Goal: Task Accomplishment & Management: Manage account settings

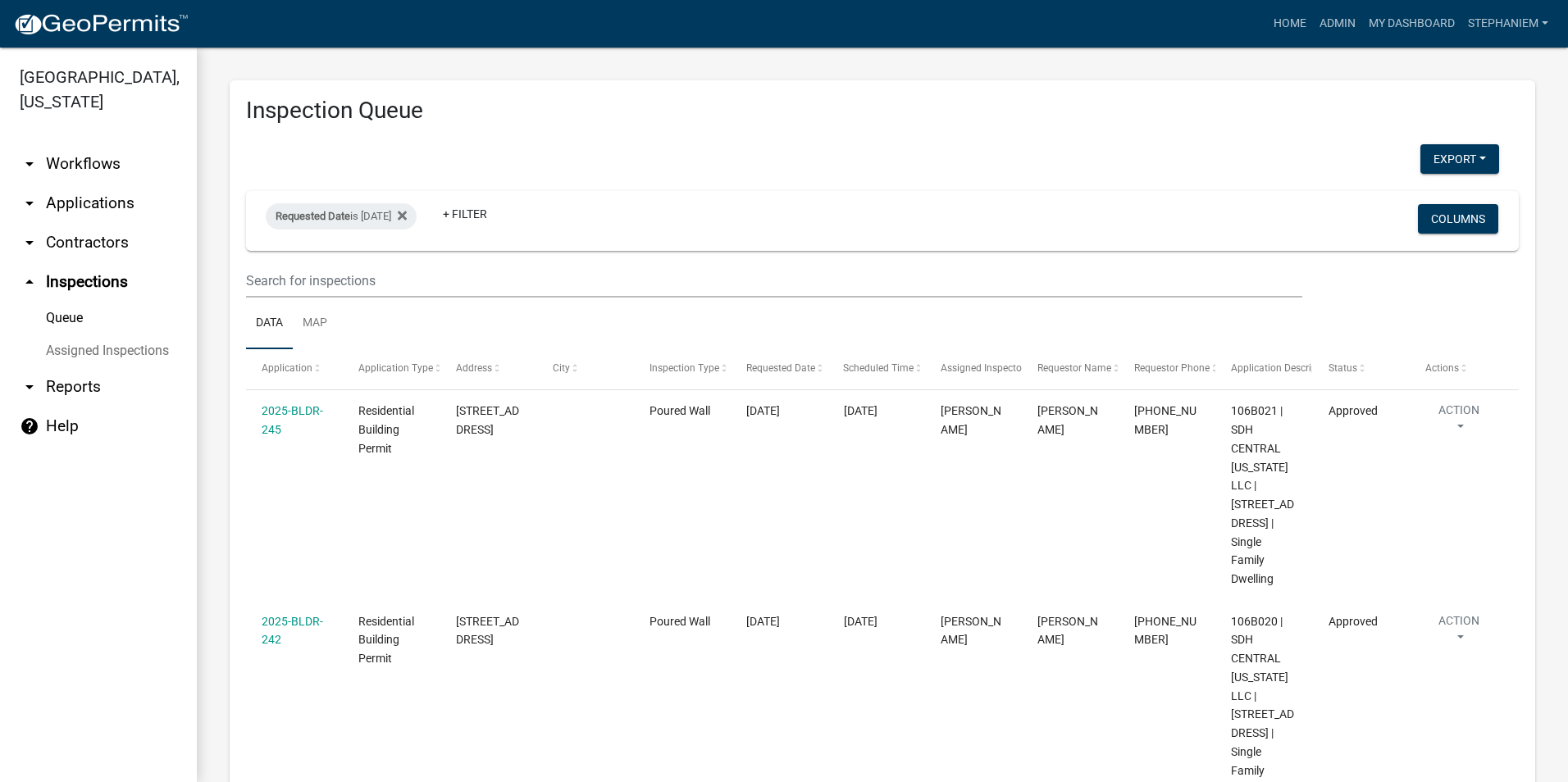
click at [80, 195] on link "arrow_drop_down Applications" at bounding box center [98, 203] width 196 height 39
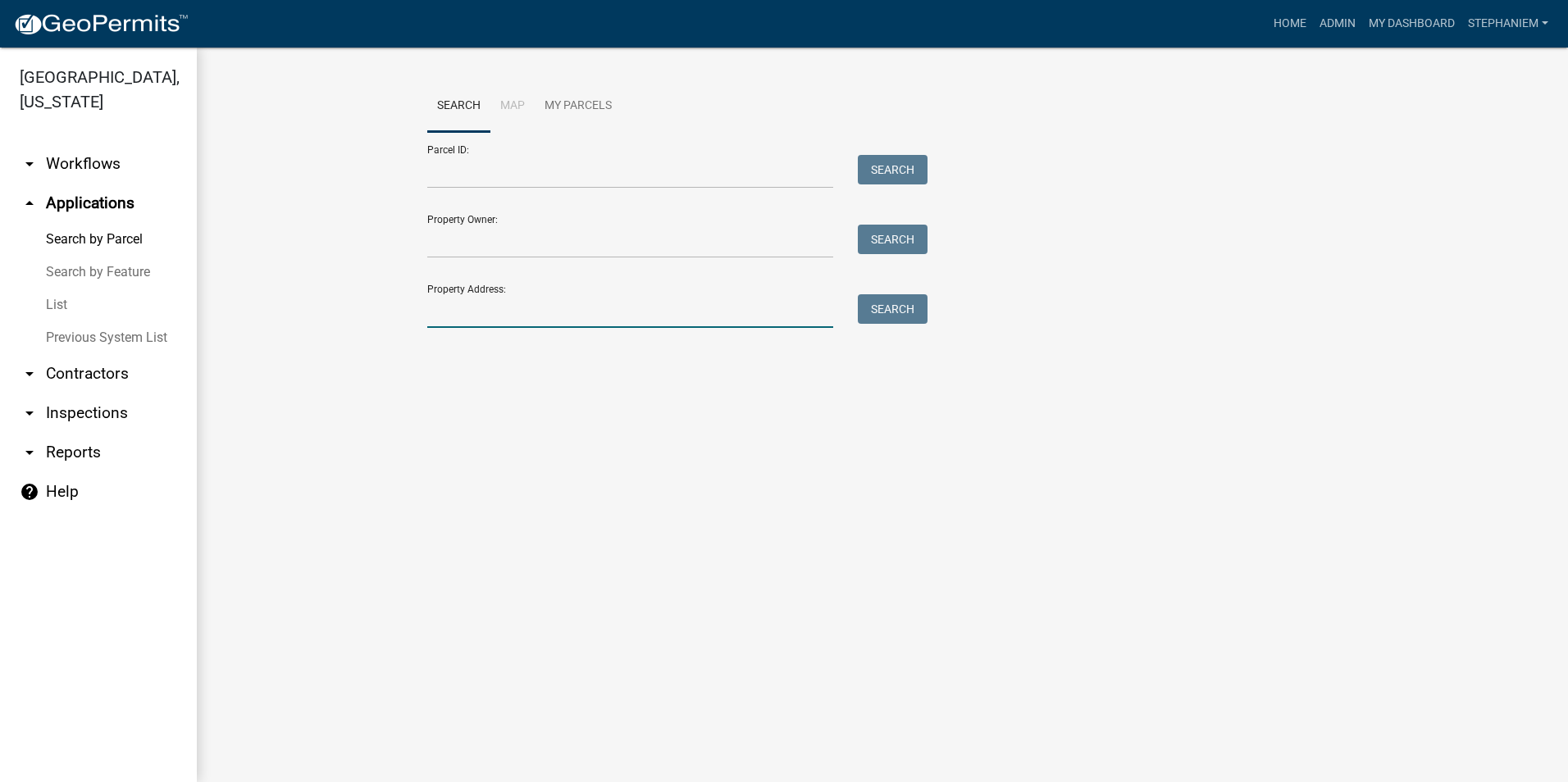
click at [524, 316] on input "Property Address:" at bounding box center [630, 311] width 406 height 34
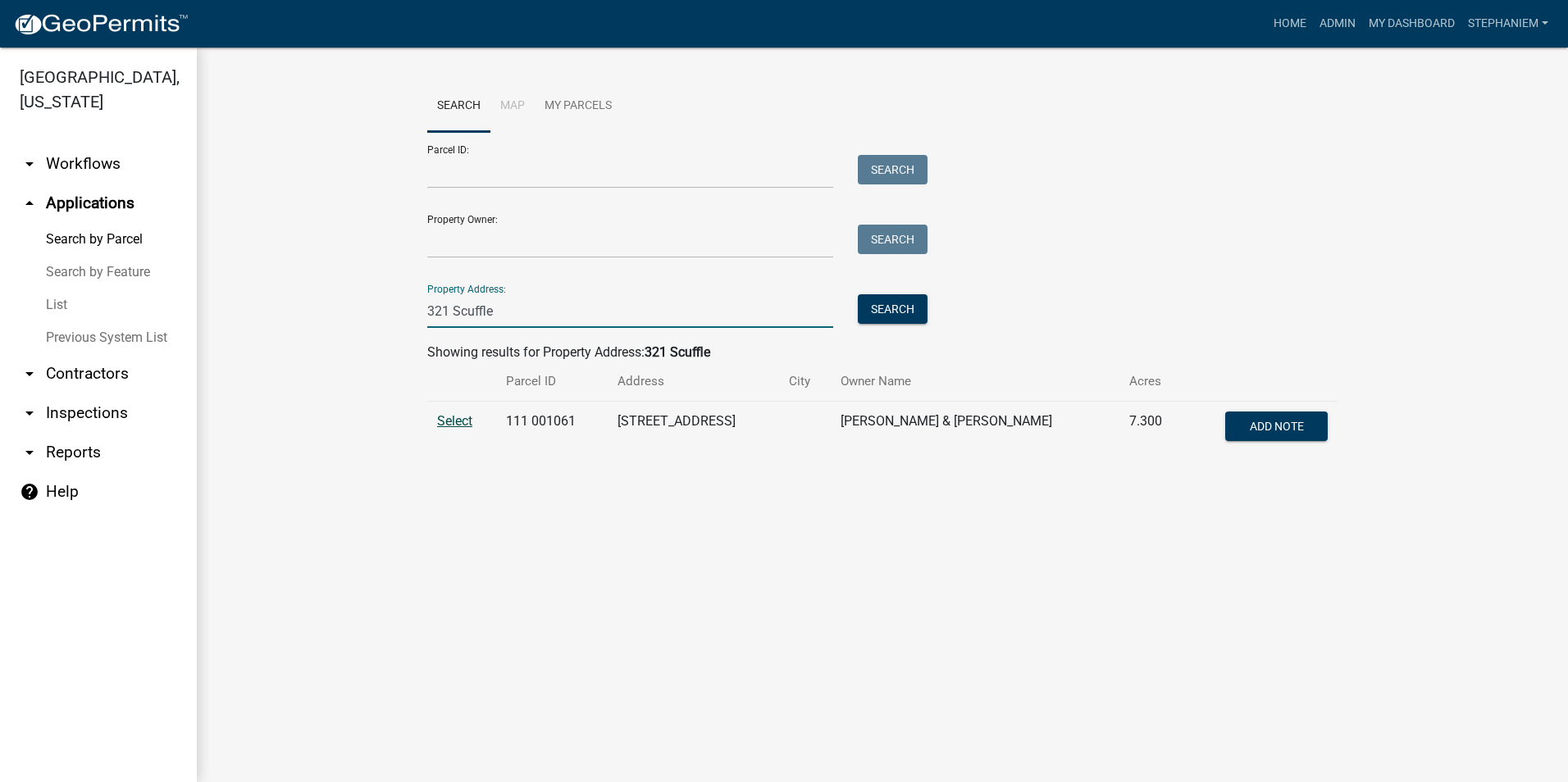
type input "321 Scuffle"
click at [448, 421] on span "Select" at bounding box center [455, 421] width 36 height 16
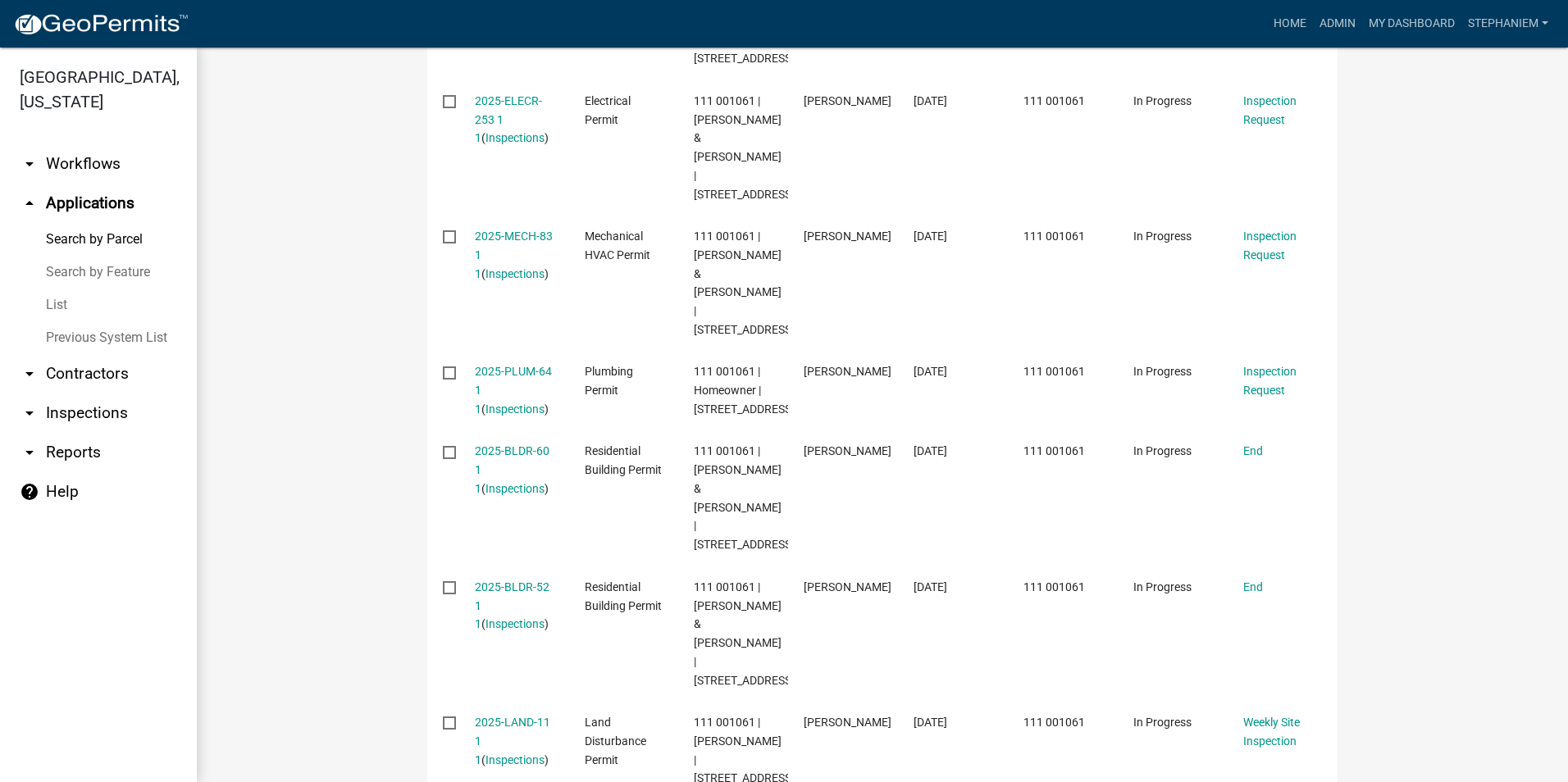
scroll to position [902, 0]
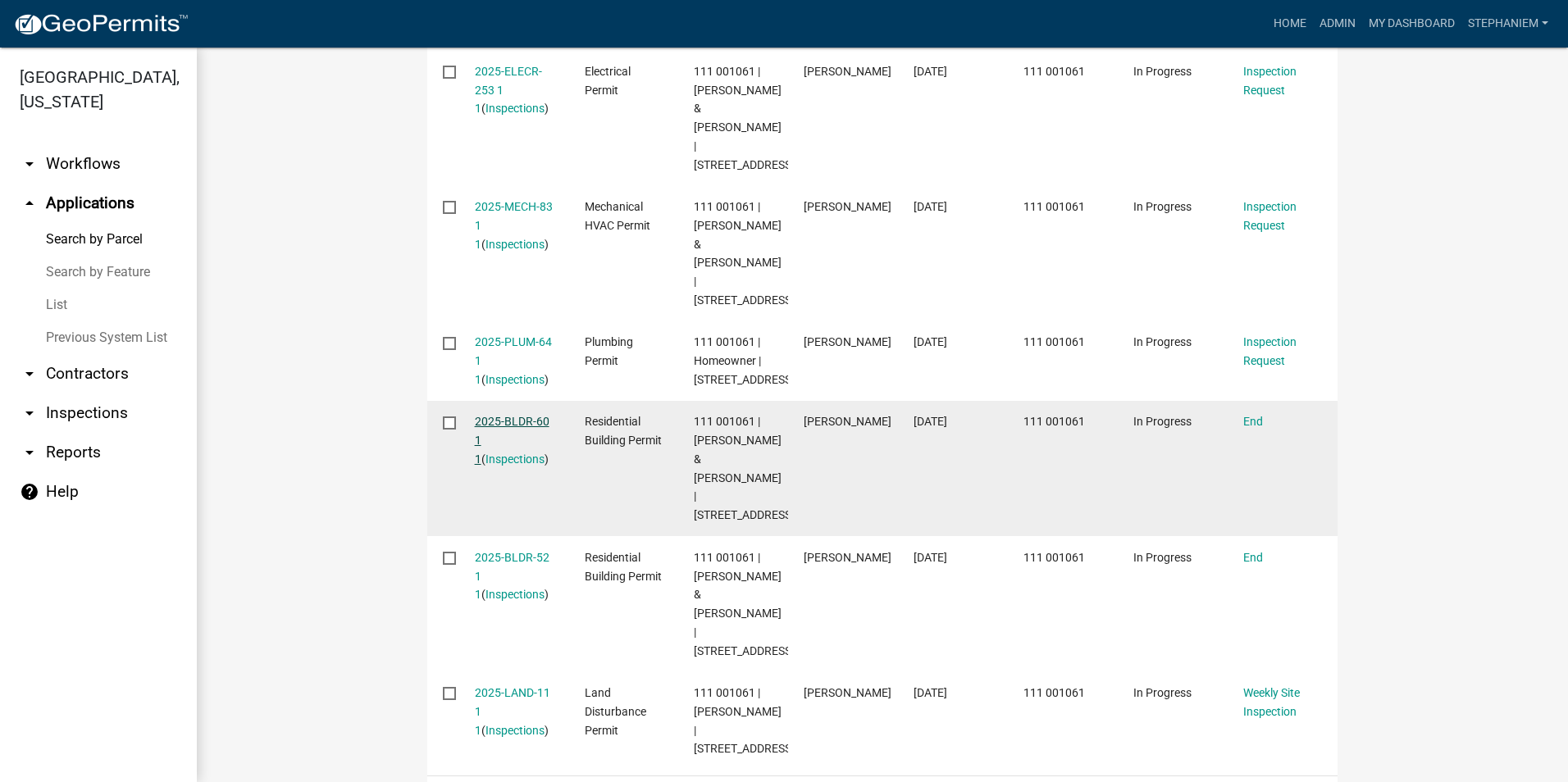
click at [478, 414] on link "2025-BLDR-60 1 1" at bounding box center [511, 440] width 74 height 51
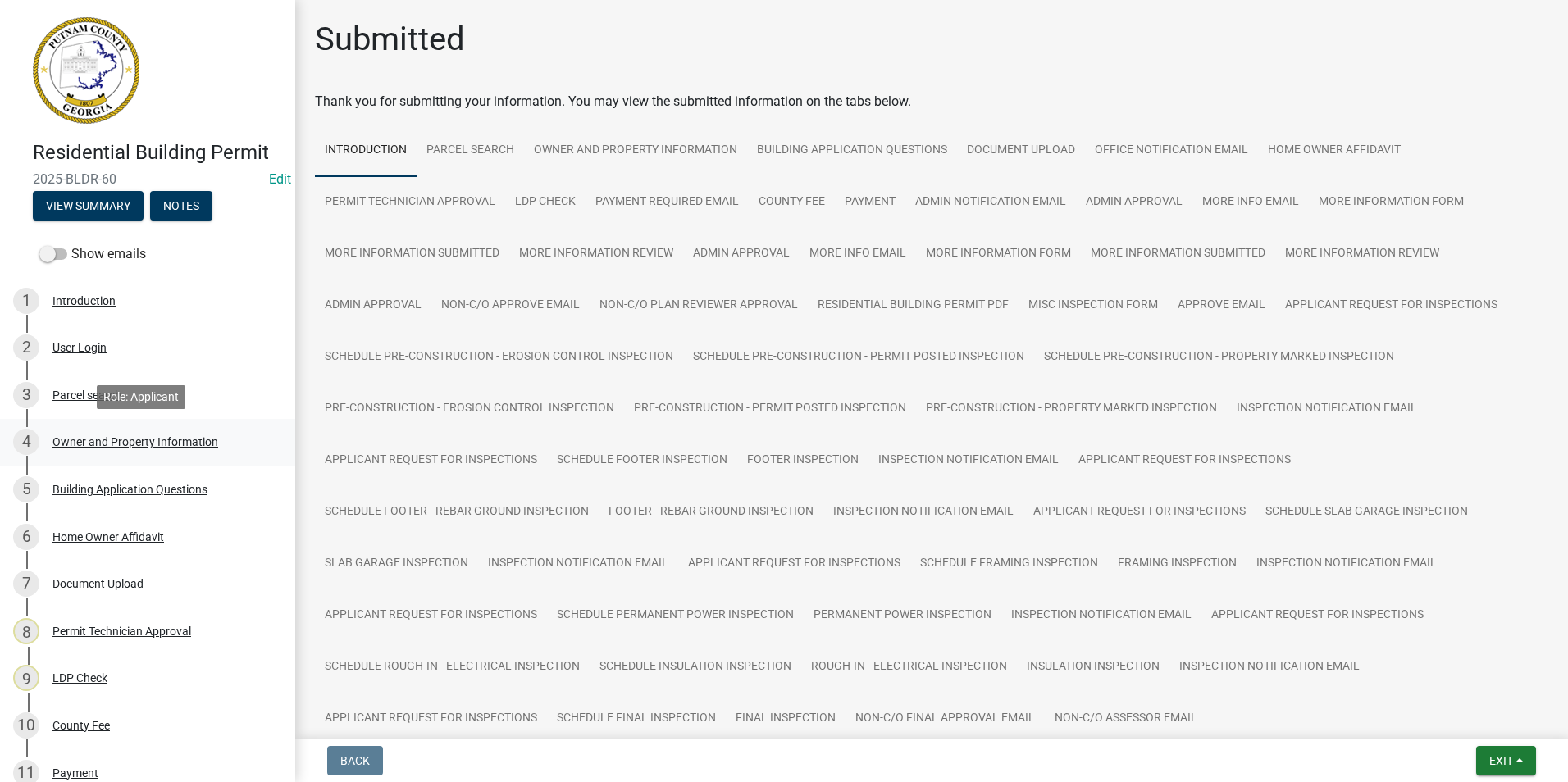
click at [121, 442] on div "Owner and Property Information" at bounding box center [135, 442] width 165 height 11
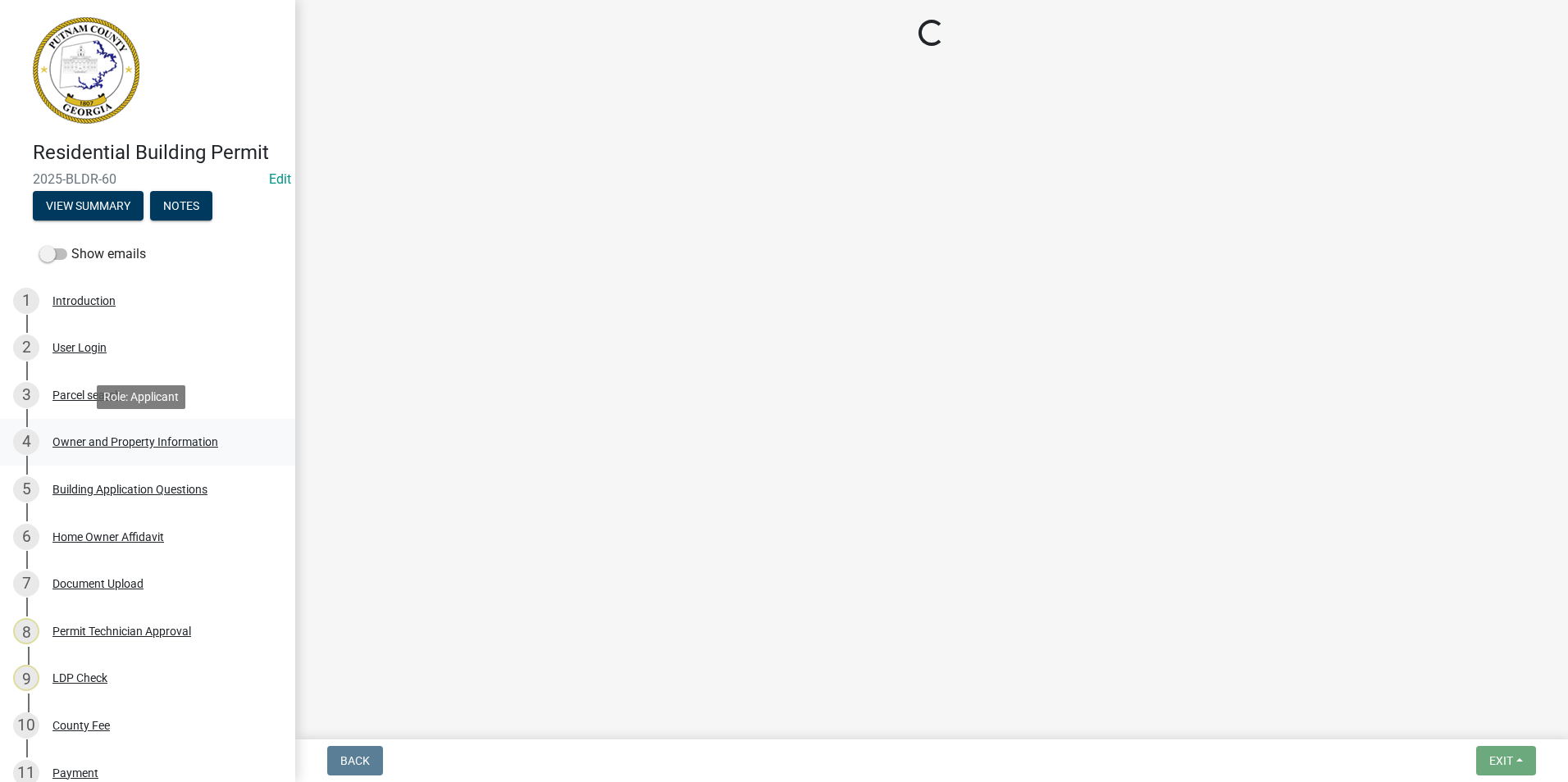
select select "34fe85c2-5f76-4343-b6bb-8ca387e0bed7"
select select "83394b22-4a11-496c-8e5c-75ade2e72faf"
select select "295c155f-de53-4b68-9fdd-08c8883e9b6f"
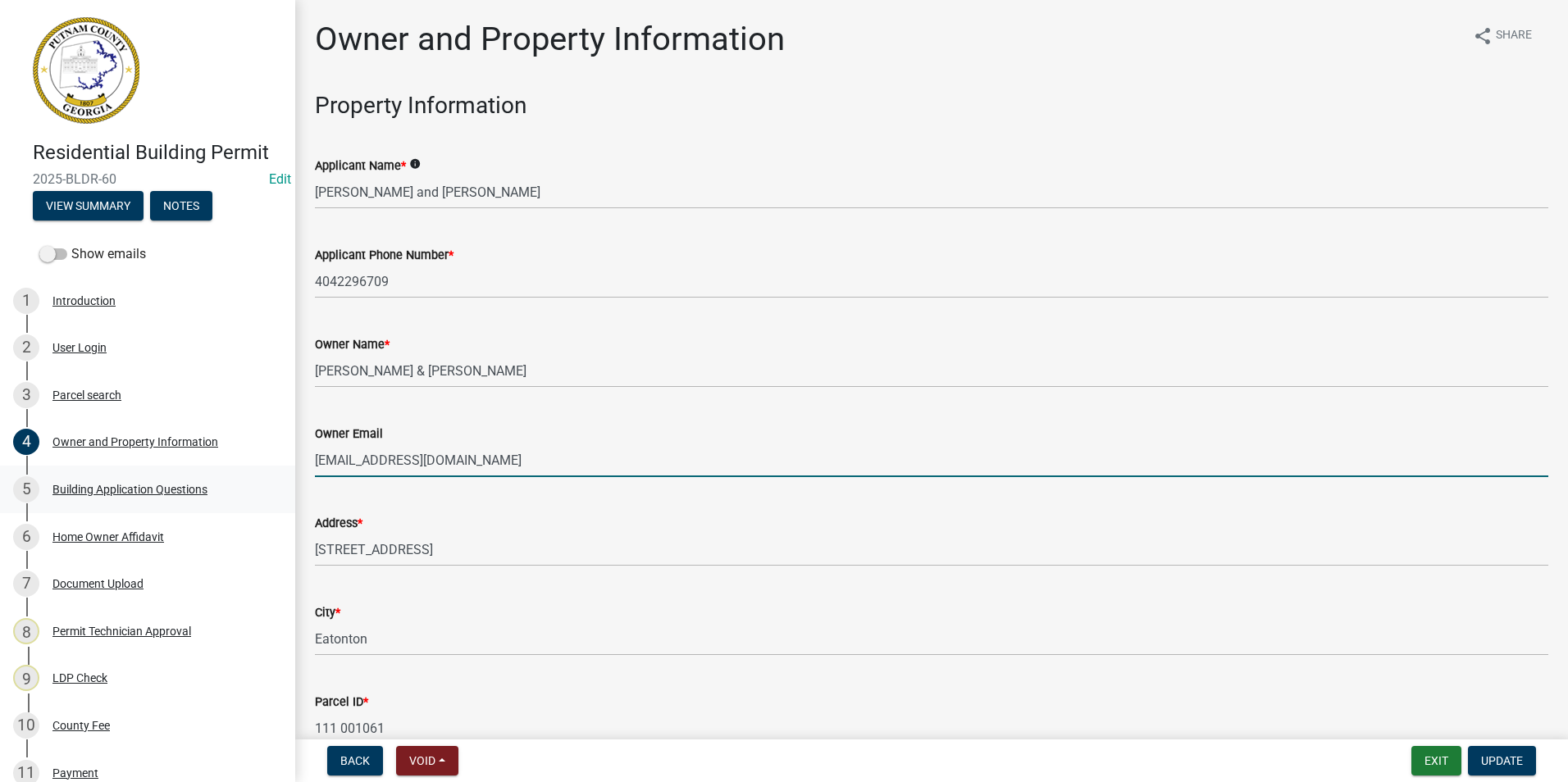
drag, startPoint x: 472, startPoint y: 468, endPoint x: 275, endPoint y: 478, distance: 197.3
click at [275, 478] on div "Residential Building Permit 2025-BLDR-60 Edit View Summary Notes Show emails 1 …" at bounding box center [784, 391] width 1568 height 782
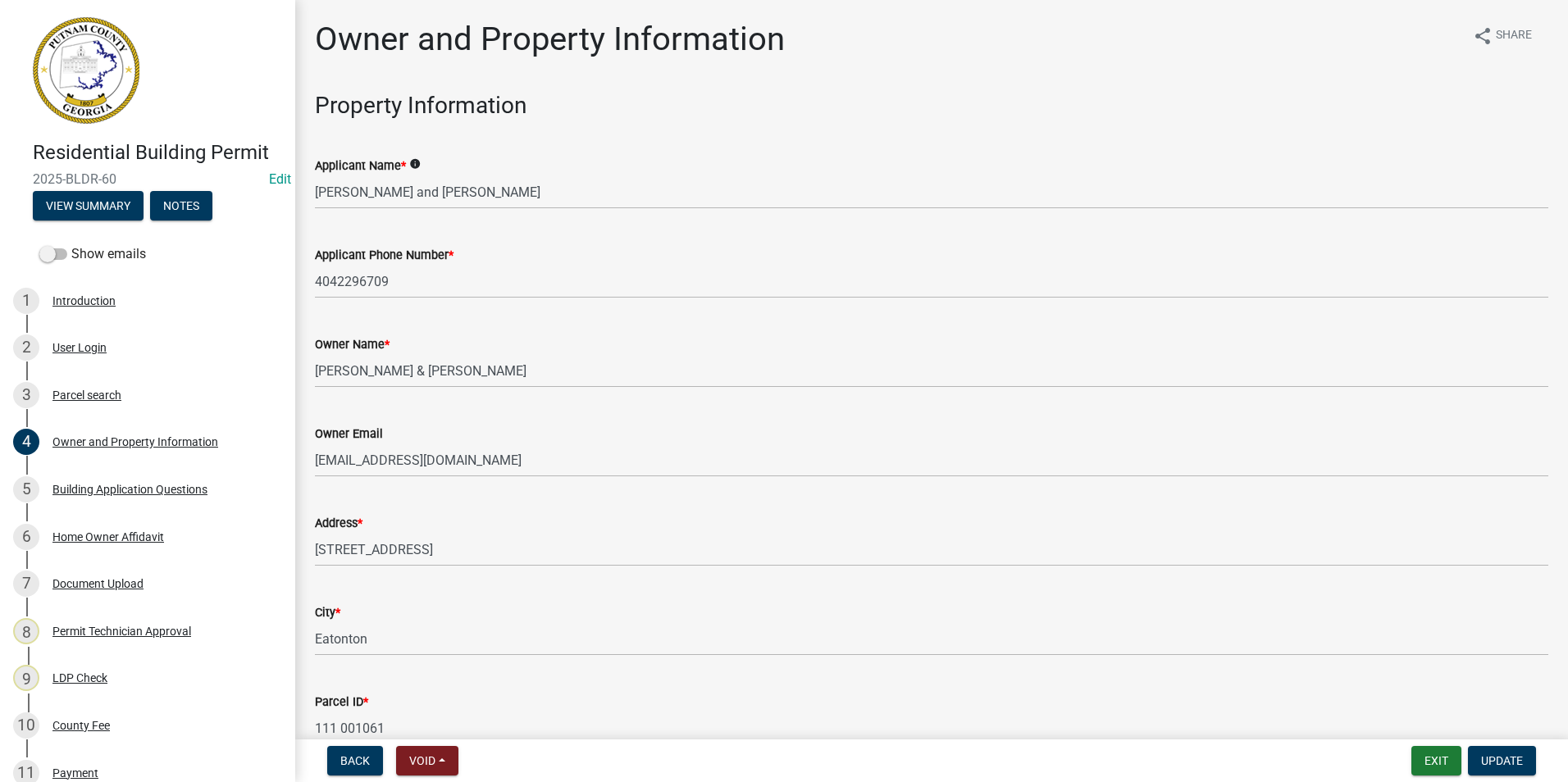
click at [434, 399] on wm-data-entity-input "Owner Name * [PERSON_NAME] & [PERSON_NAME]" at bounding box center [932, 355] width 1233 height 89
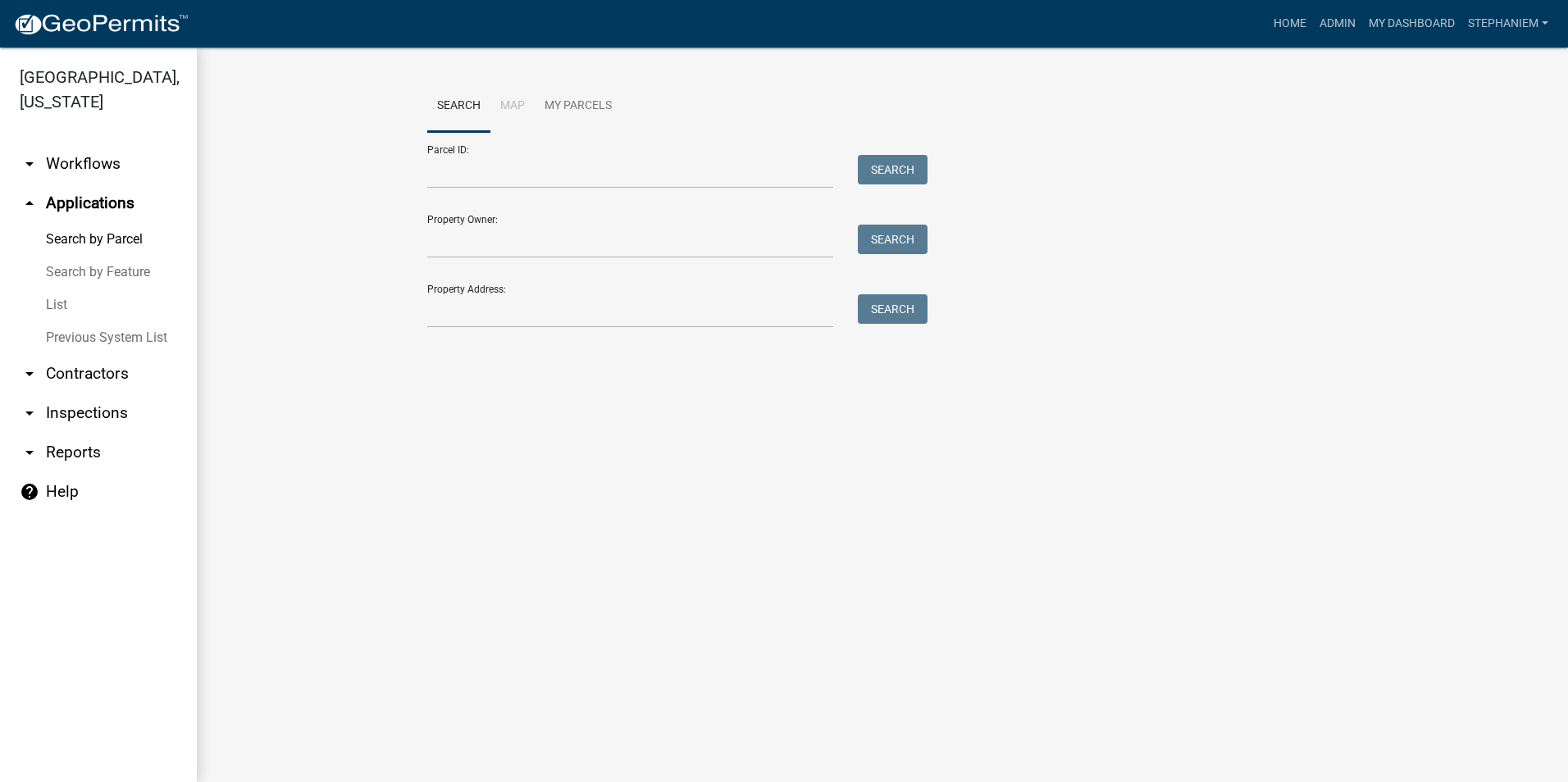
click at [96, 411] on link "arrow_drop_down Inspections" at bounding box center [98, 414] width 196 height 39
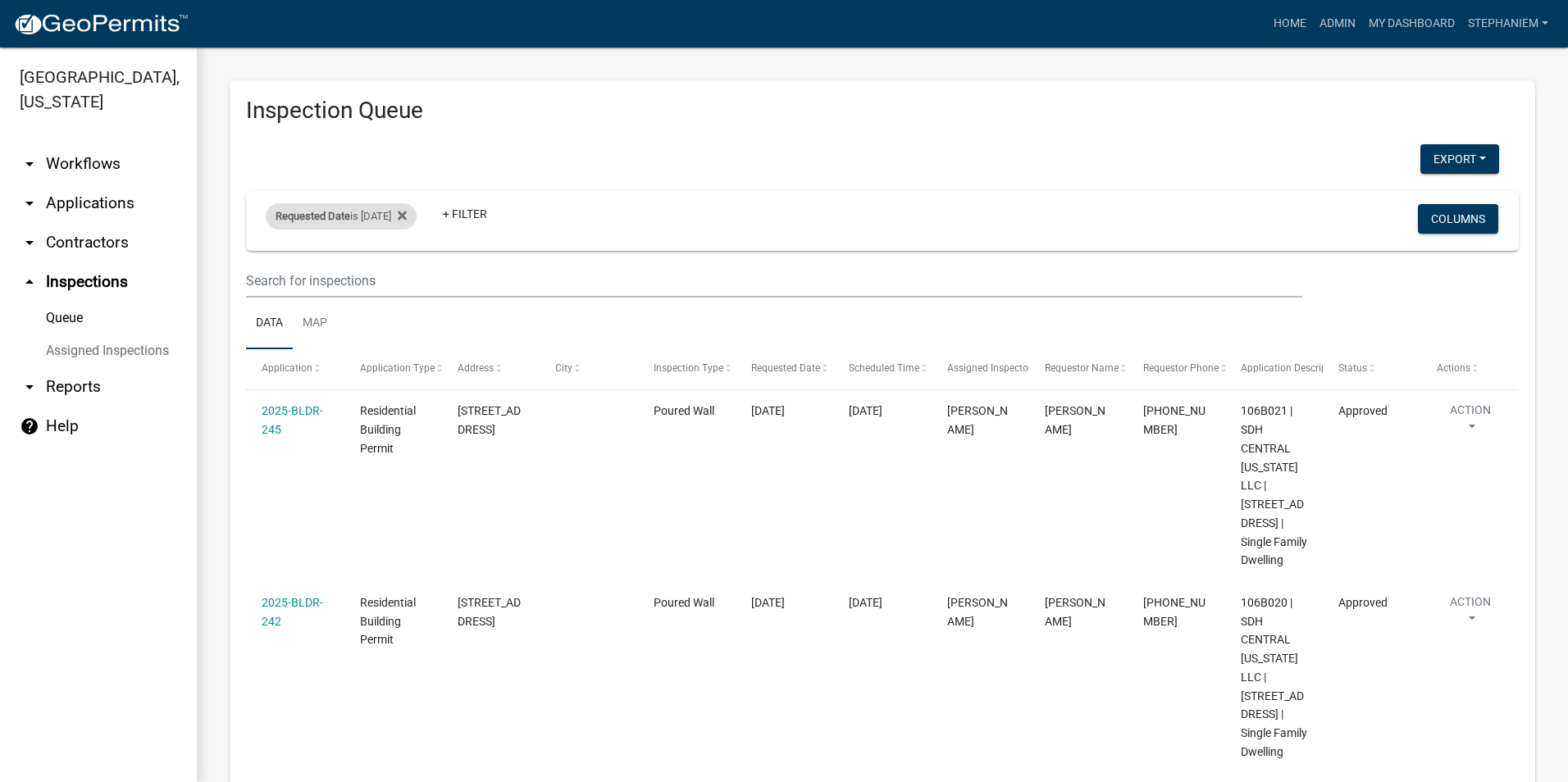
click at [416, 219] on div "Requested Date is [DATE]" at bounding box center [341, 216] width 151 height 26
click at [407, 211] on icon at bounding box center [402, 215] width 9 height 13
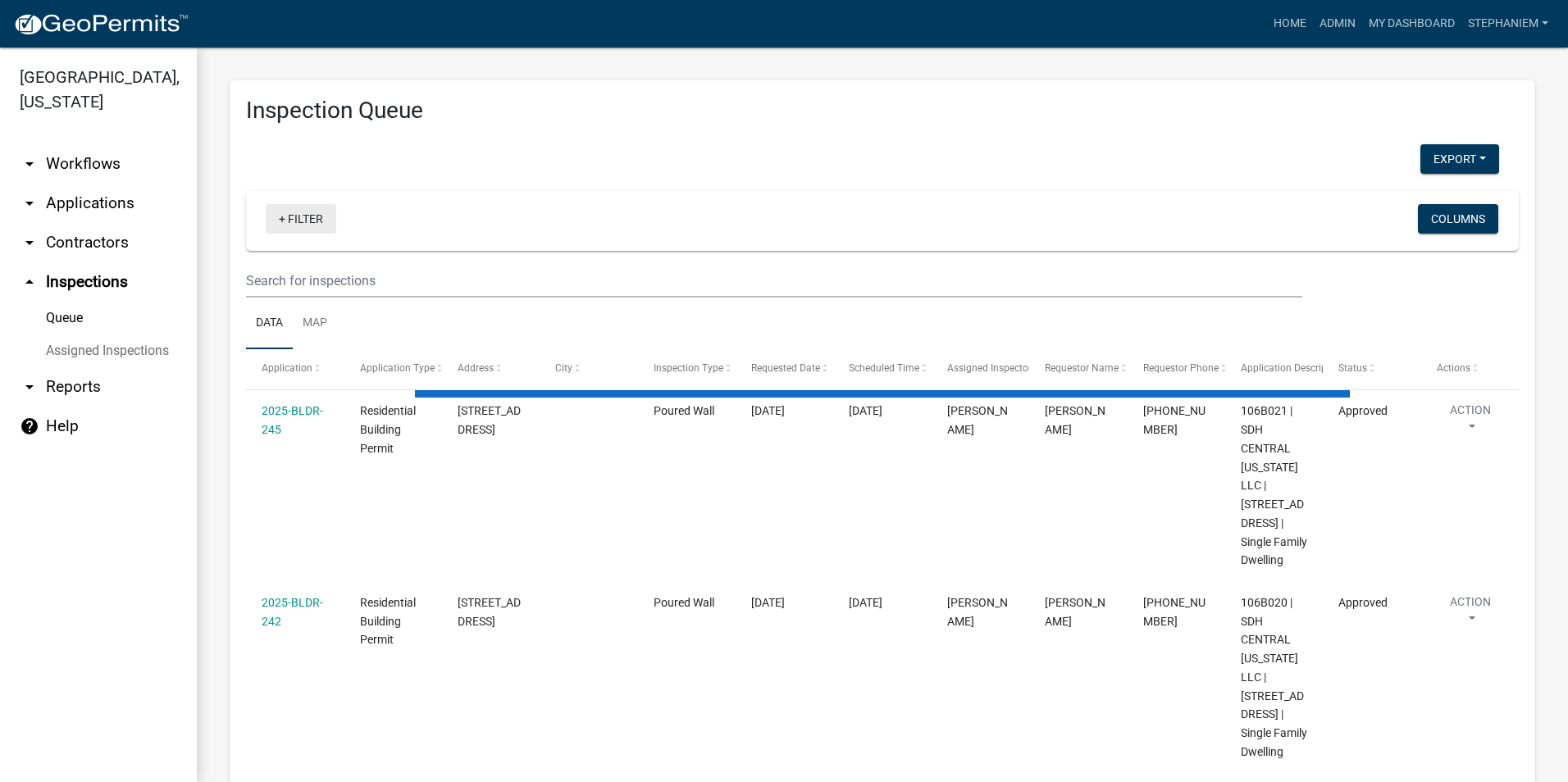
click at [328, 216] on link "+ Filter" at bounding box center [301, 218] width 71 height 29
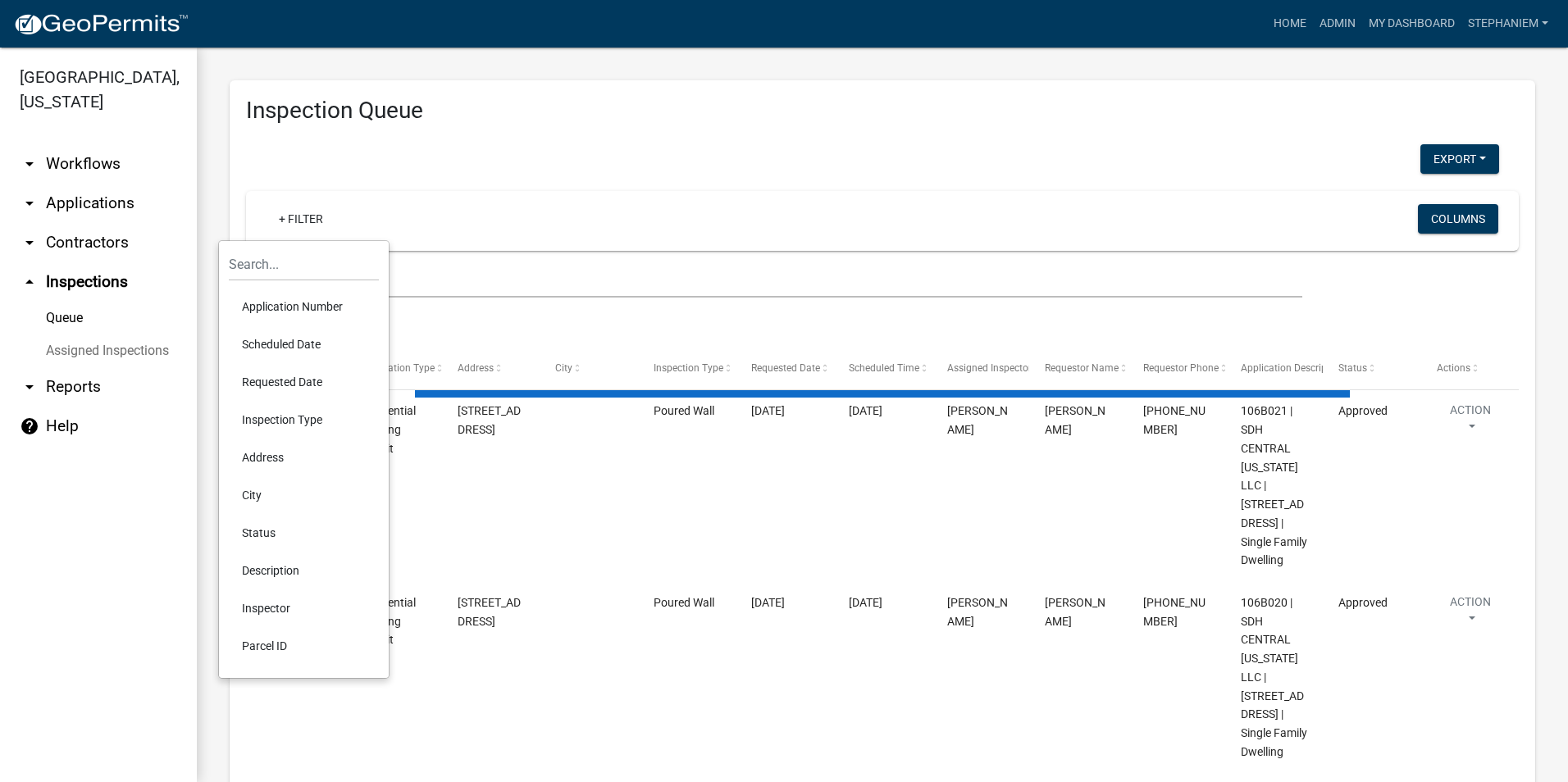
click at [306, 339] on li "Scheduled Date" at bounding box center [304, 344] width 150 height 38
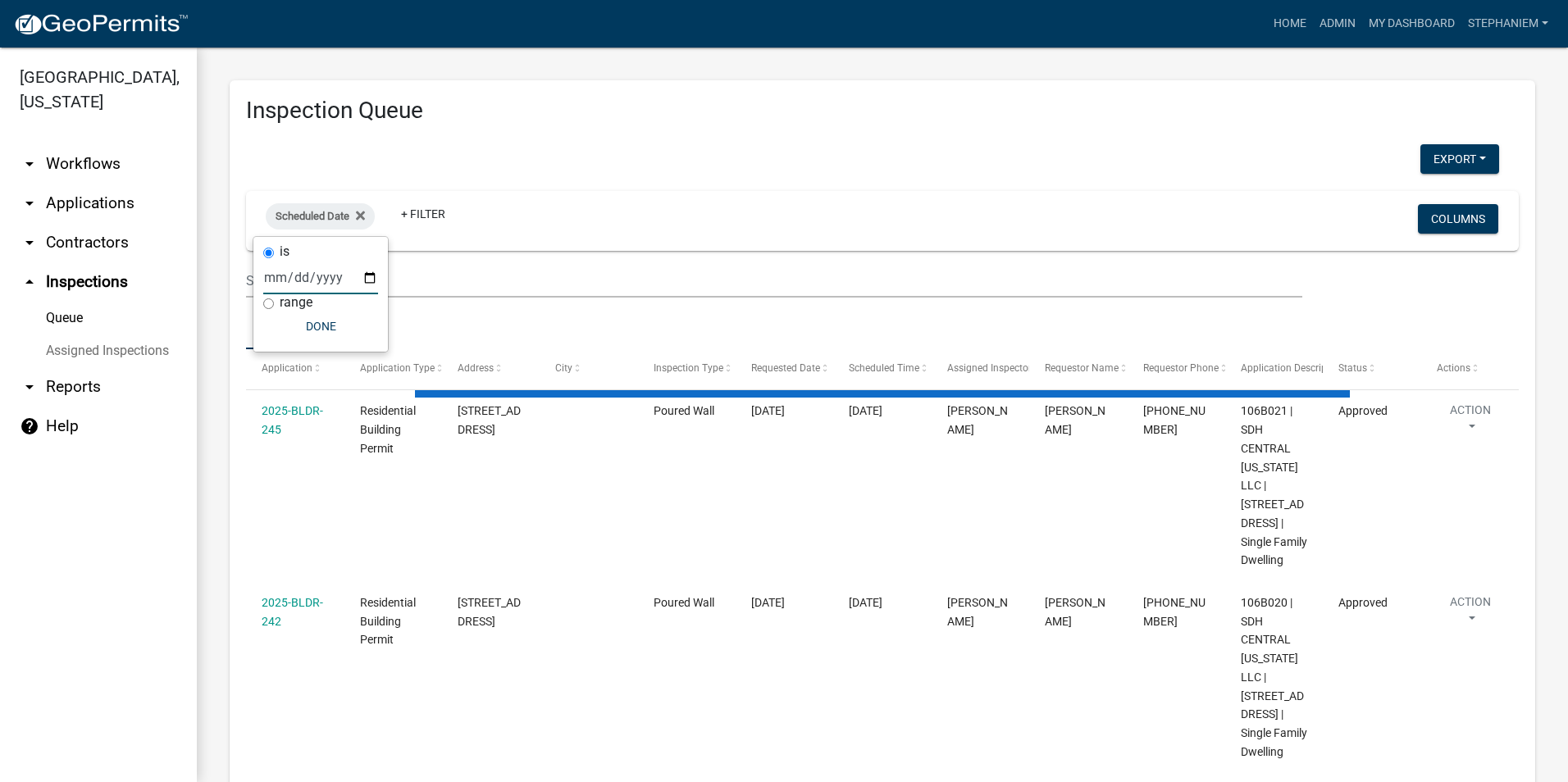
click at [375, 278] on input "date" at bounding box center [321, 277] width 115 height 34
select select "3: 100"
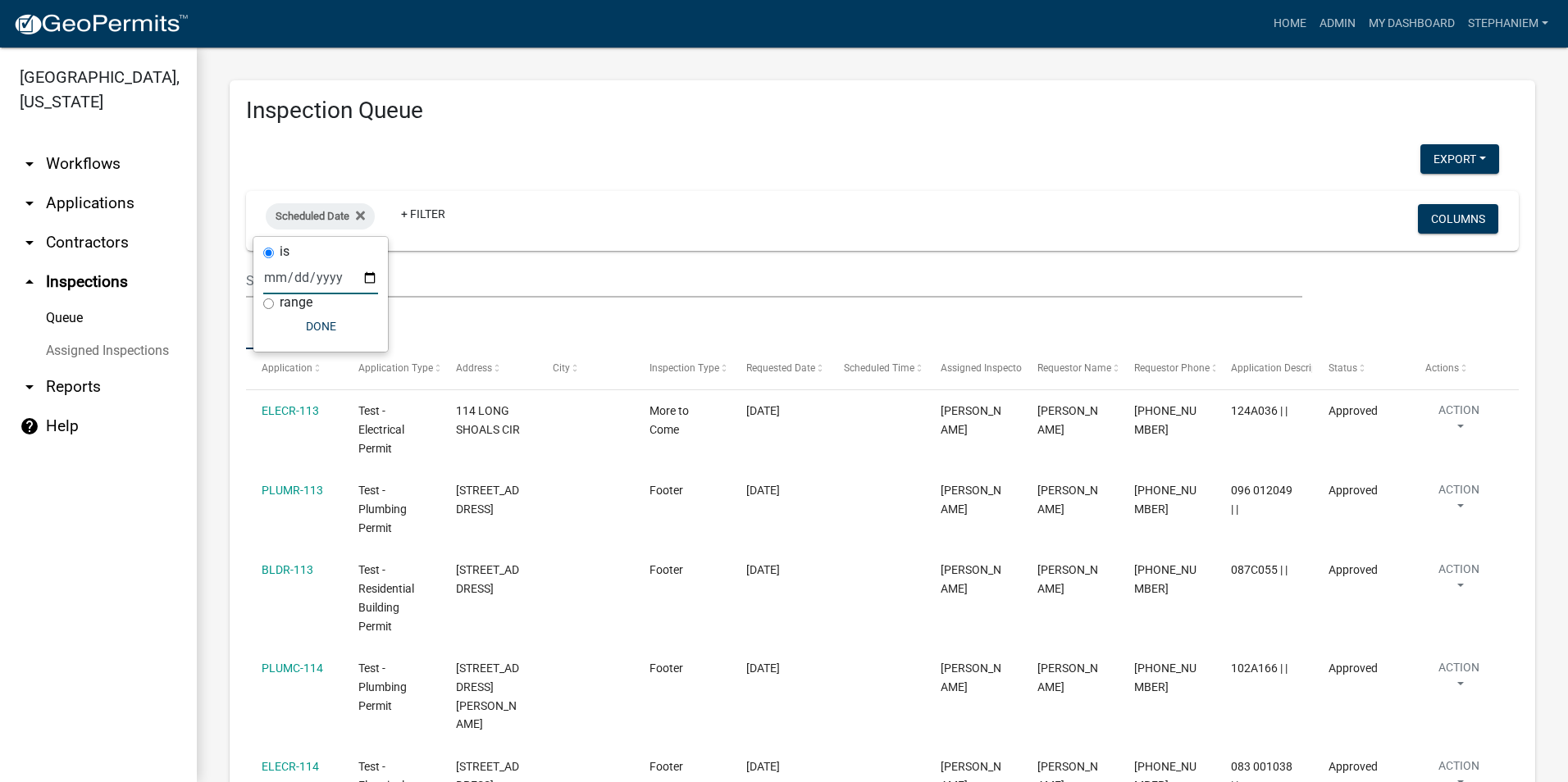
type input "[DATE]"
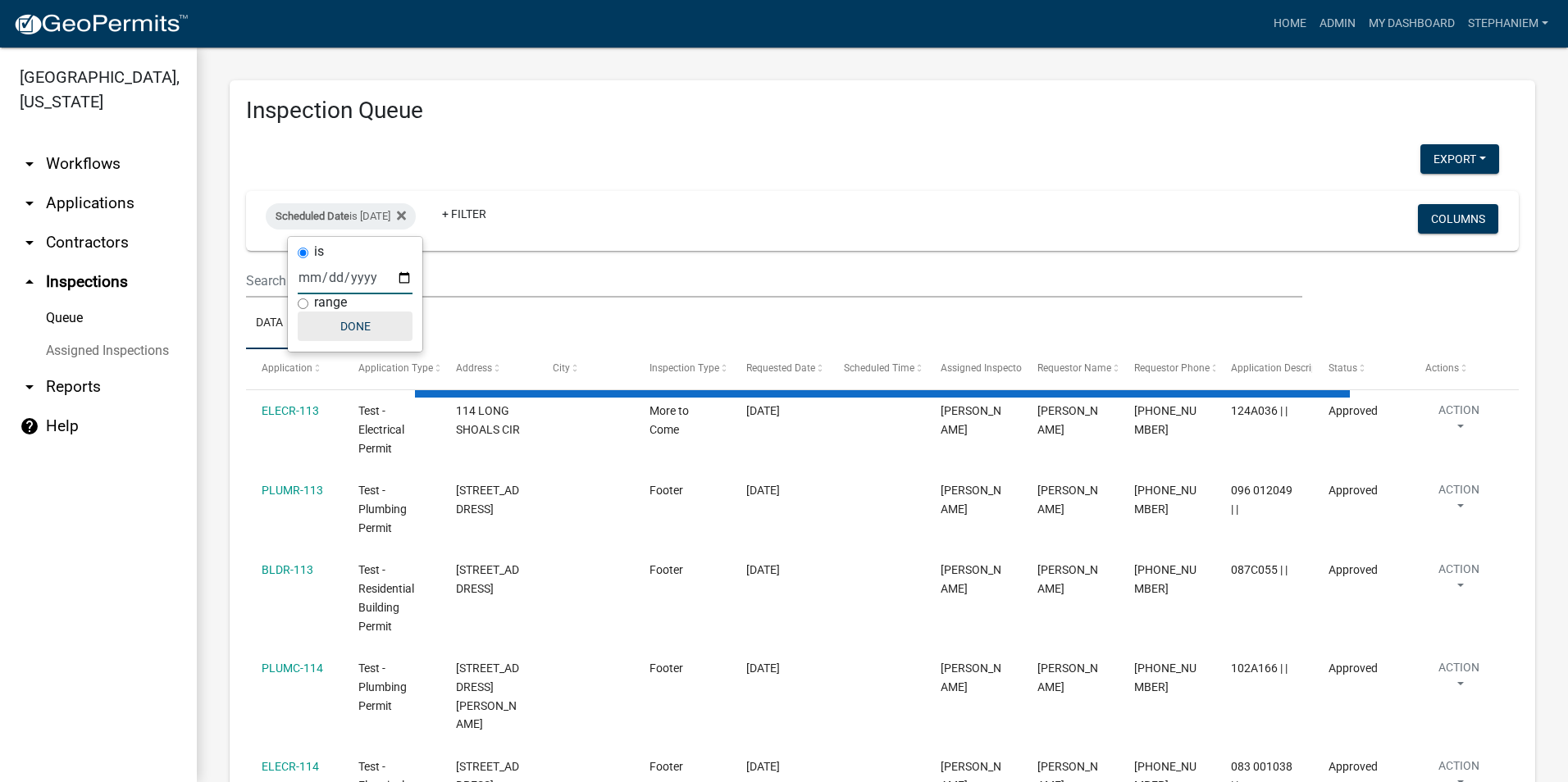
click at [348, 318] on button "Done" at bounding box center [355, 325] width 115 height 29
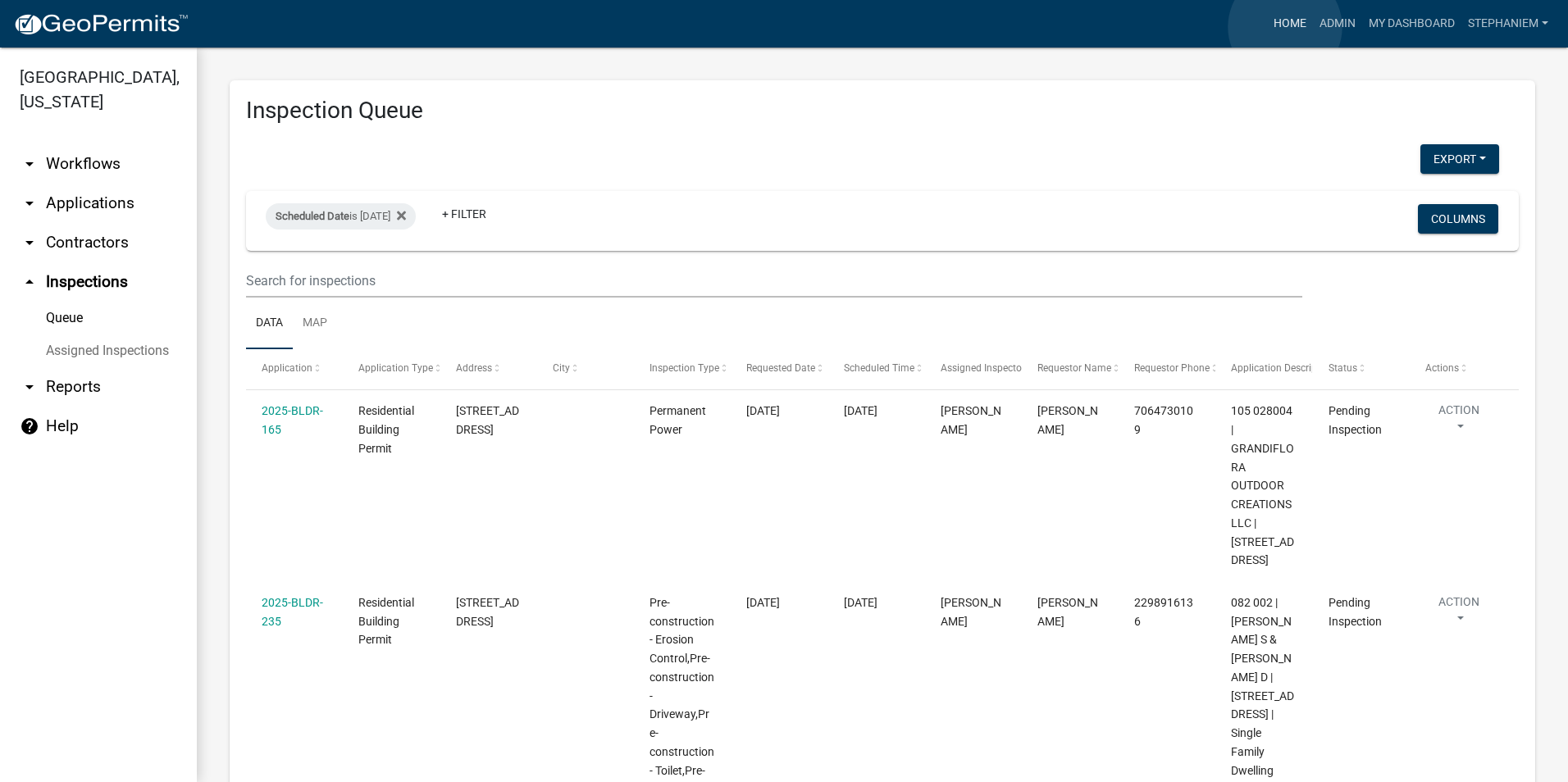
click at [1285, 27] on link "Home" at bounding box center [1290, 23] width 46 height 31
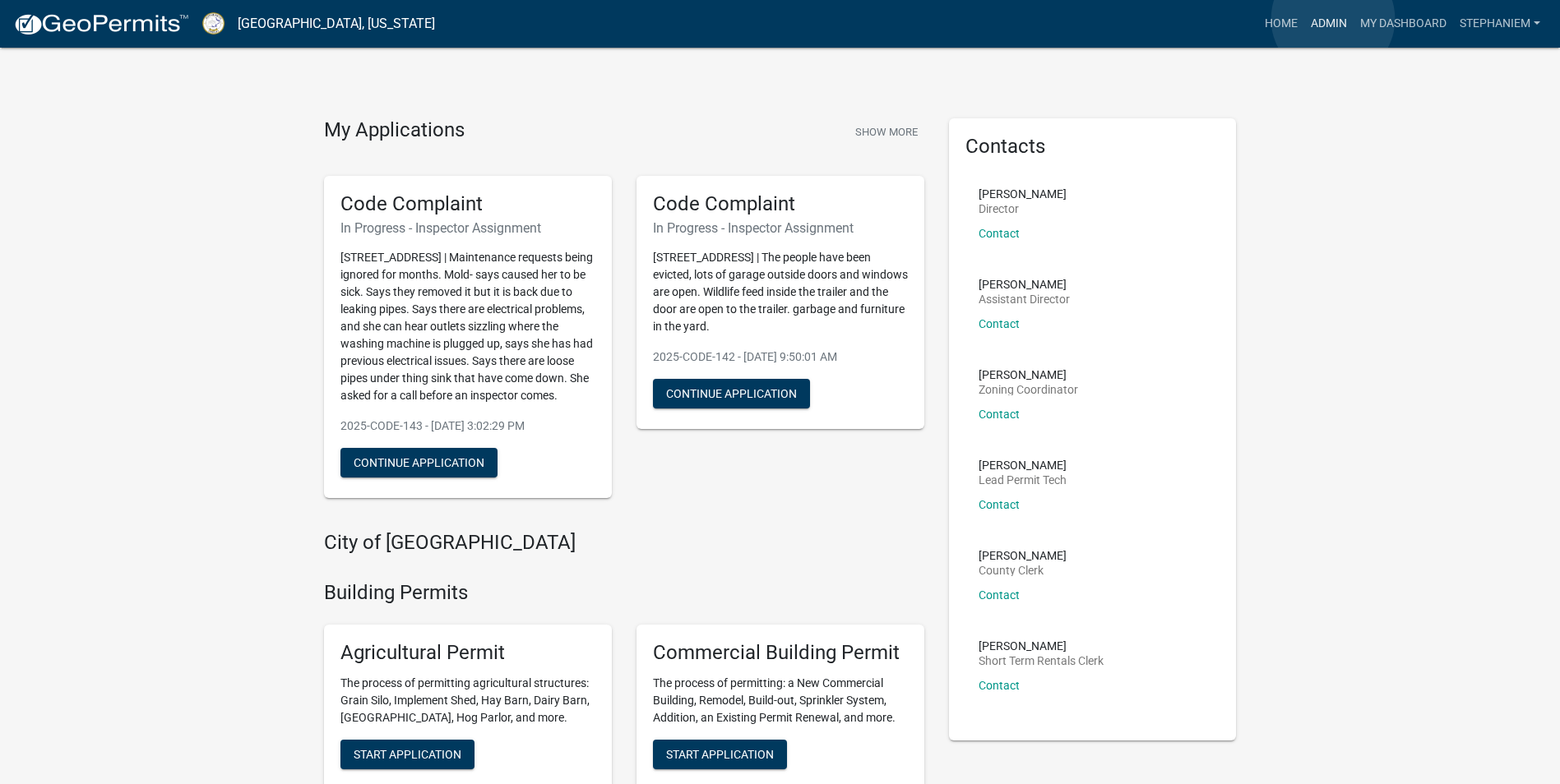
click at [1333, 19] on link "Admin" at bounding box center [1329, 24] width 49 height 31
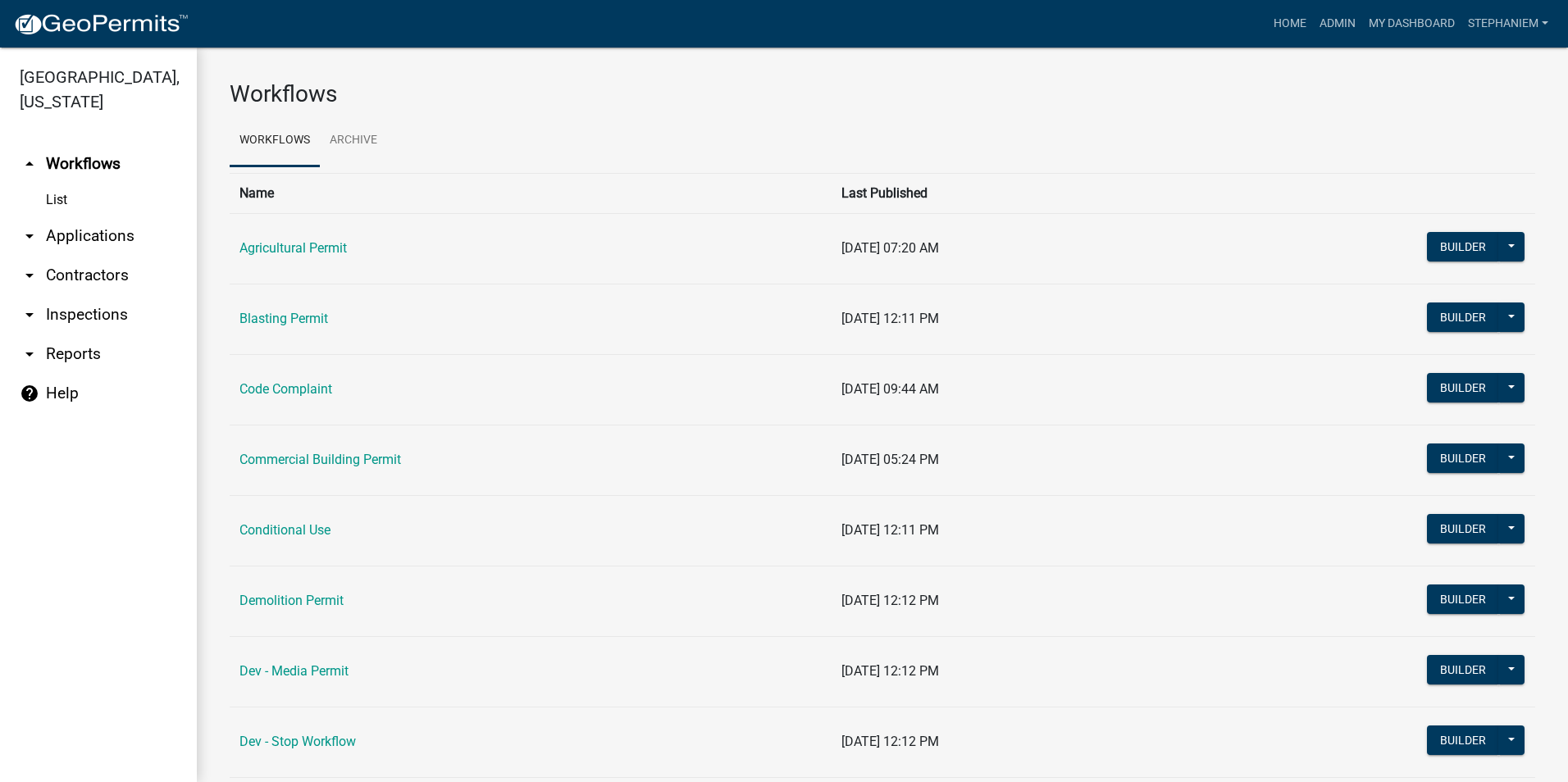
click at [127, 235] on link "arrow_drop_down Applications" at bounding box center [98, 236] width 196 height 39
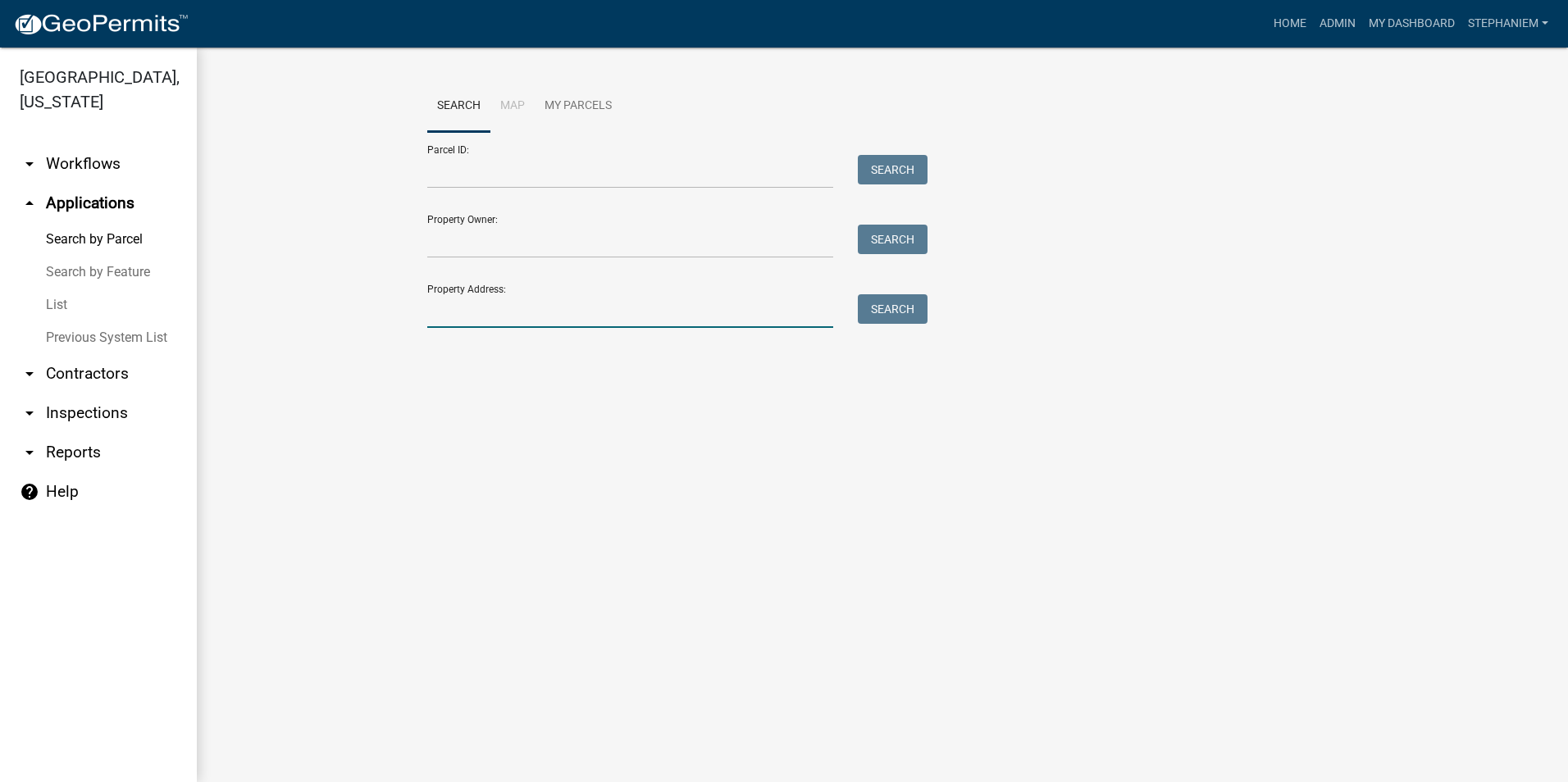
click at [499, 319] on input "Property Address:" at bounding box center [630, 311] width 406 height 34
click at [686, 186] on input "Parcel ID:" at bounding box center [630, 172] width 406 height 34
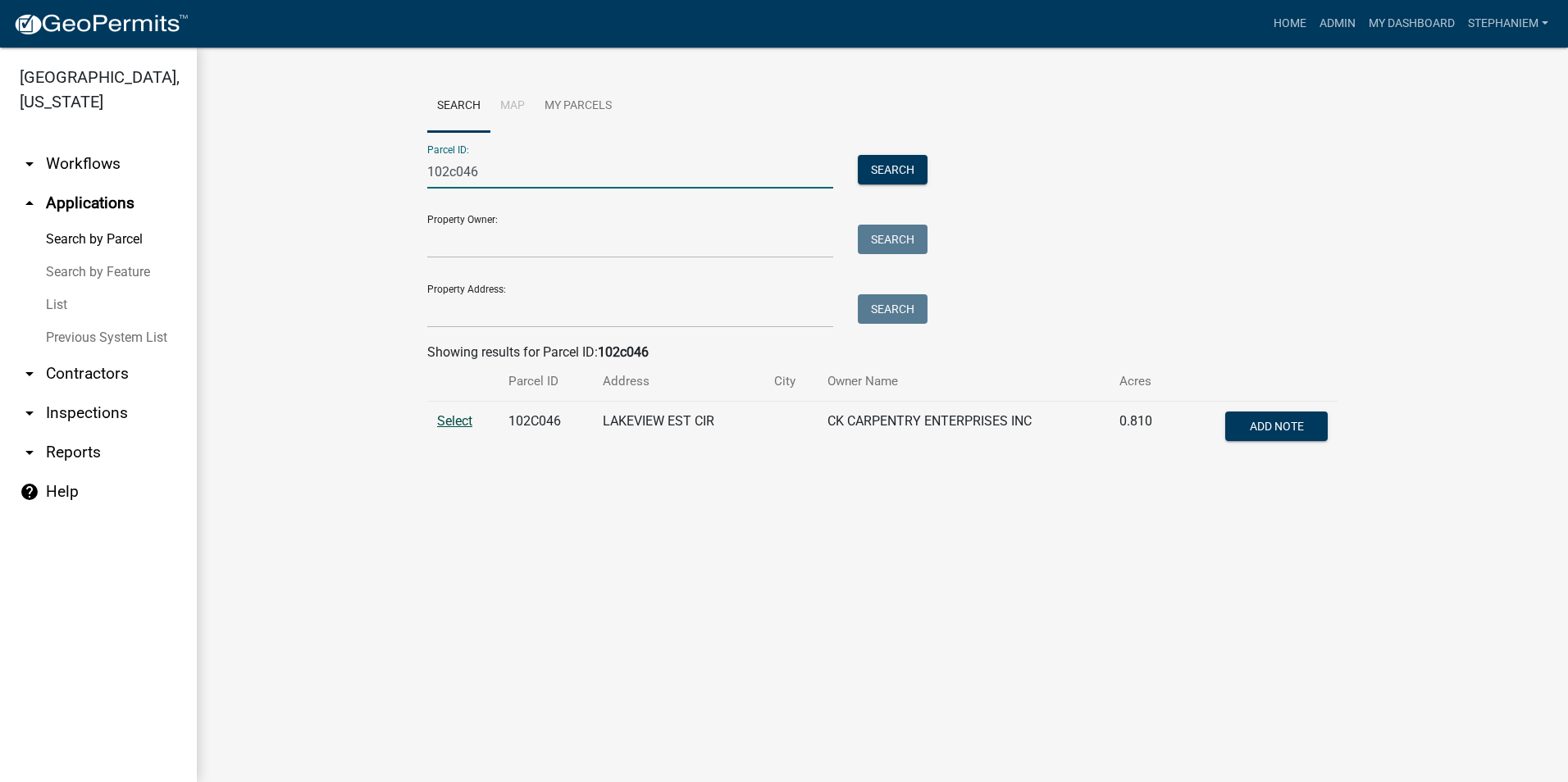
type input "102c046"
click at [440, 421] on span "Select" at bounding box center [455, 421] width 36 height 16
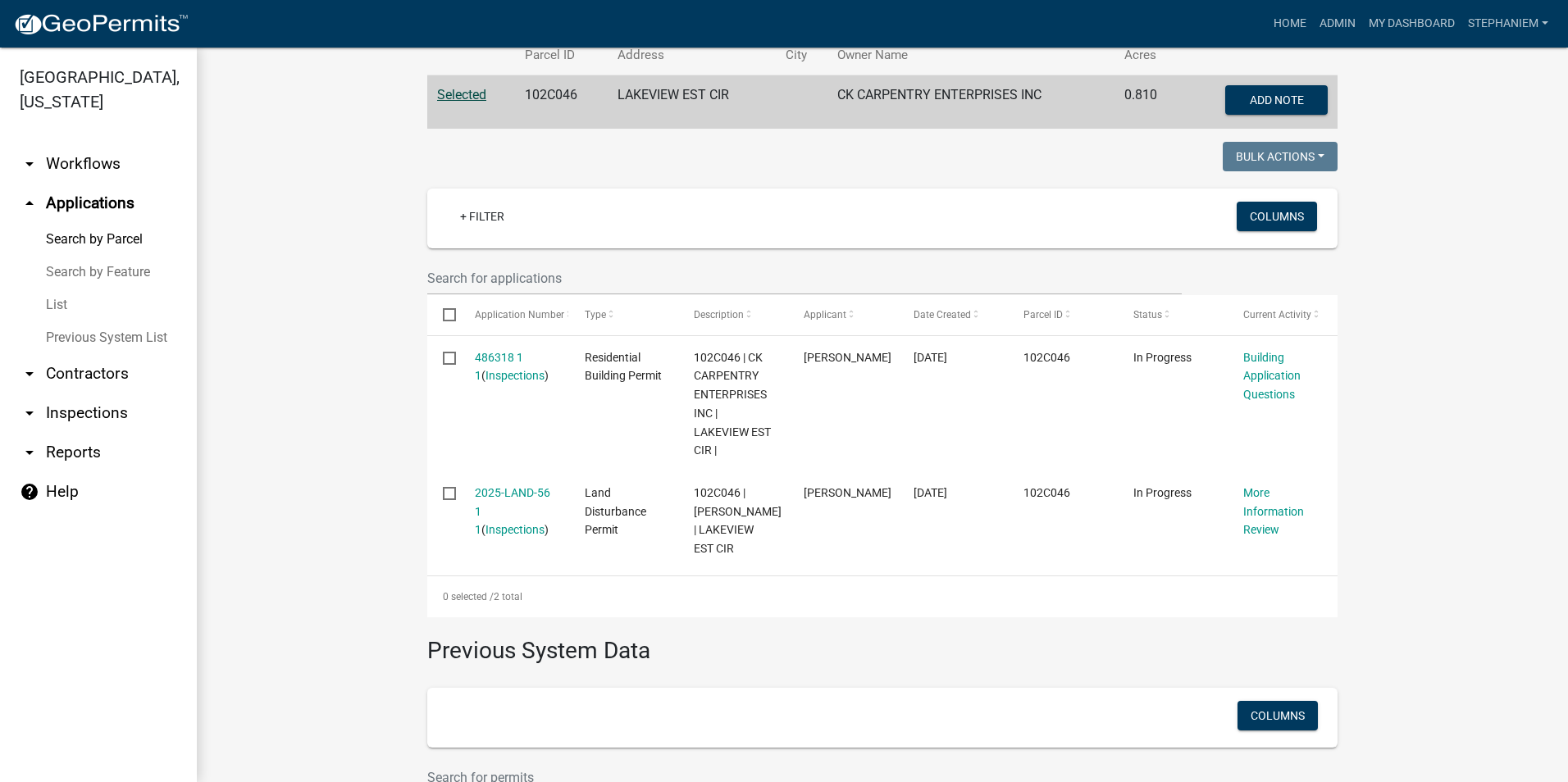
scroll to position [328, 0]
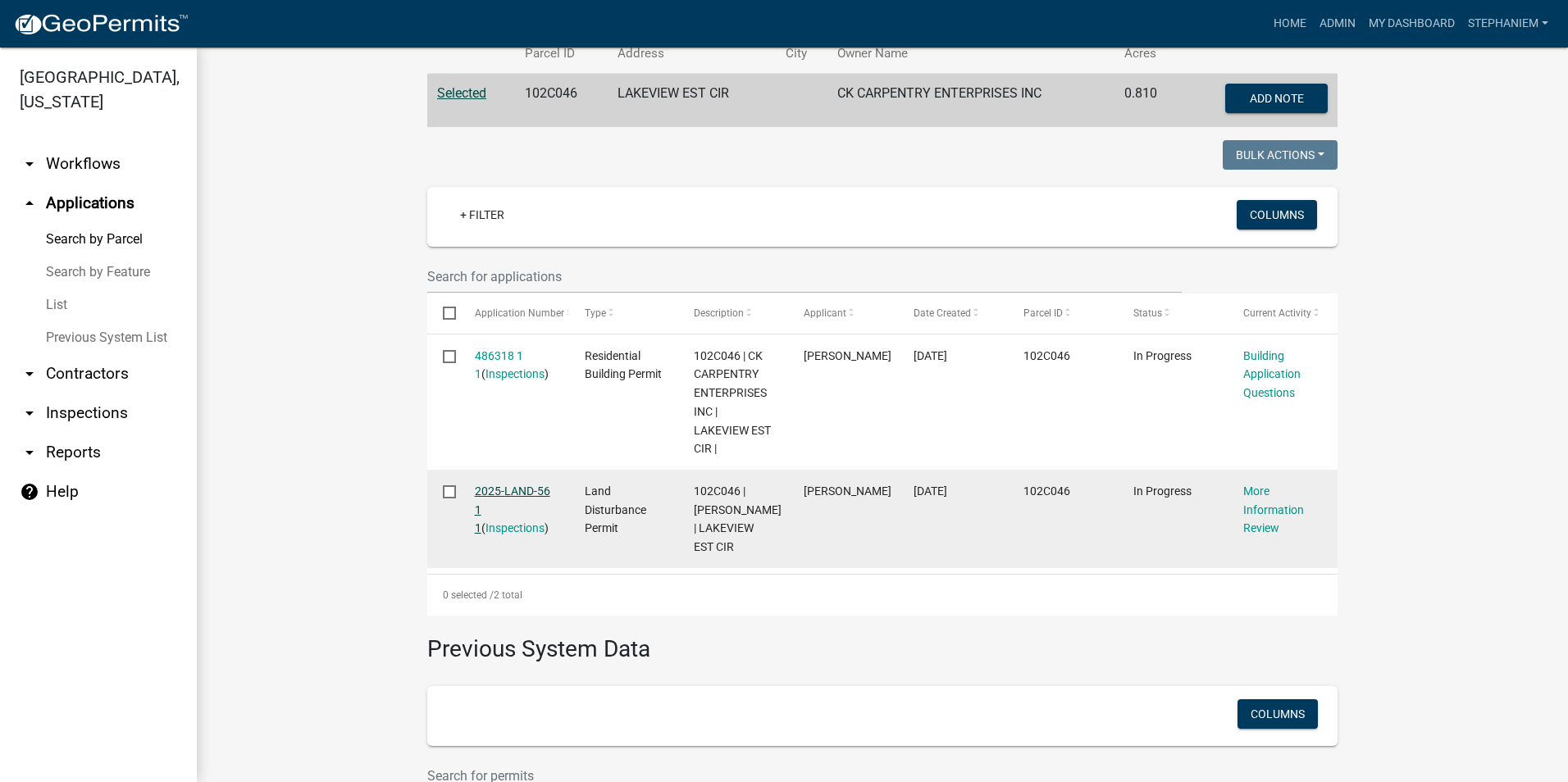
click at [493, 496] on link "2025-LAND-56 1 1" at bounding box center [512, 510] width 75 height 51
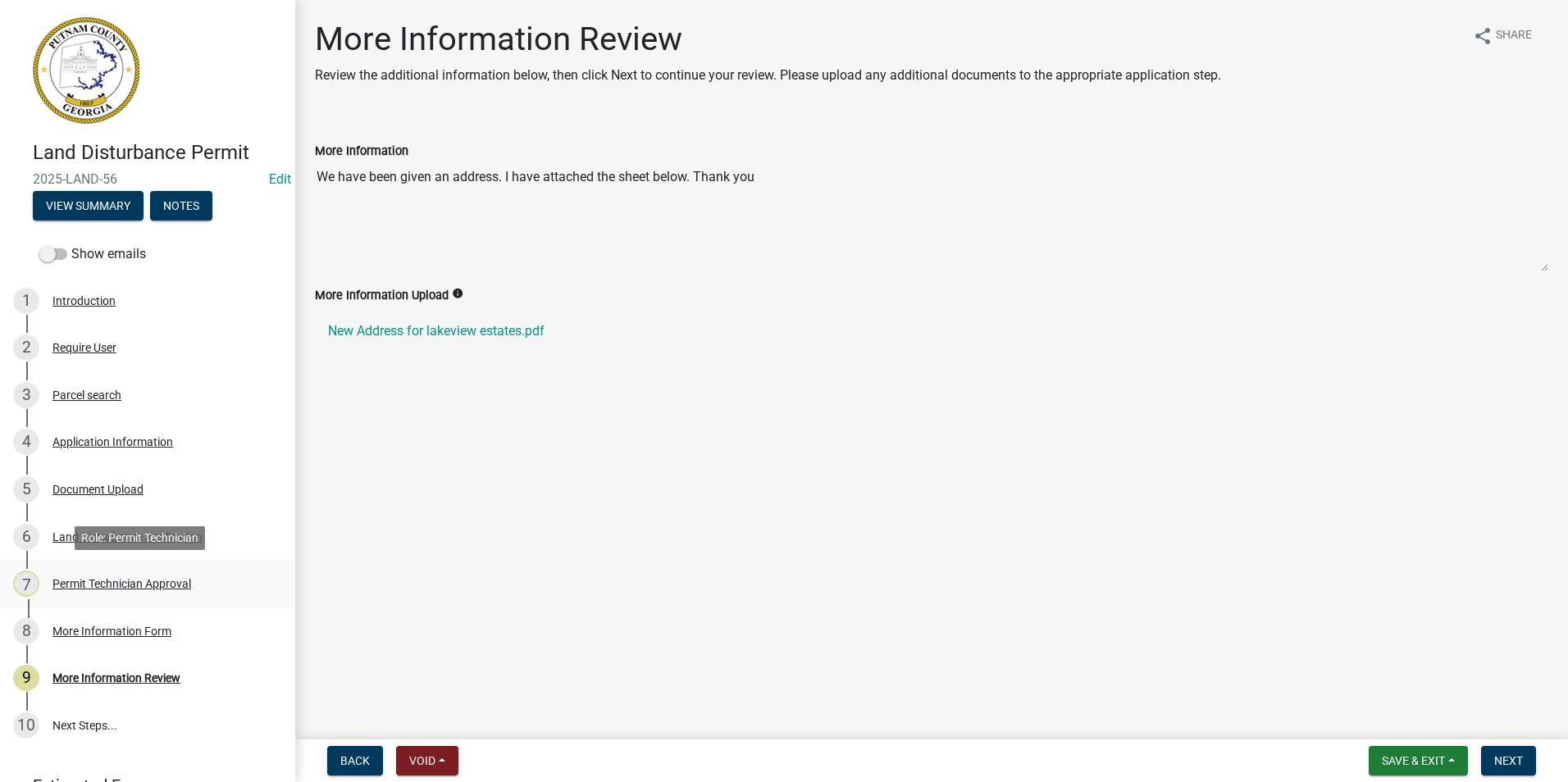
click at [119, 584] on div "Permit Technician Approval" at bounding box center [121, 584] width 138 height 11
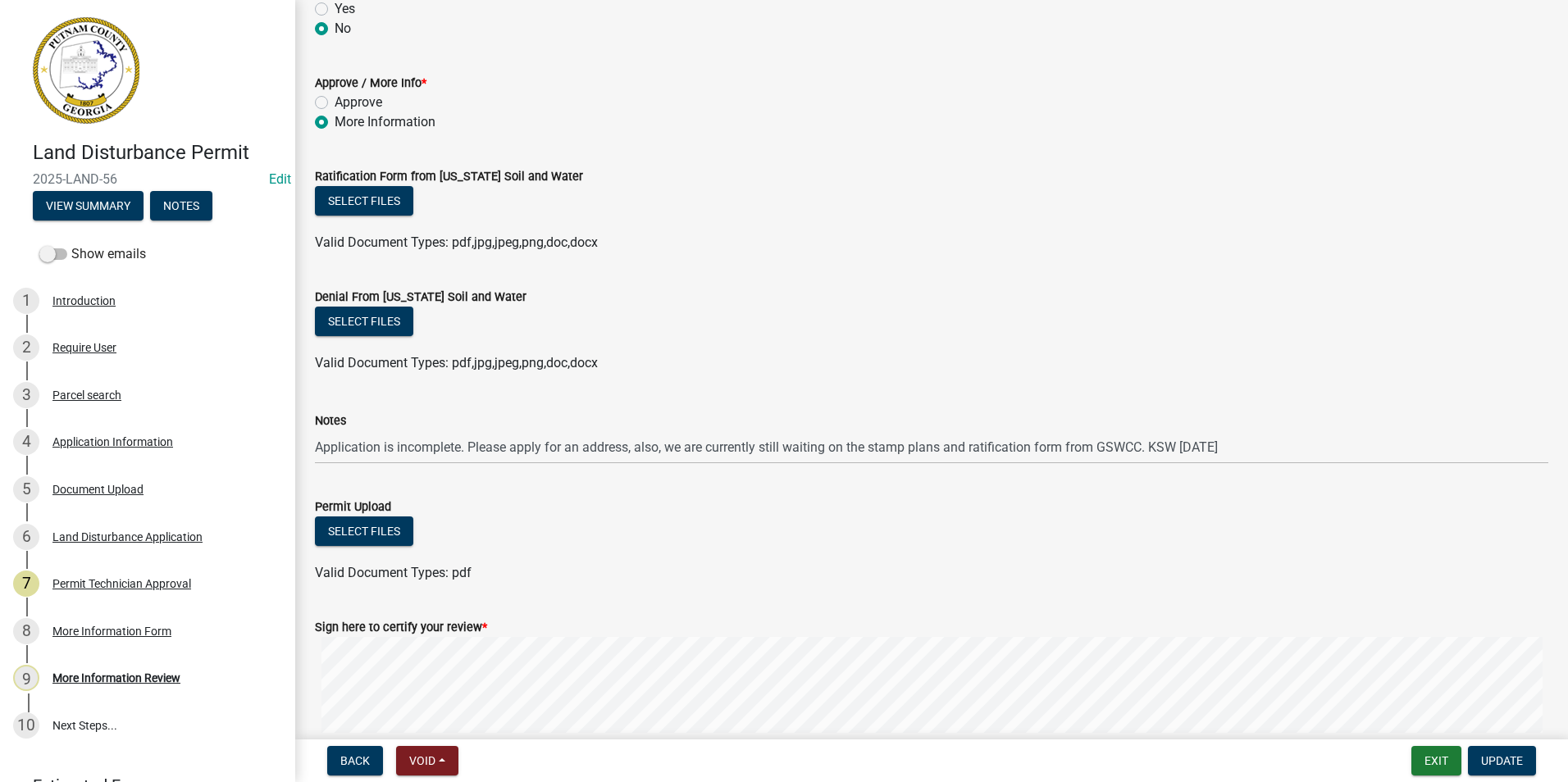
scroll to position [286, 0]
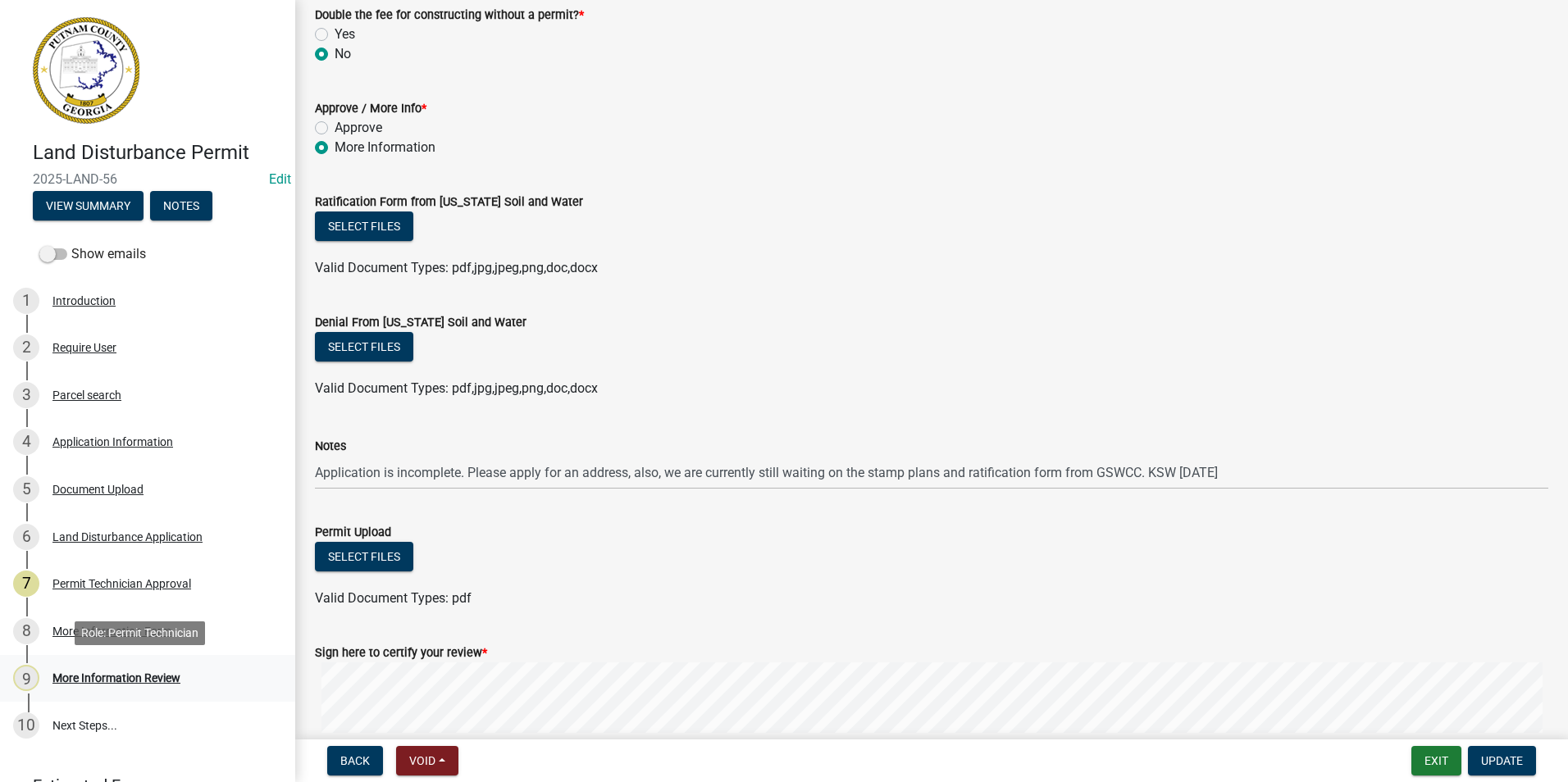
click at [186, 675] on div "9 More Information Review" at bounding box center [141, 678] width 256 height 26
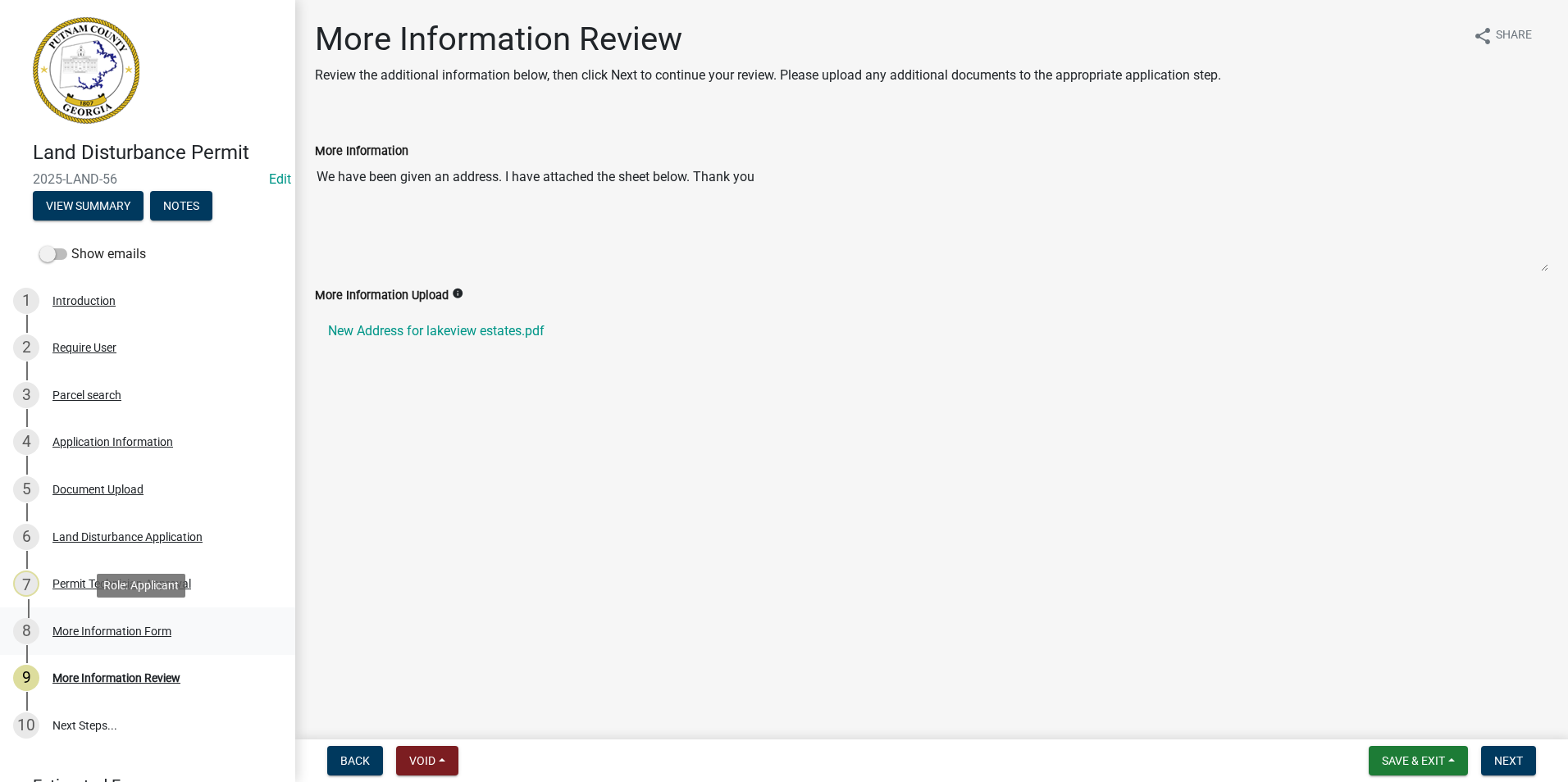
click at [156, 629] on div "More Information Form" at bounding box center [112, 632] width 118 height 11
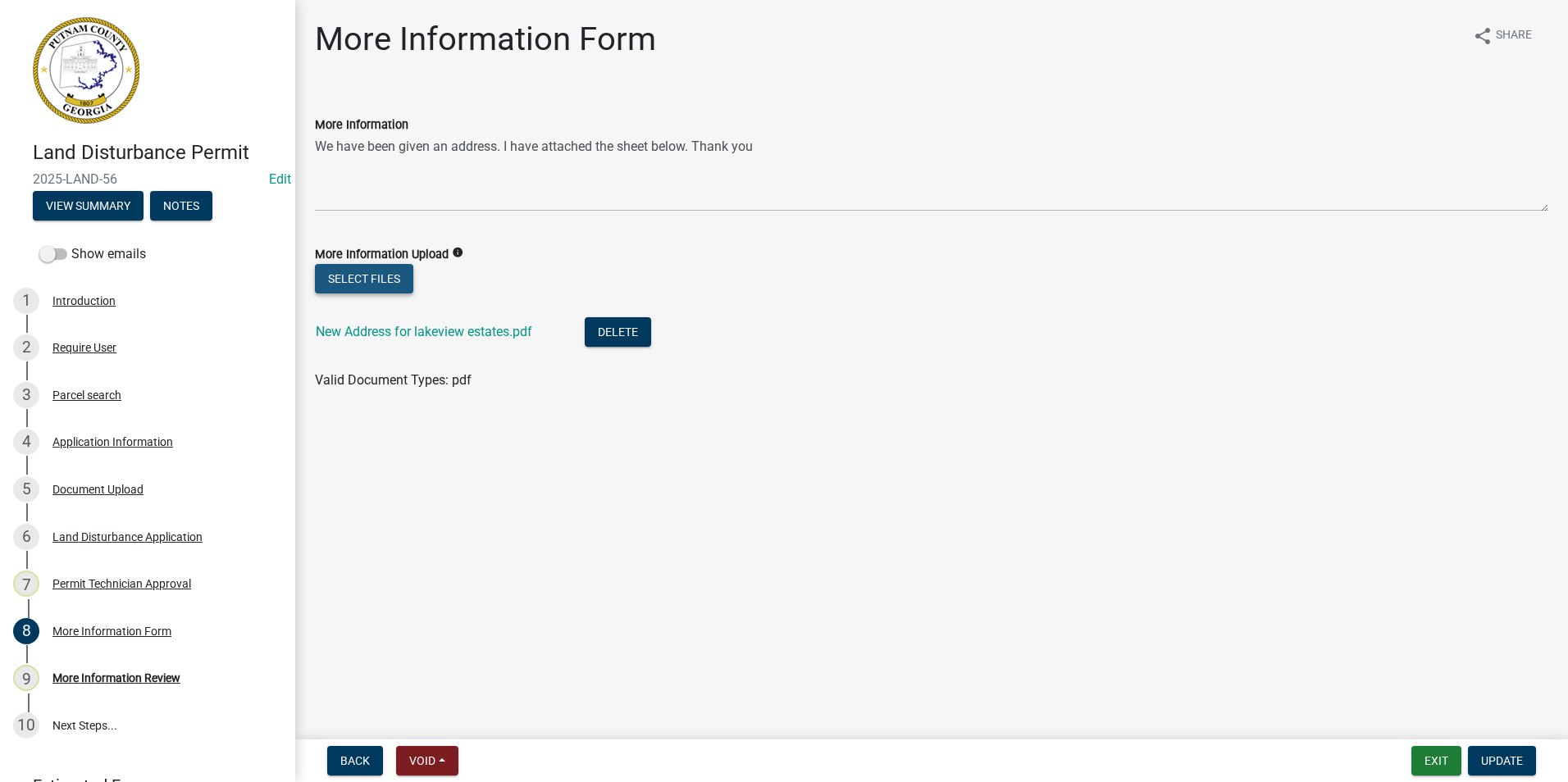
click at [394, 273] on button "Select files" at bounding box center [364, 278] width 99 height 29
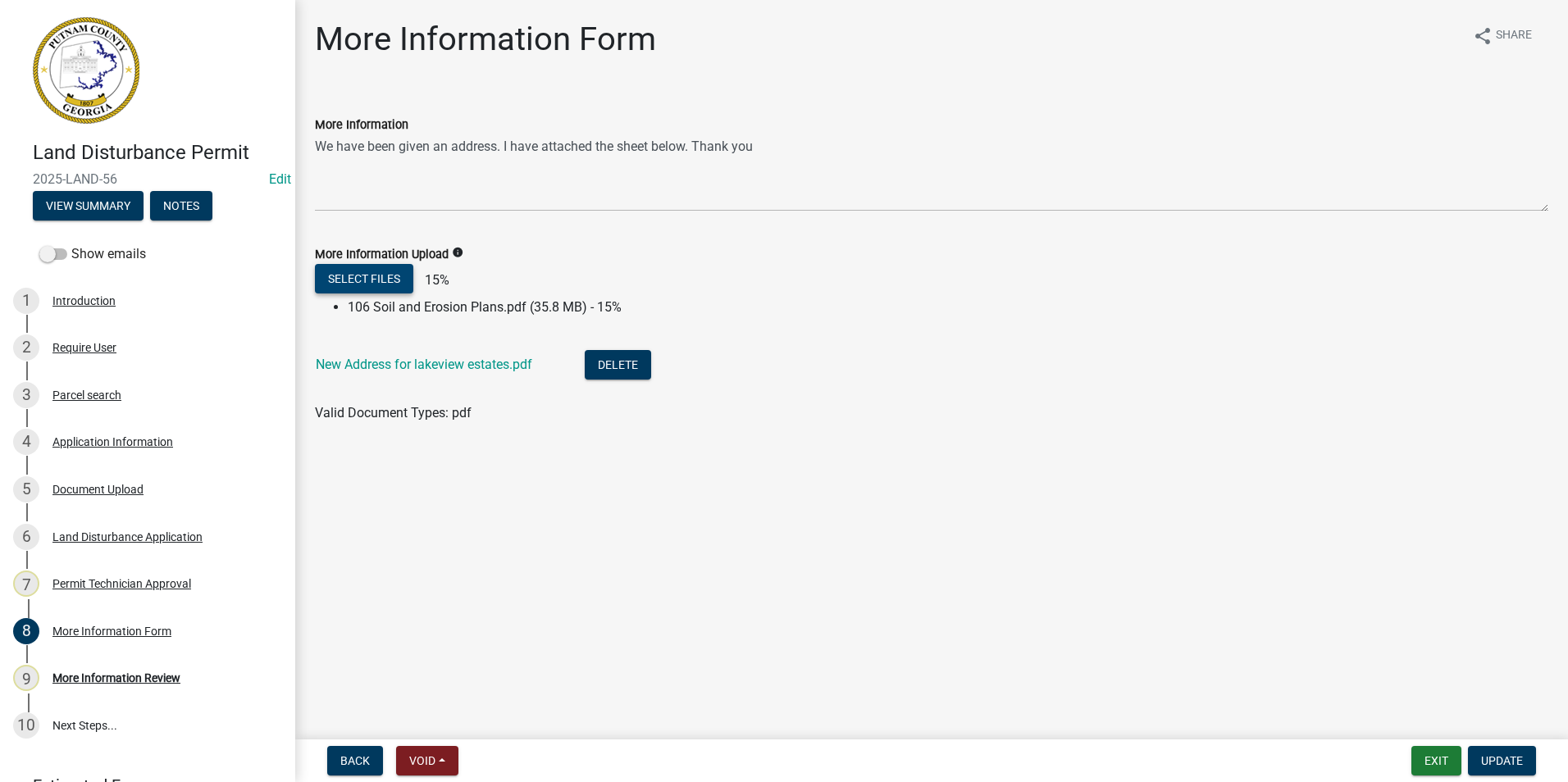
click at [376, 282] on button "Select files" at bounding box center [364, 278] width 99 height 29
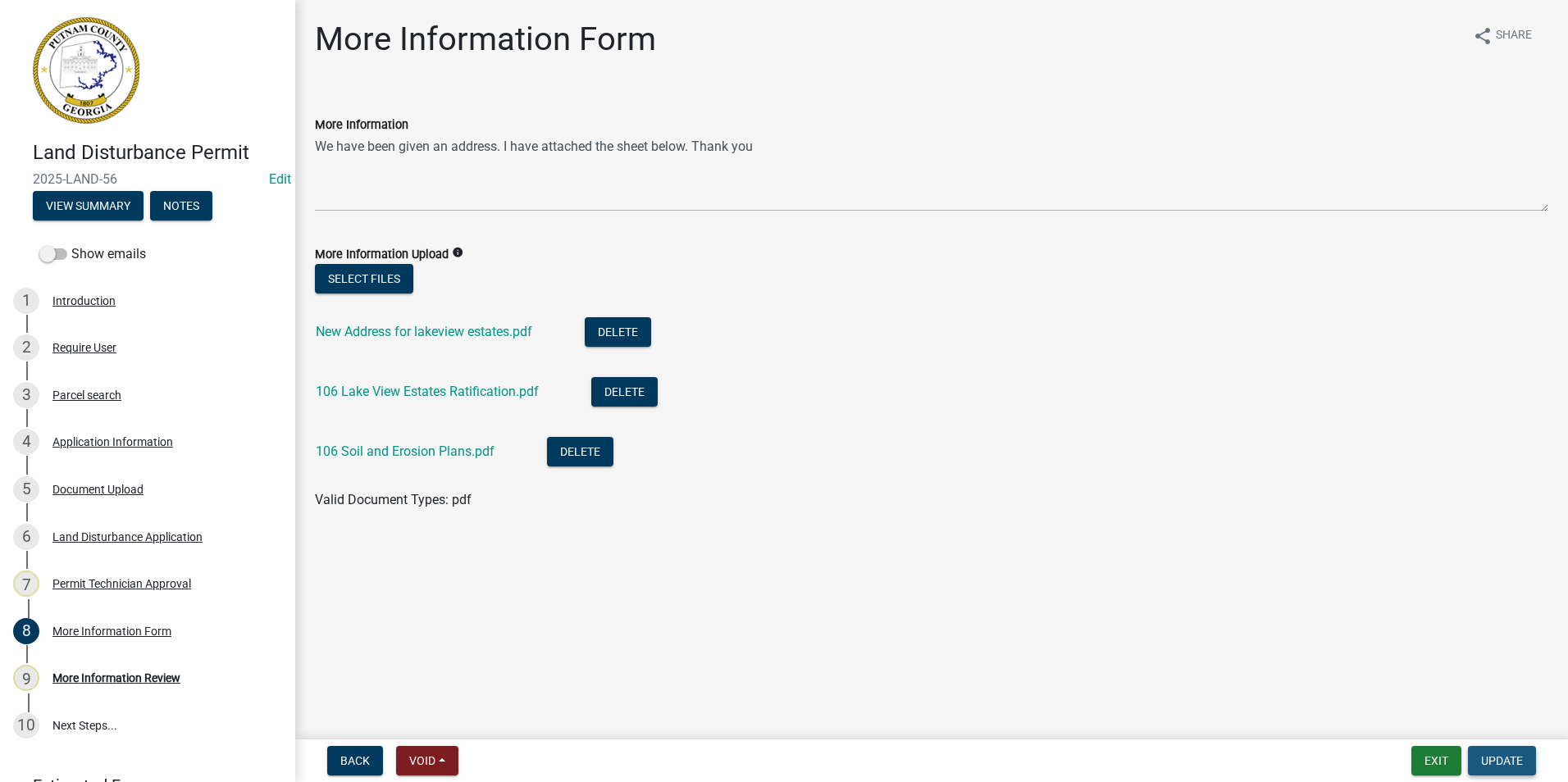
click at [1487, 761] on span "Update" at bounding box center [1501, 761] width 41 height 13
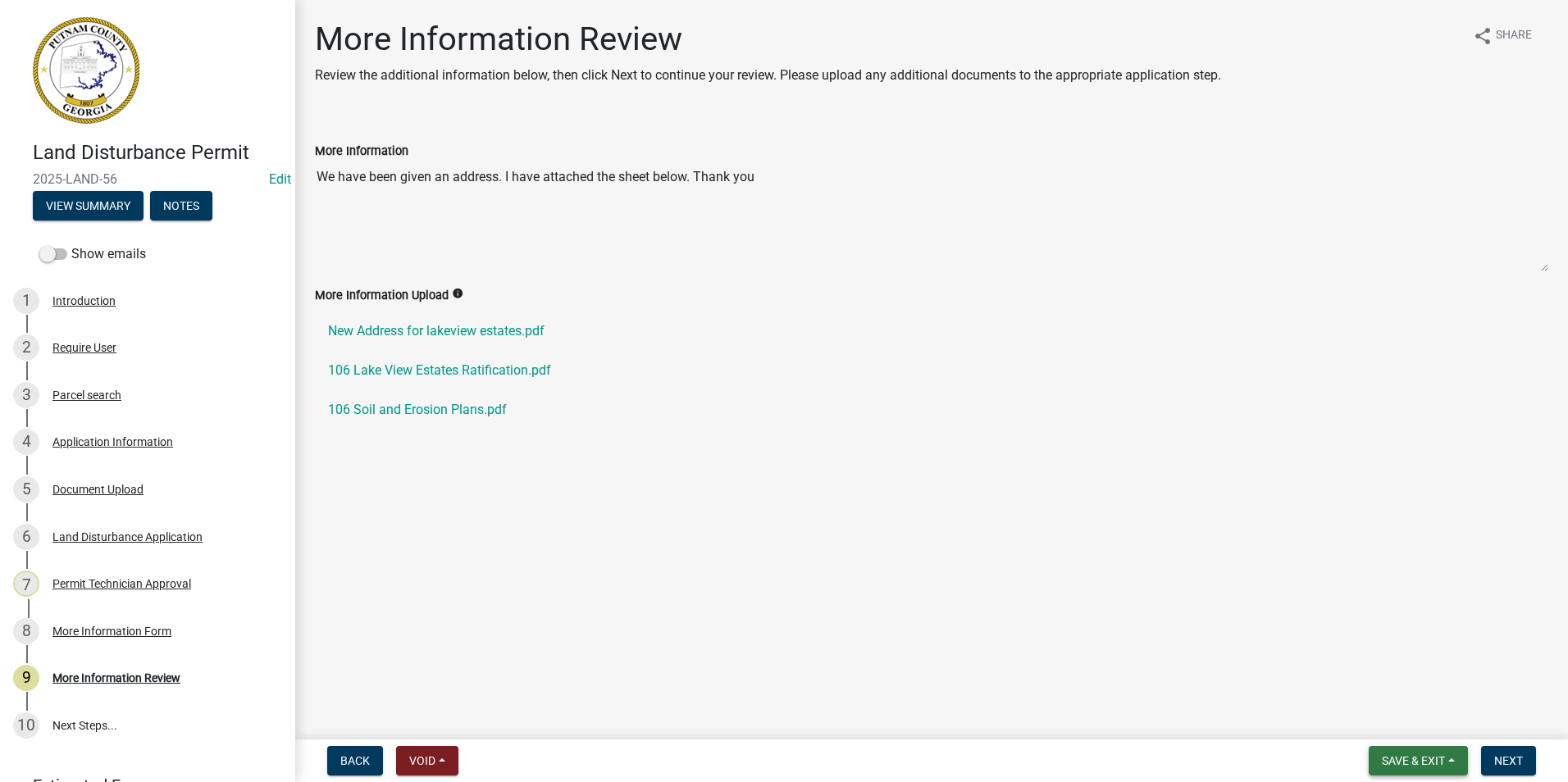
click at [1410, 759] on span "Save & Exit" at bounding box center [1413, 761] width 63 height 13
click at [1404, 704] on button "Save & Exit" at bounding box center [1403, 718] width 132 height 39
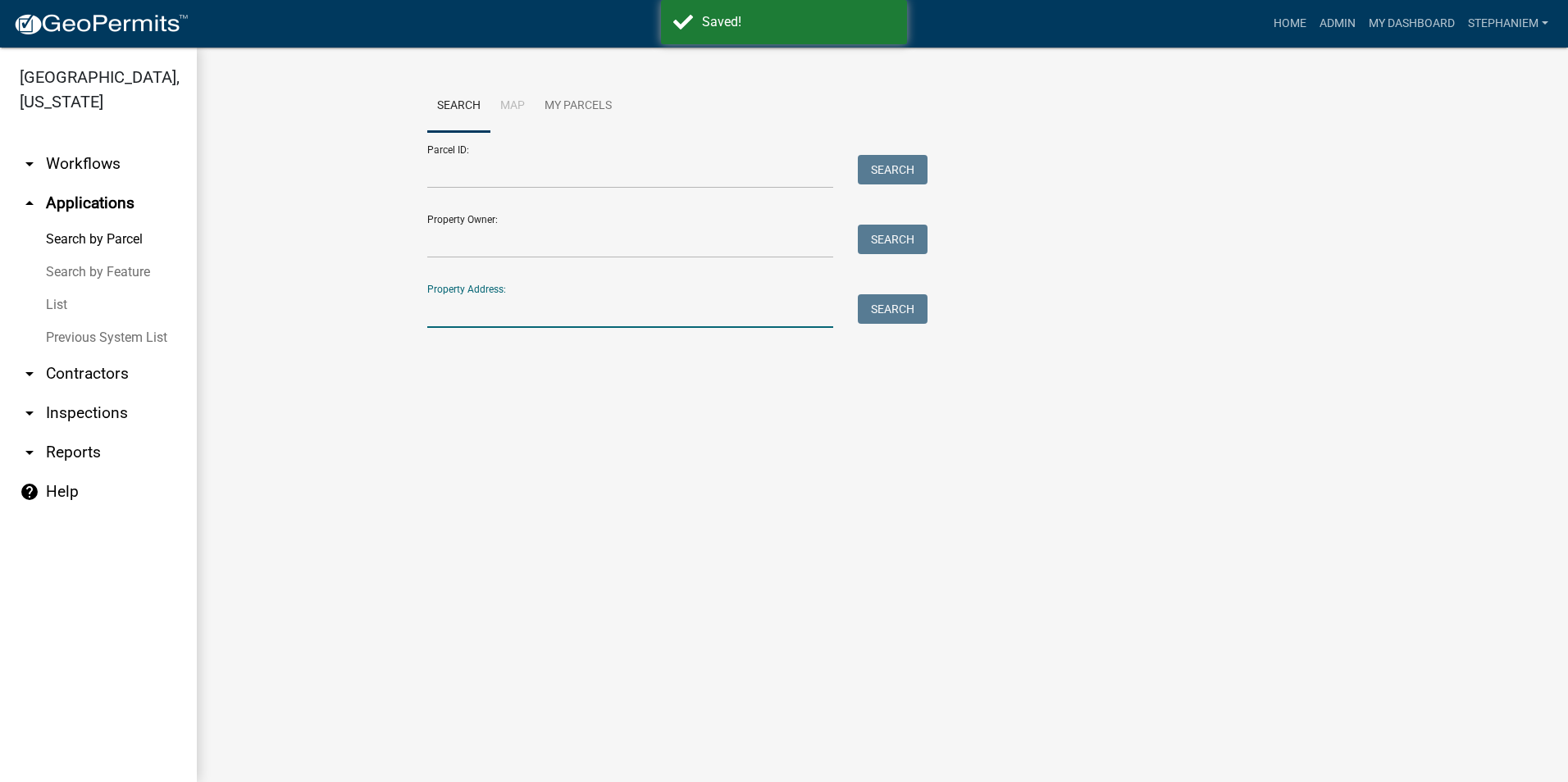
click at [735, 314] on input "Property Address:" at bounding box center [630, 311] width 406 height 34
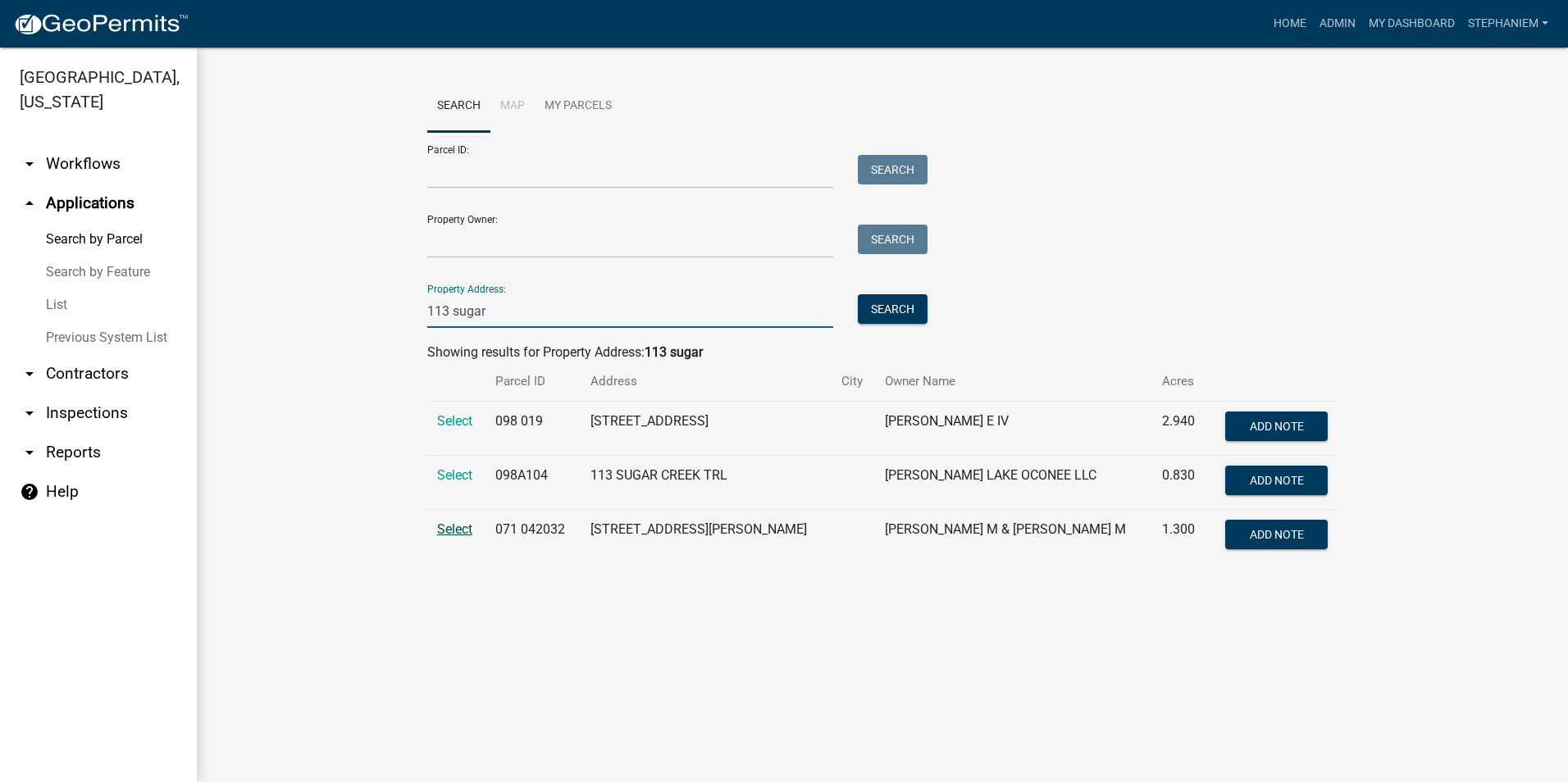
type input "113 sugar"
click at [465, 526] on span "Select" at bounding box center [455, 529] width 36 height 16
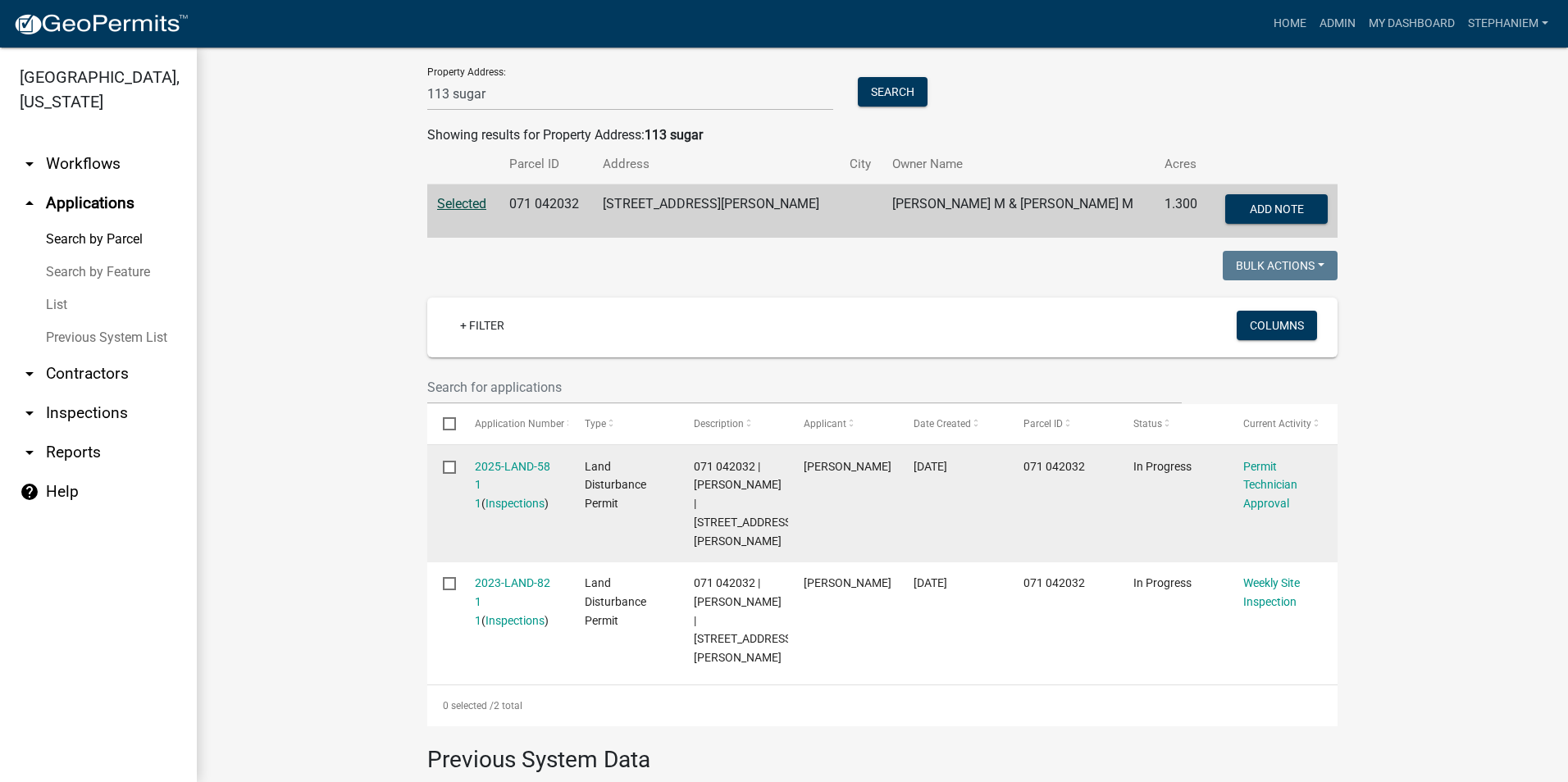
scroll to position [246, 0]
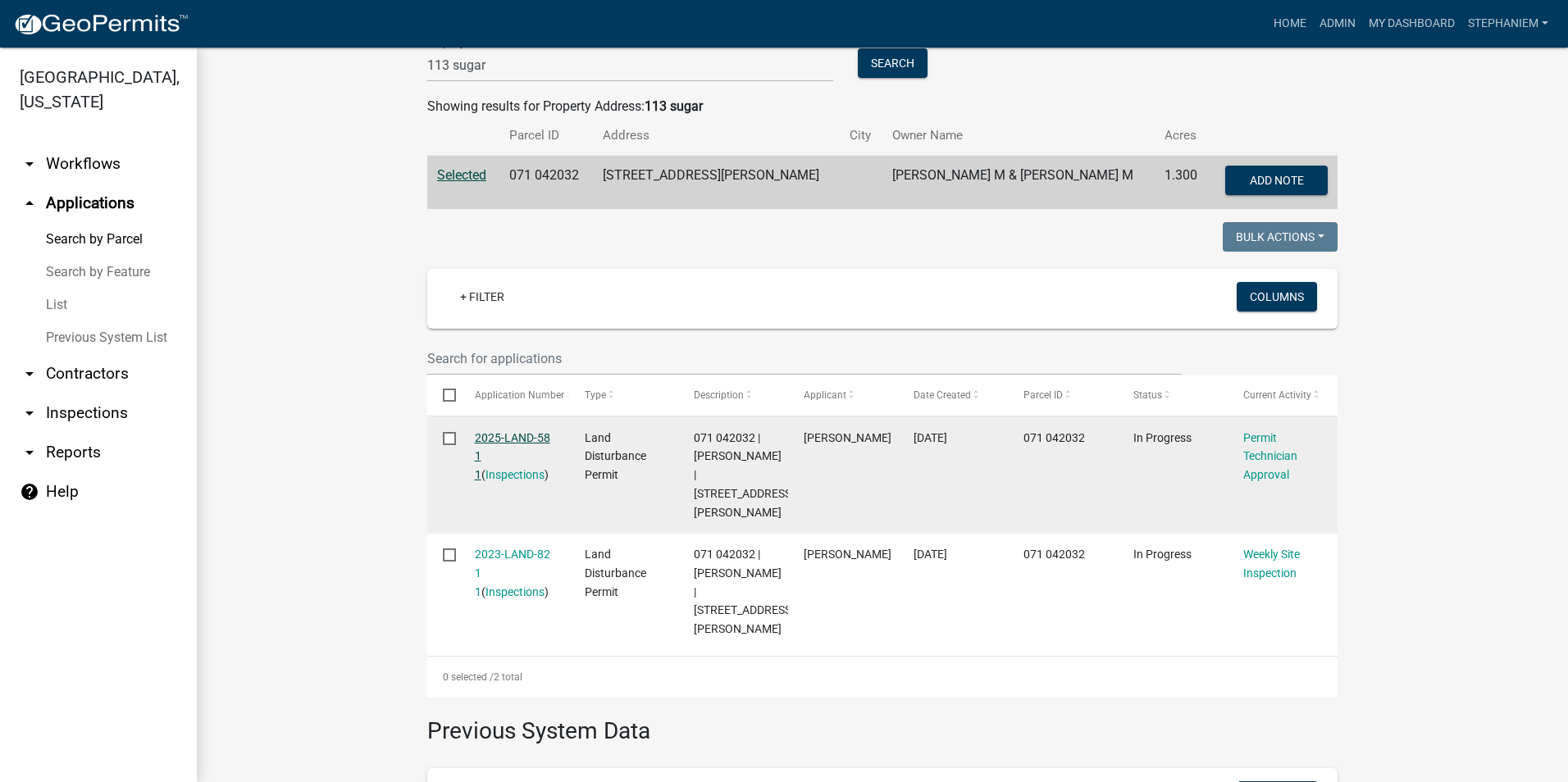
click at [526, 434] on link "2025-LAND-58 1 1" at bounding box center [512, 457] width 75 height 51
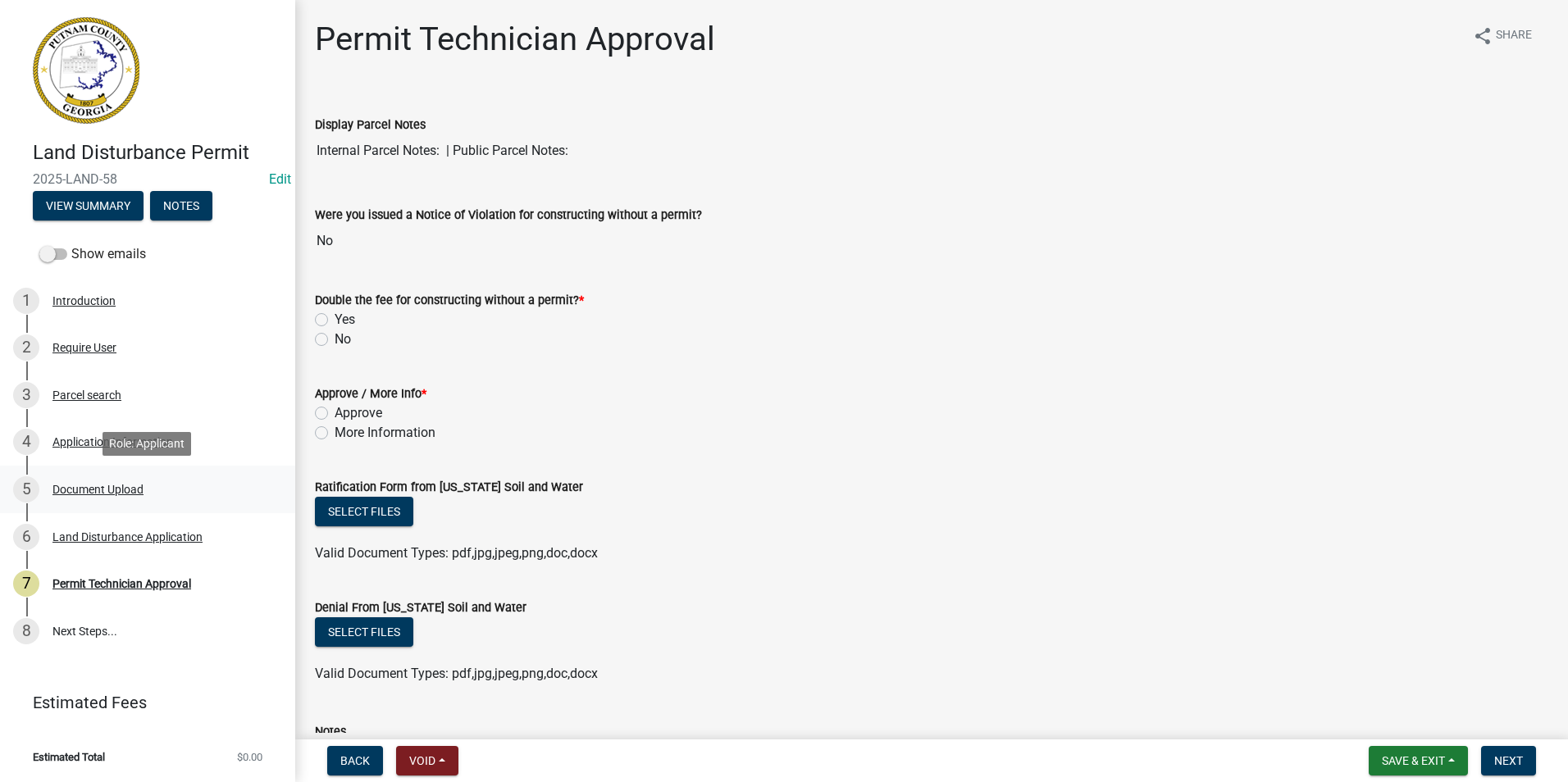
click at [71, 499] on div "5 Document Upload" at bounding box center [141, 490] width 256 height 26
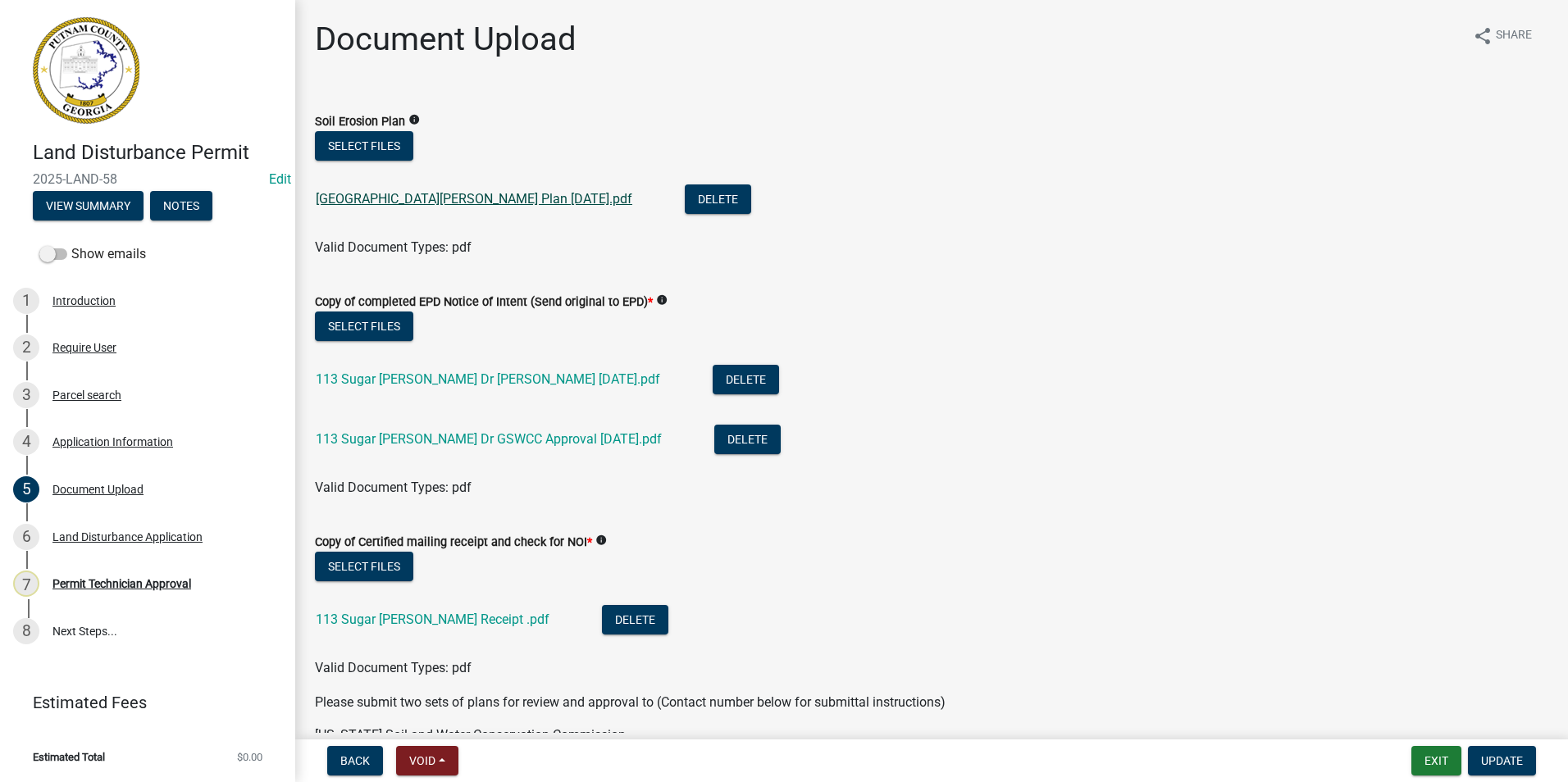
click at [370, 202] on link "[GEOGRAPHIC_DATA][PERSON_NAME] Plan [DATE].pdf" at bounding box center [474, 198] width 317 height 16
click at [391, 200] on link "[GEOGRAPHIC_DATA][PERSON_NAME] Plan [DATE].pdf" at bounding box center [474, 198] width 317 height 16
click at [383, 152] on button "Select files" at bounding box center [364, 146] width 99 height 29
click at [344, 152] on button "Select files" at bounding box center [364, 146] width 99 height 29
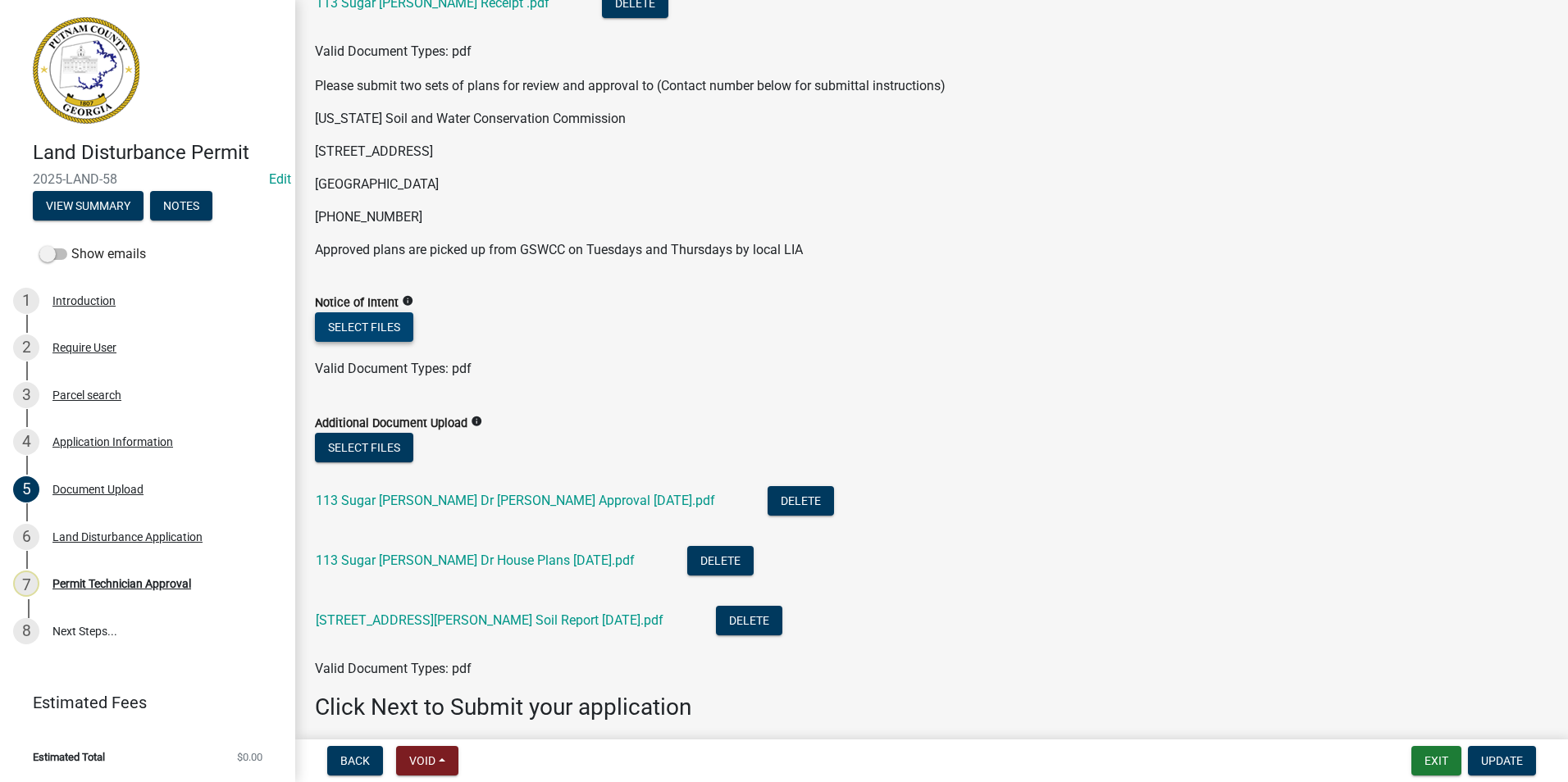
scroll to position [656, 0]
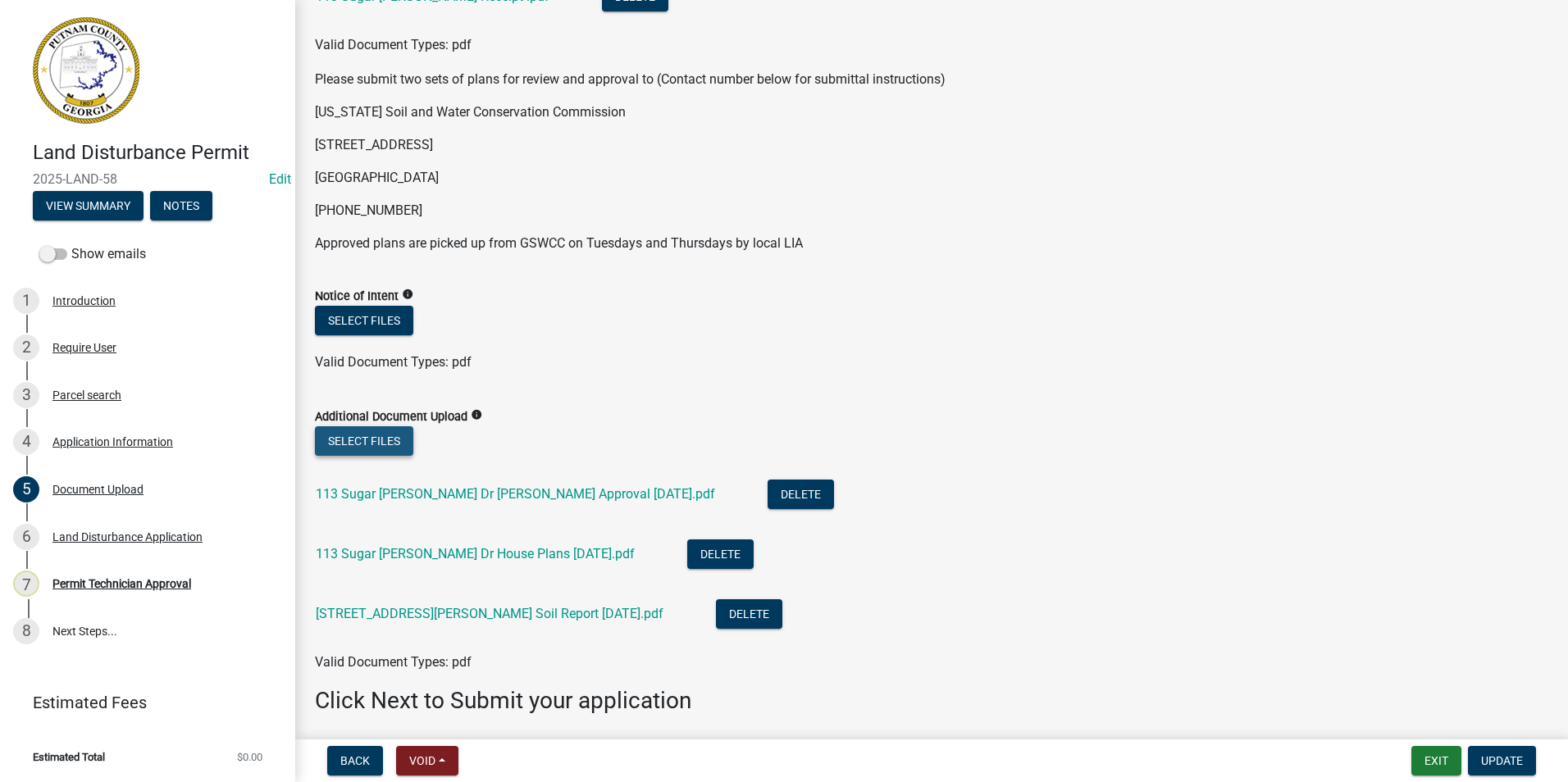
click at [386, 448] on button "Select files" at bounding box center [364, 441] width 99 height 29
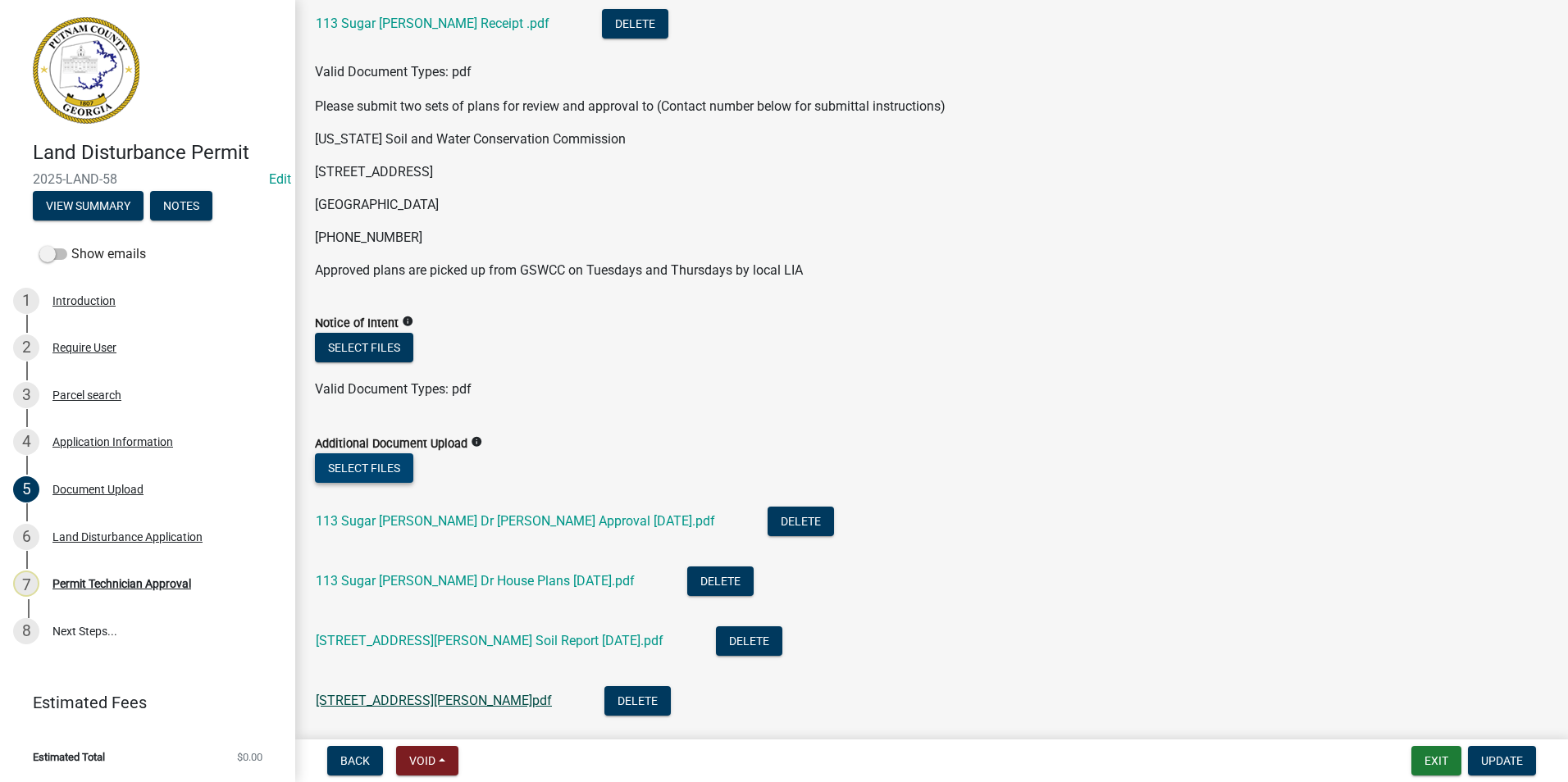
scroll to position [683, 0]
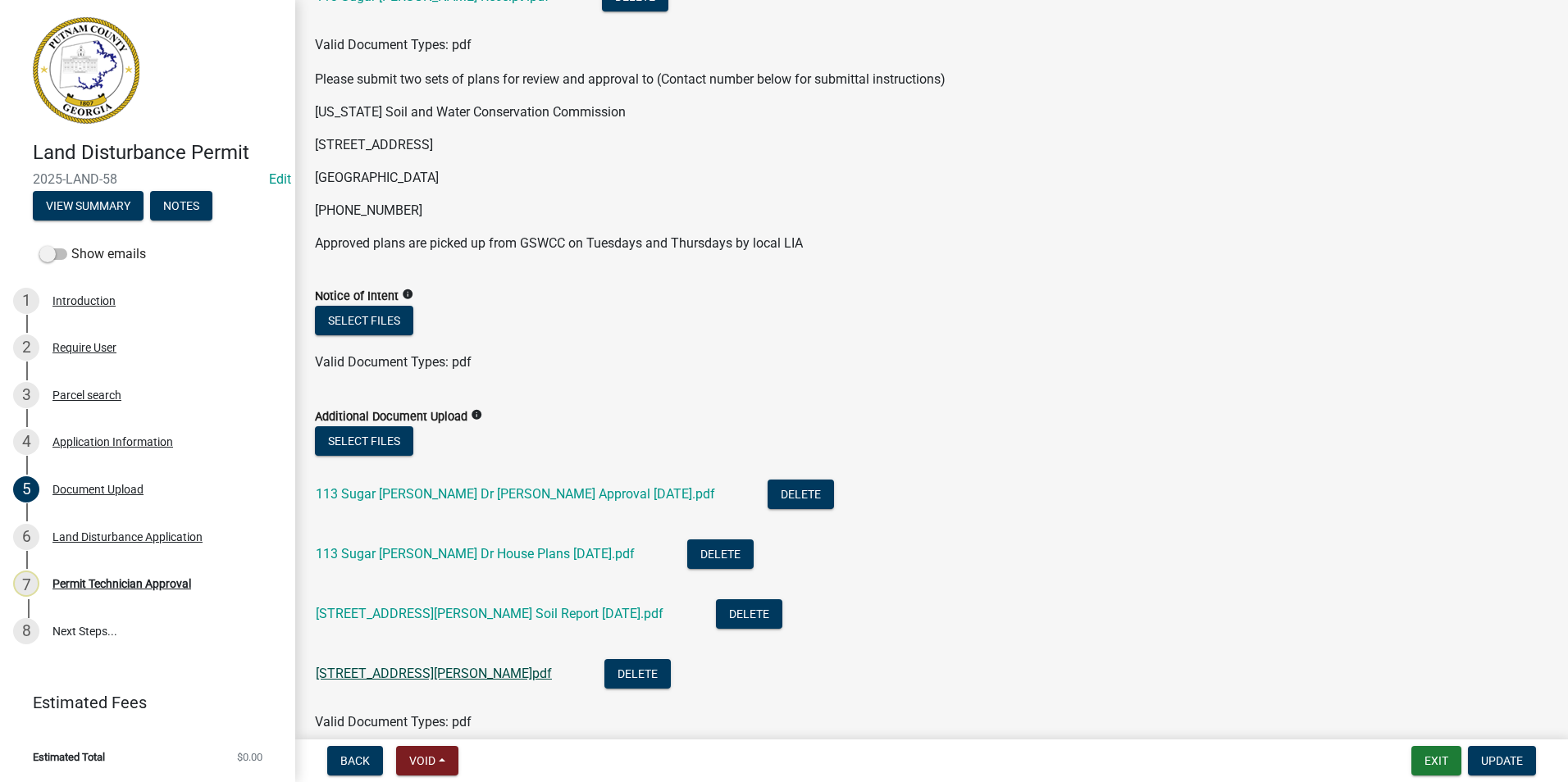
click at [403, 680] on link "[STREET_ADDRESS][PERSON_NAME]pdf" at bounding box center [433, 673] width 236 height 16
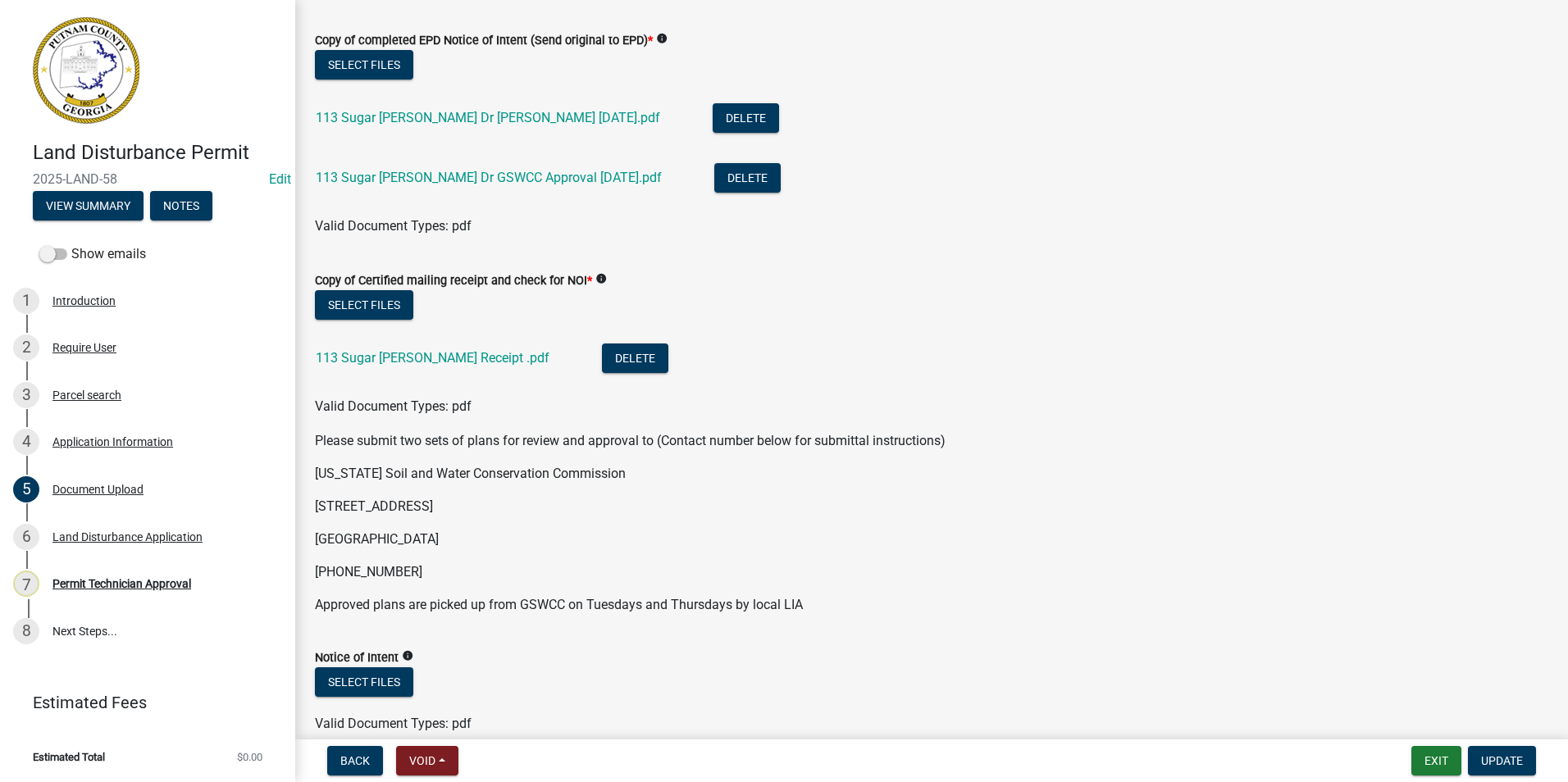
scroll to position [310, 0]
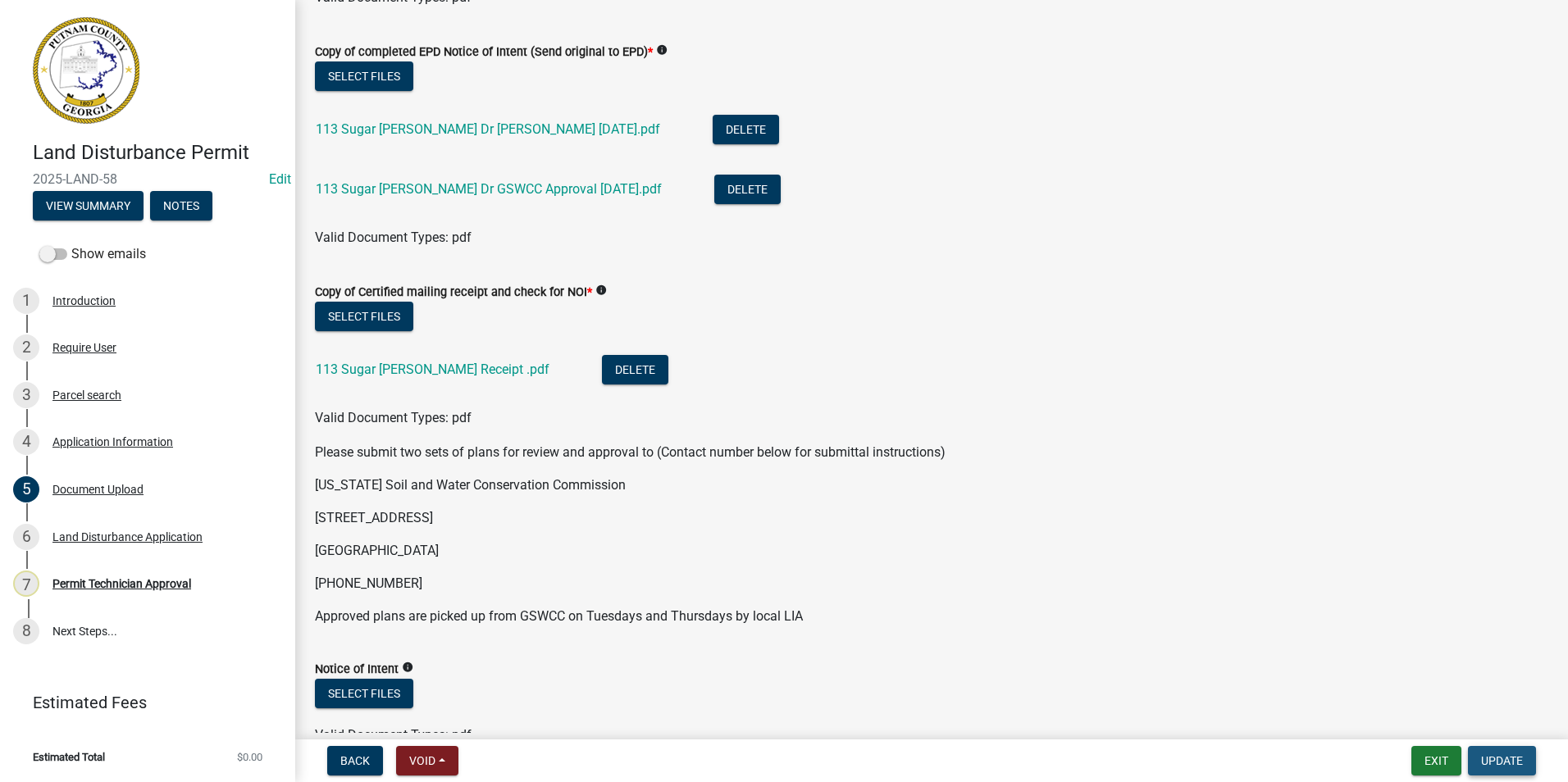
click at [1475, 757] on button "Update" at bounding box center [1501, 760] width 68 height 29
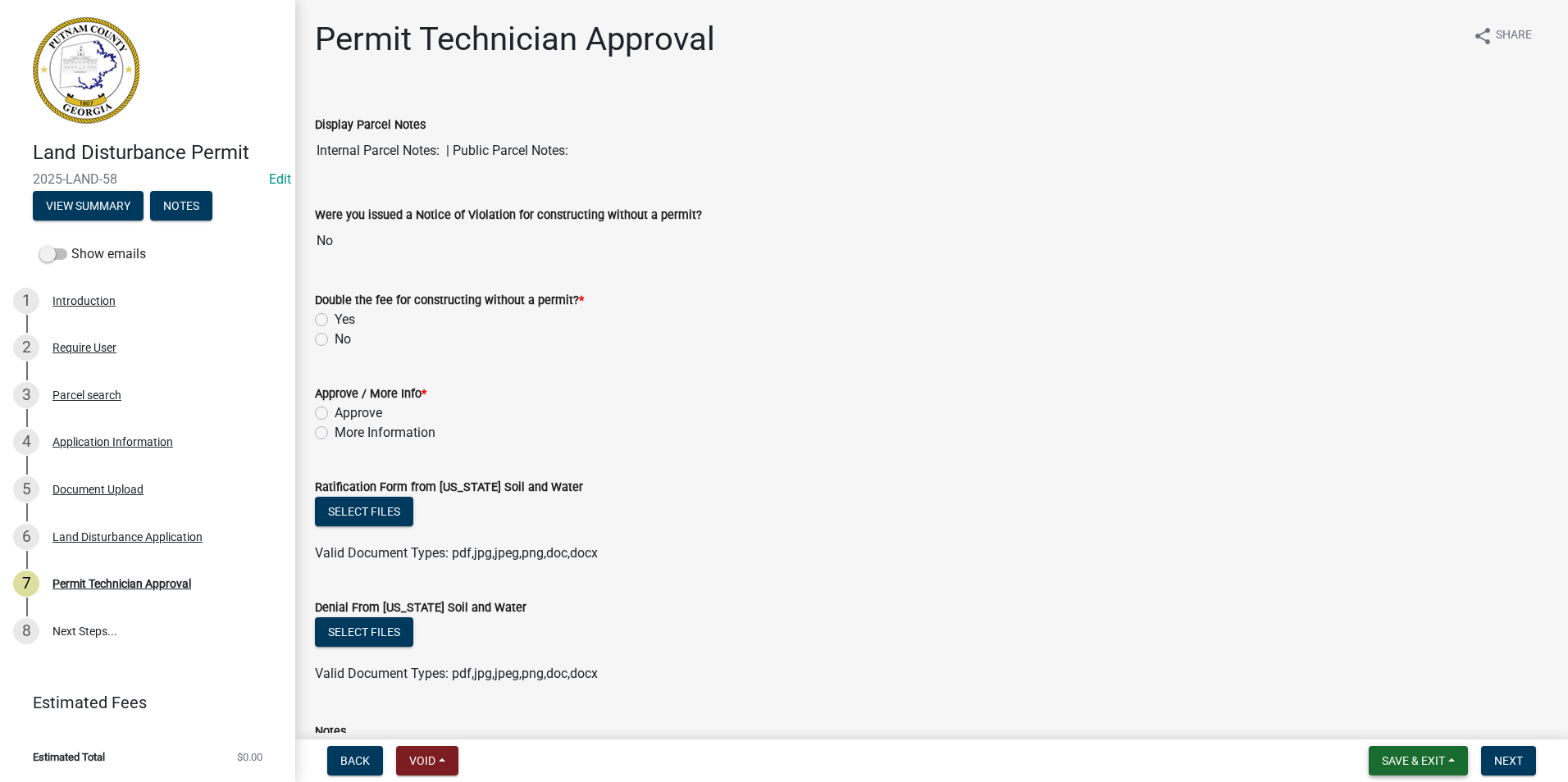
click at [1397, 755] on span "Save & Exit" at bounding box center [1413, 761] width 63 height 13
click at [1393, 723] on button "Save & Exit" at bounding box center [1403, 718] width 132 height 39
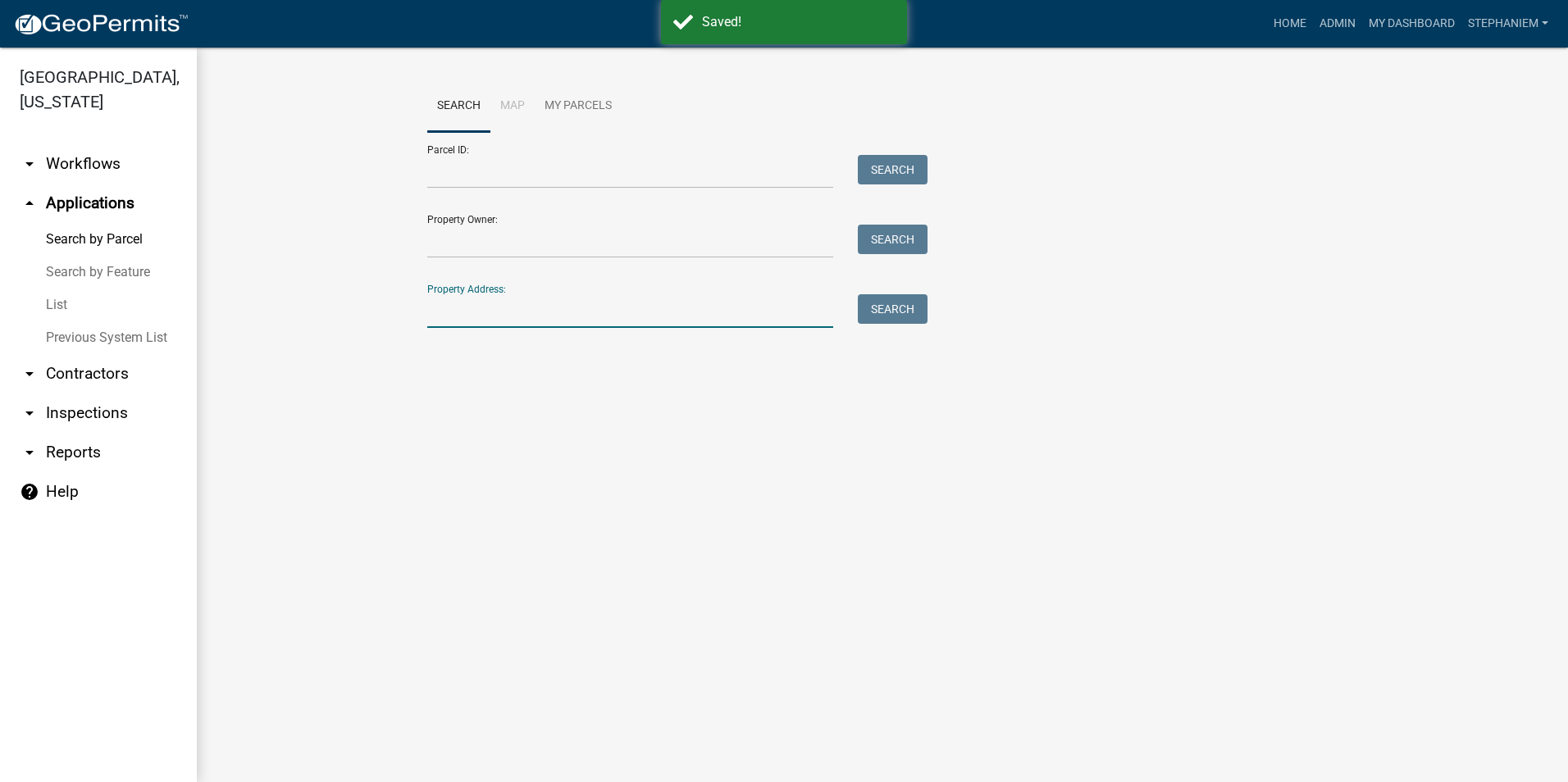
click at [791, 323] on input "Property Address:" at bounding box center [630, 311] width 406 height 34
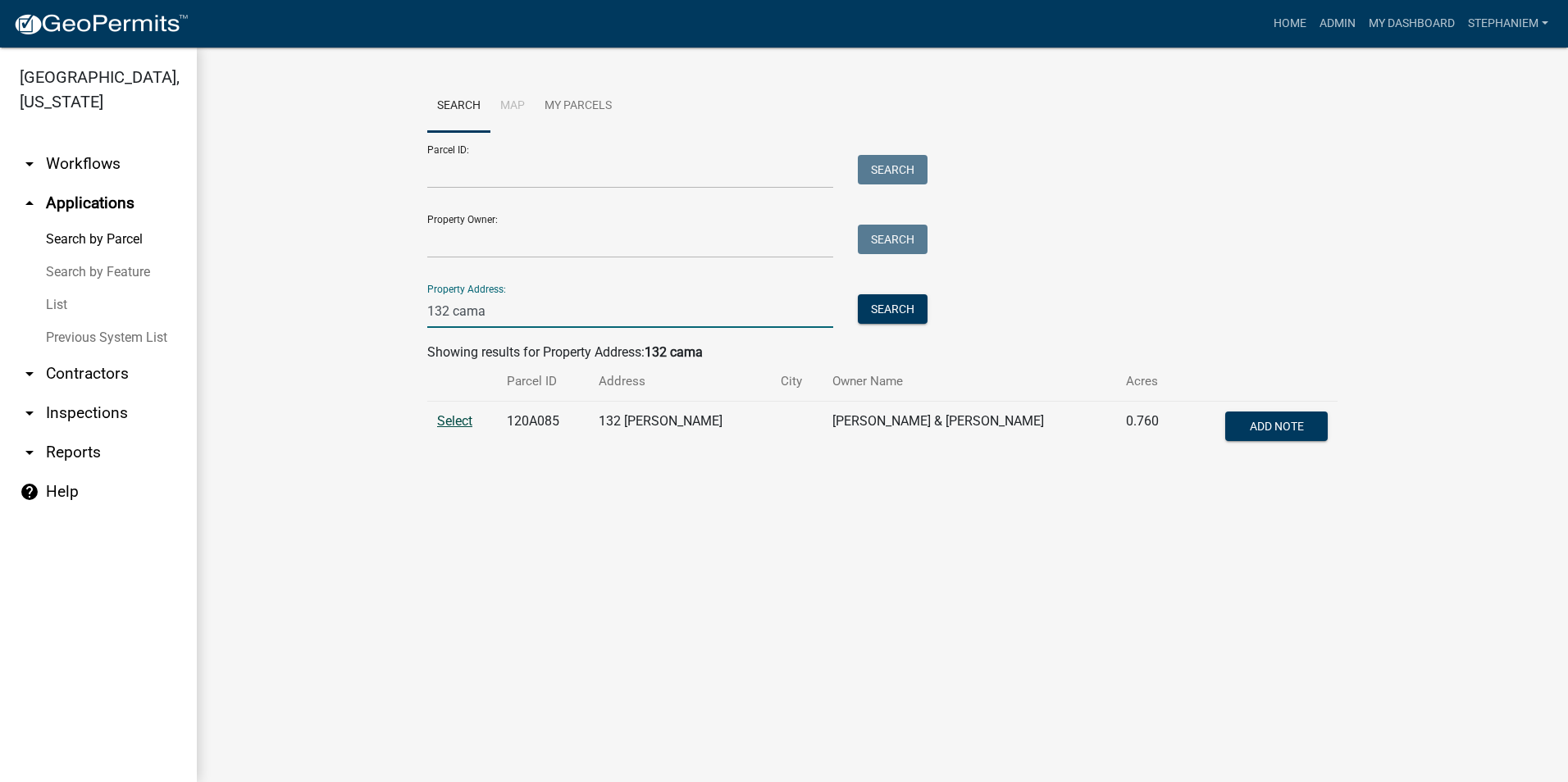
type input "132 cama"
click at [463, 414] on span "Select" at bounding box center [455, 421] width 36 height 16
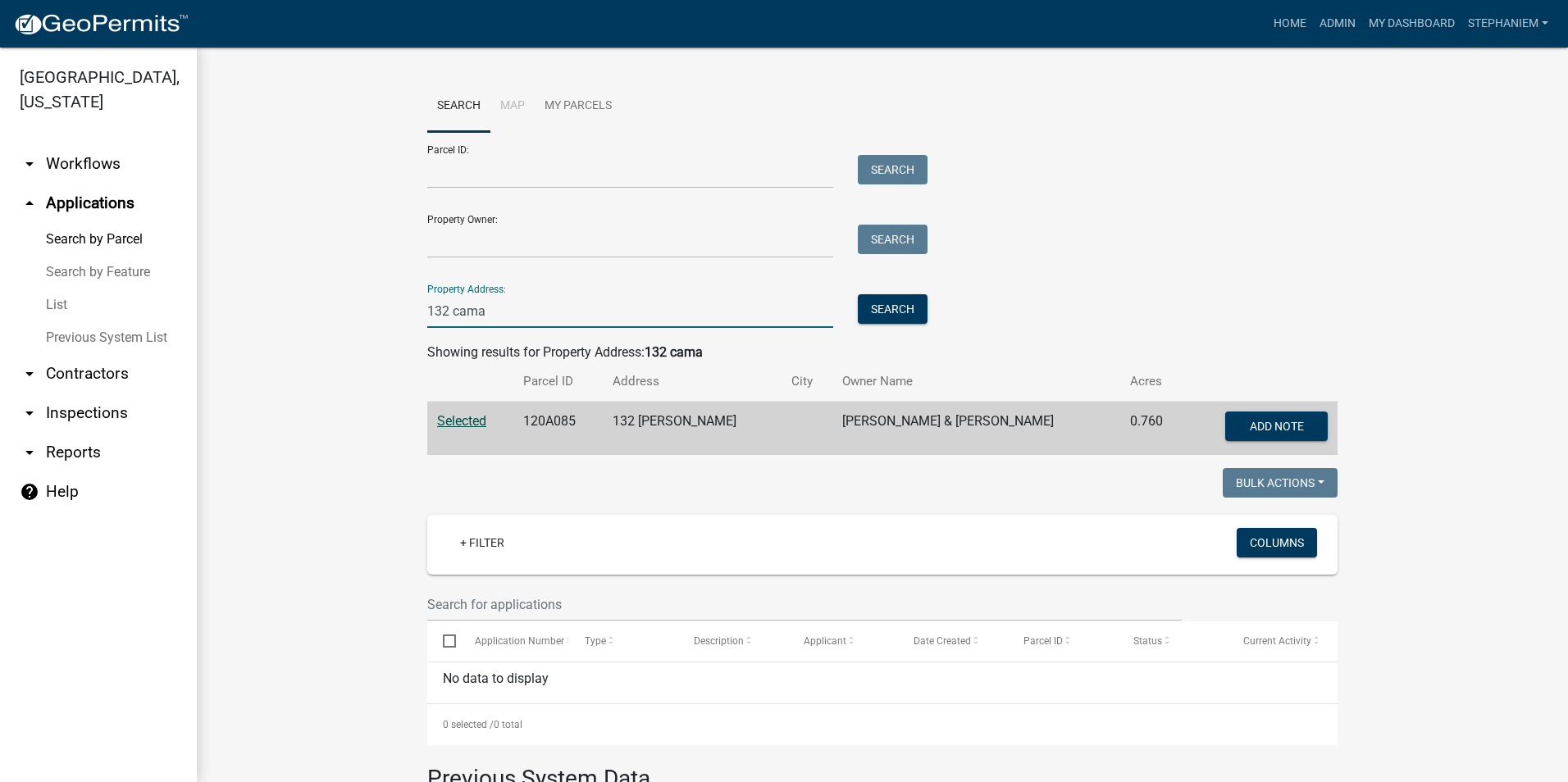
drag, startPoint x: 483, startPoint y: 305, endPoint x: 376, endPoint y: 287, distance: 108.5
click at [376, 287] on wm-workflow-application-search-view "Search Map My Parcels Parcel ID: Search Property Owner: Search Property Address…" at bounding box center [882, 562] width 1306 height 965
click at [382, 304] on wm-workflow-application-search-view "Search Map My Parcels Parcel ID: Search Property Owner: Search Property Address…" at bounding box center [882, 562] width 1306 height 965
drag, startPoint x: 500, startPoint y: 321, endPoint x: 374, endPoint y: 285, distance: 131.0
click at [374, 285] on wm-workflow-application-search-view "Search Map My Parcels Parcel ID: Search Property Owner: Search Property Address…" at bounding box center [882, 562] width 1306 height 965
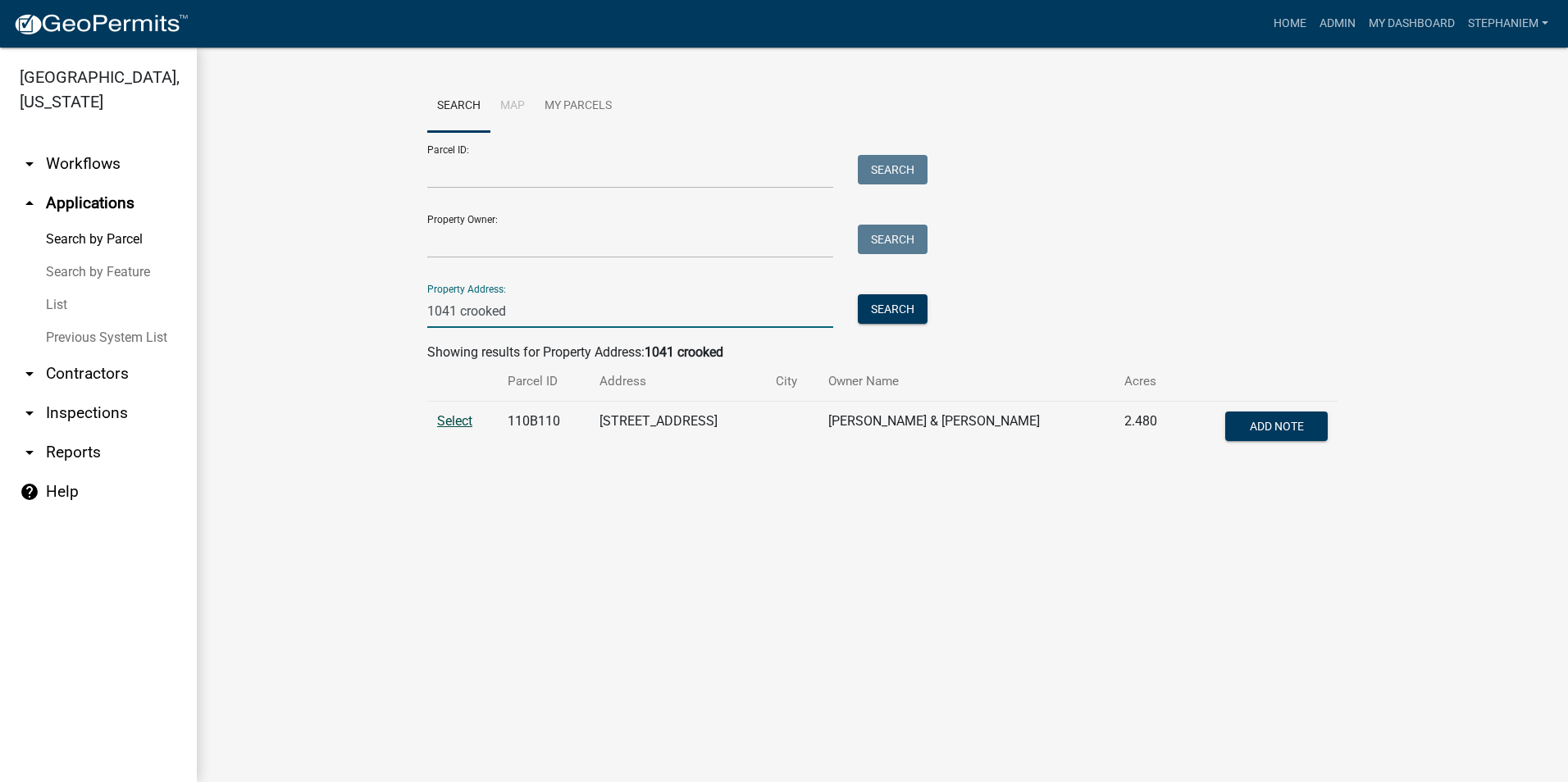
type input "1041 crooked"
click at [460, 415] on span "Select" at bounding box center [455, 421] width 36 height 16
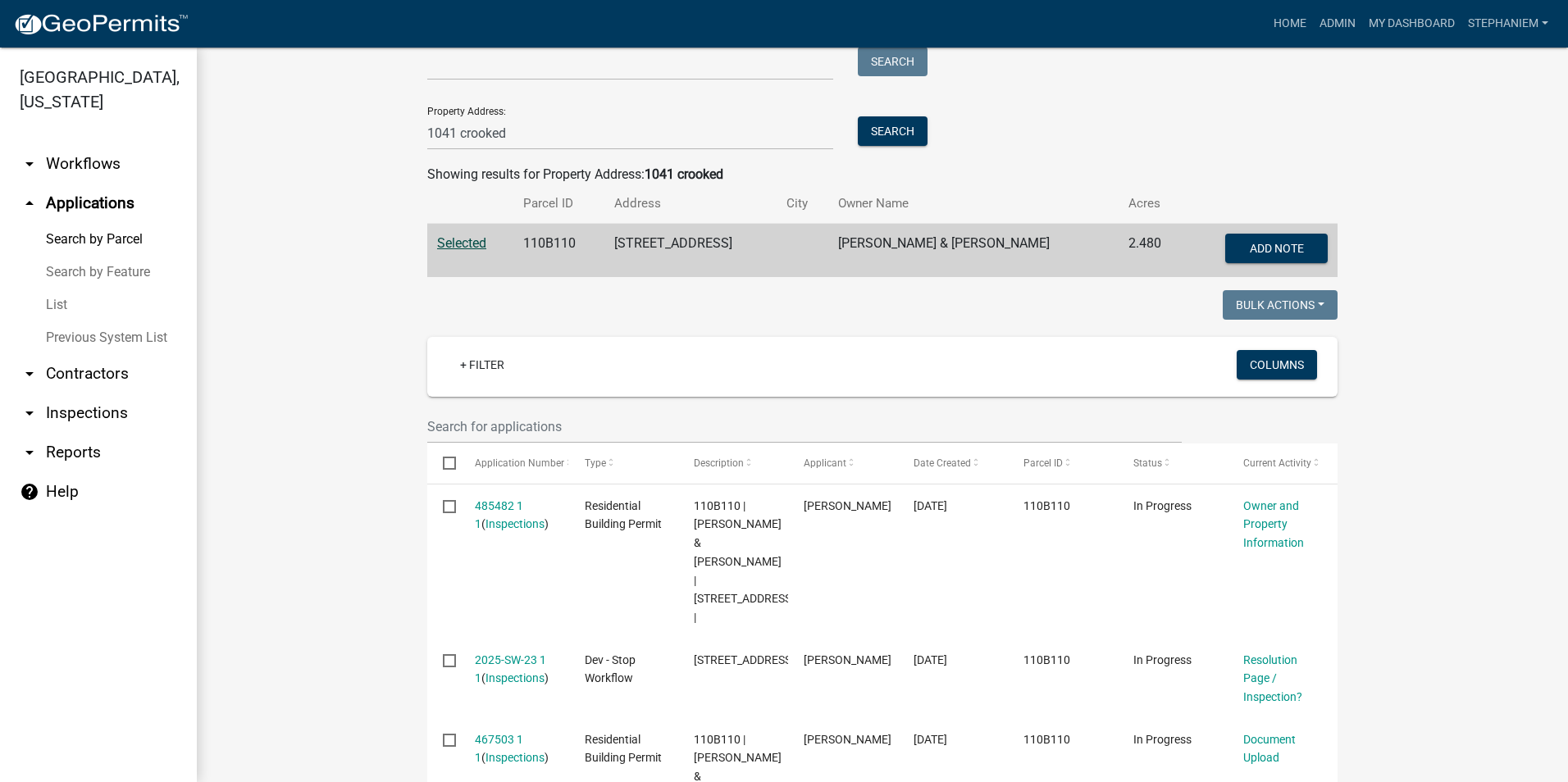
scroll to position [54, 0]
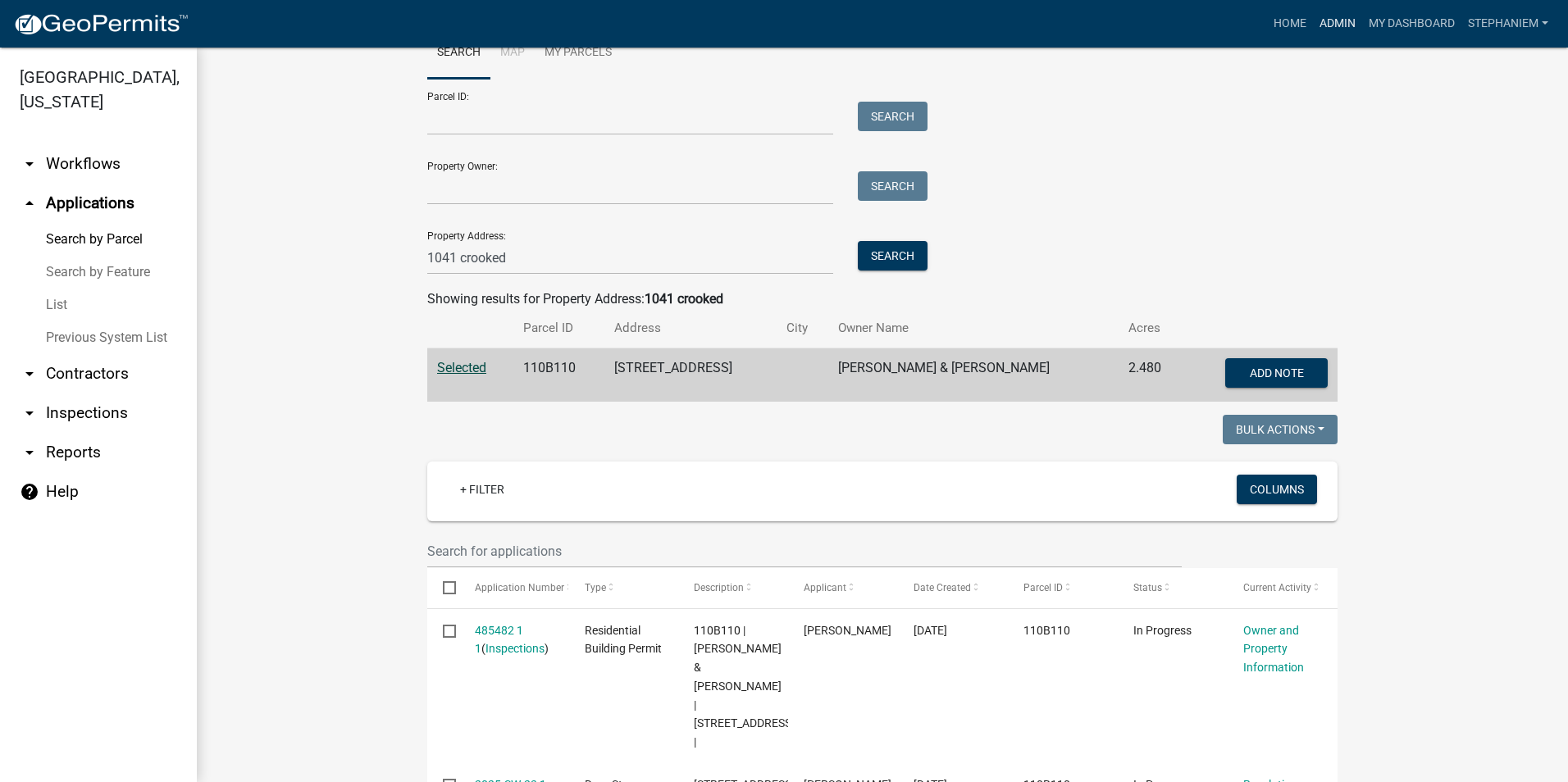
click at [1334, 25] on link "Admin" at bounding box center [1338, 23] width 49 height 31
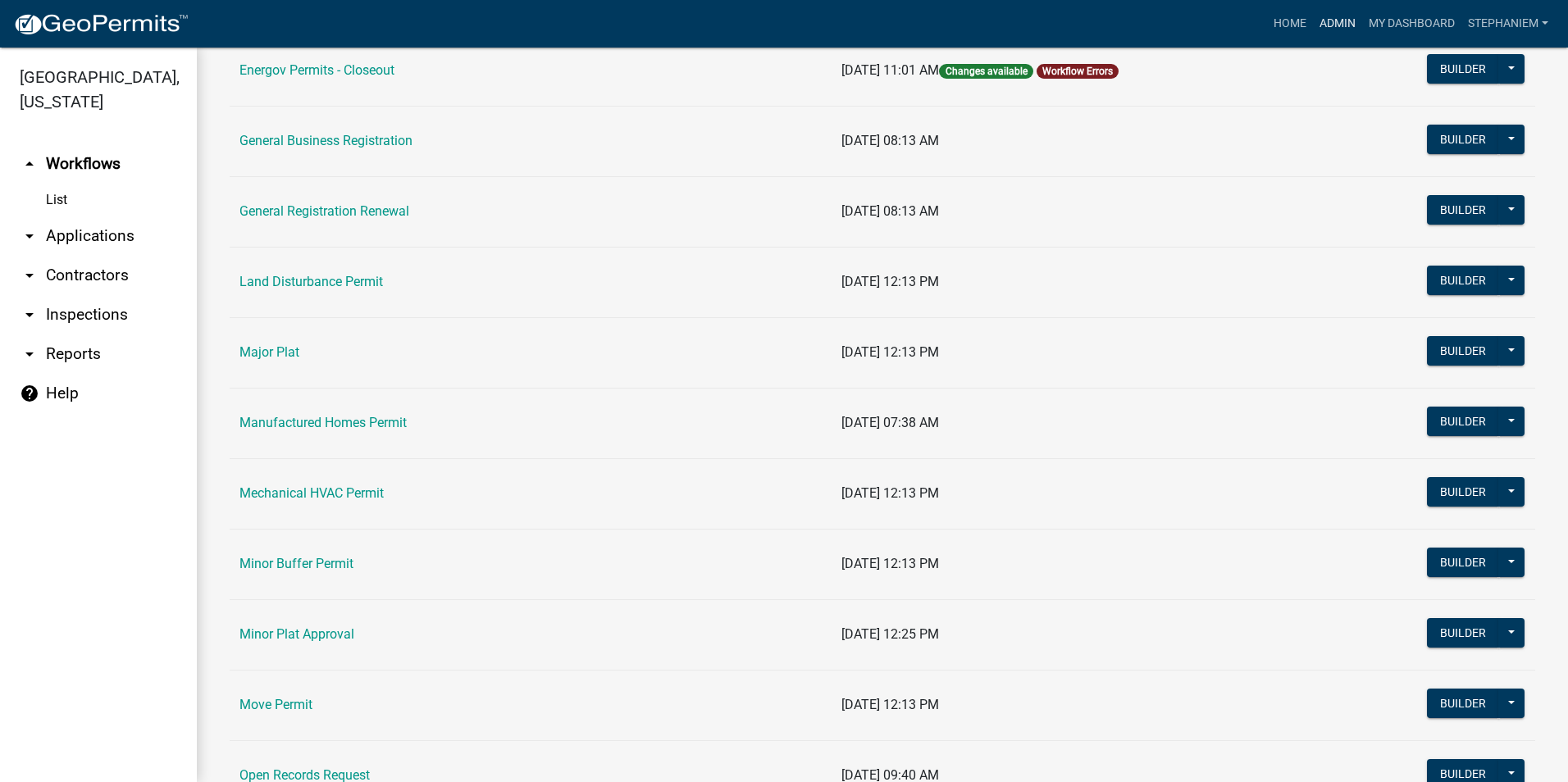
scroll to position [1066, 0]
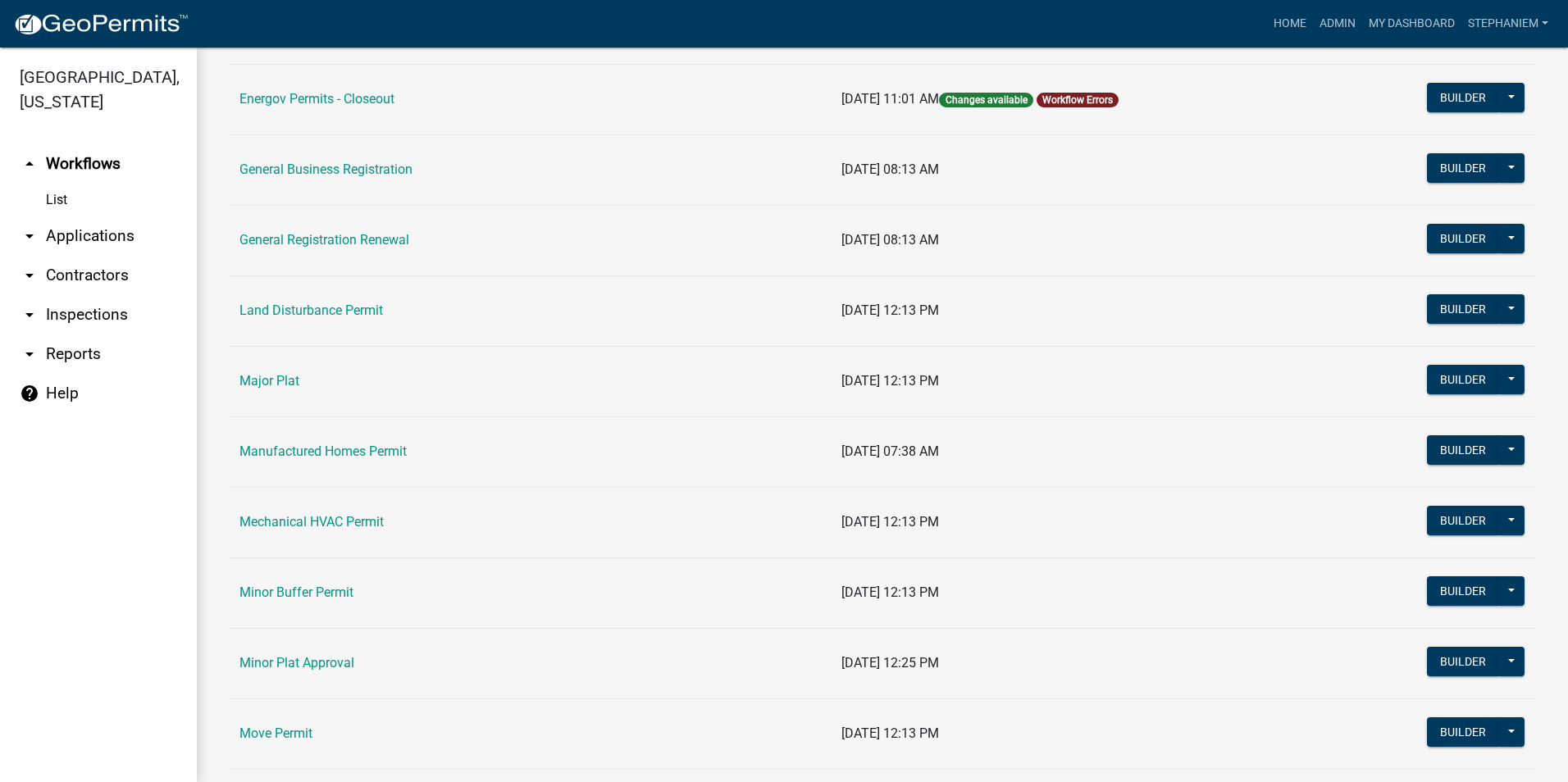
click at [363, 302] on td "Land Disturbance Permit" at bounding box center [530, 310] width 602 height 70
click at [355, 309] on link "Land Disturbance Permit" at bounding box center [311, 310] width 144 height 16
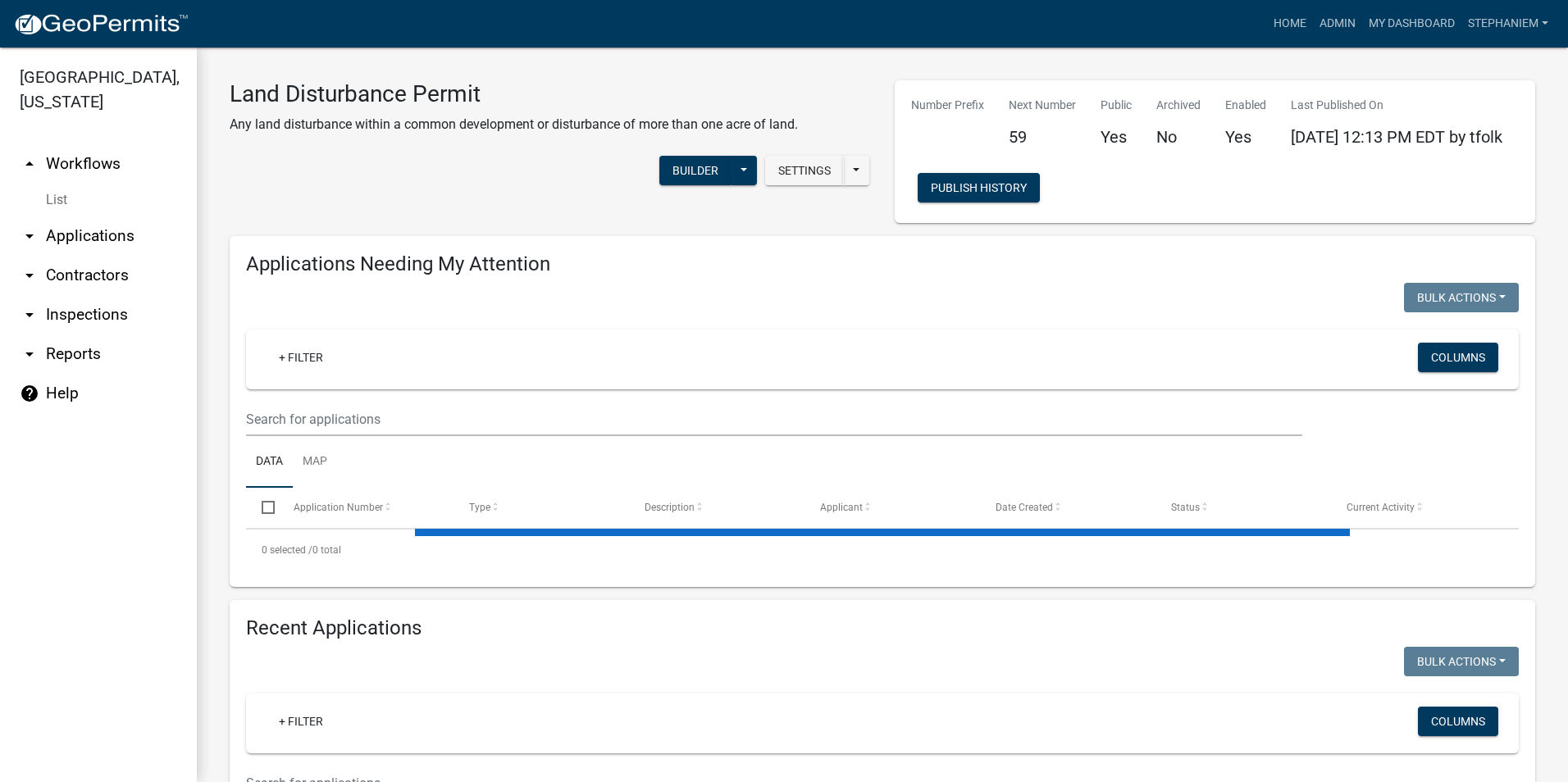
select select "3: 100"
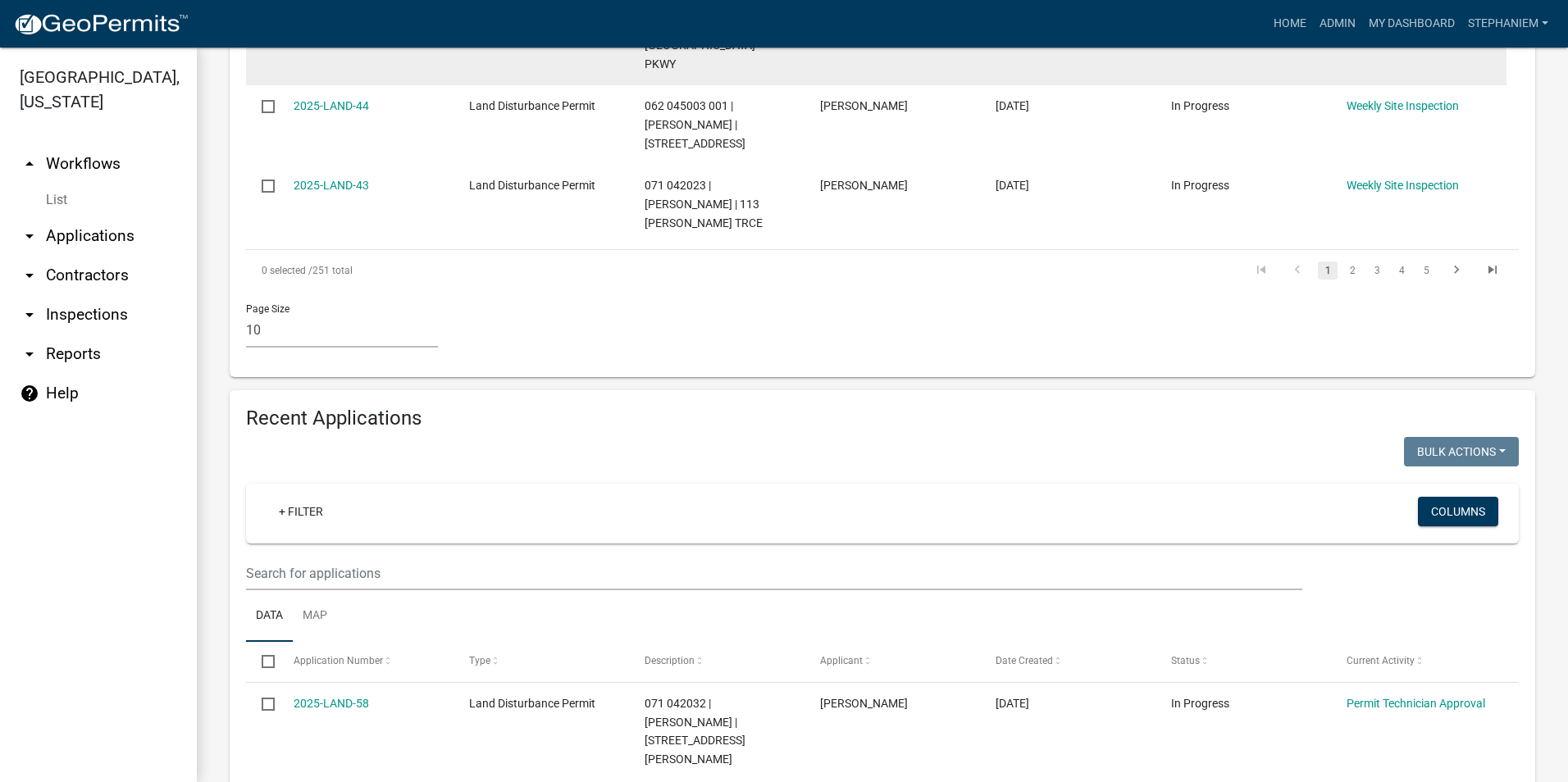
scroll to position [1148, 0]
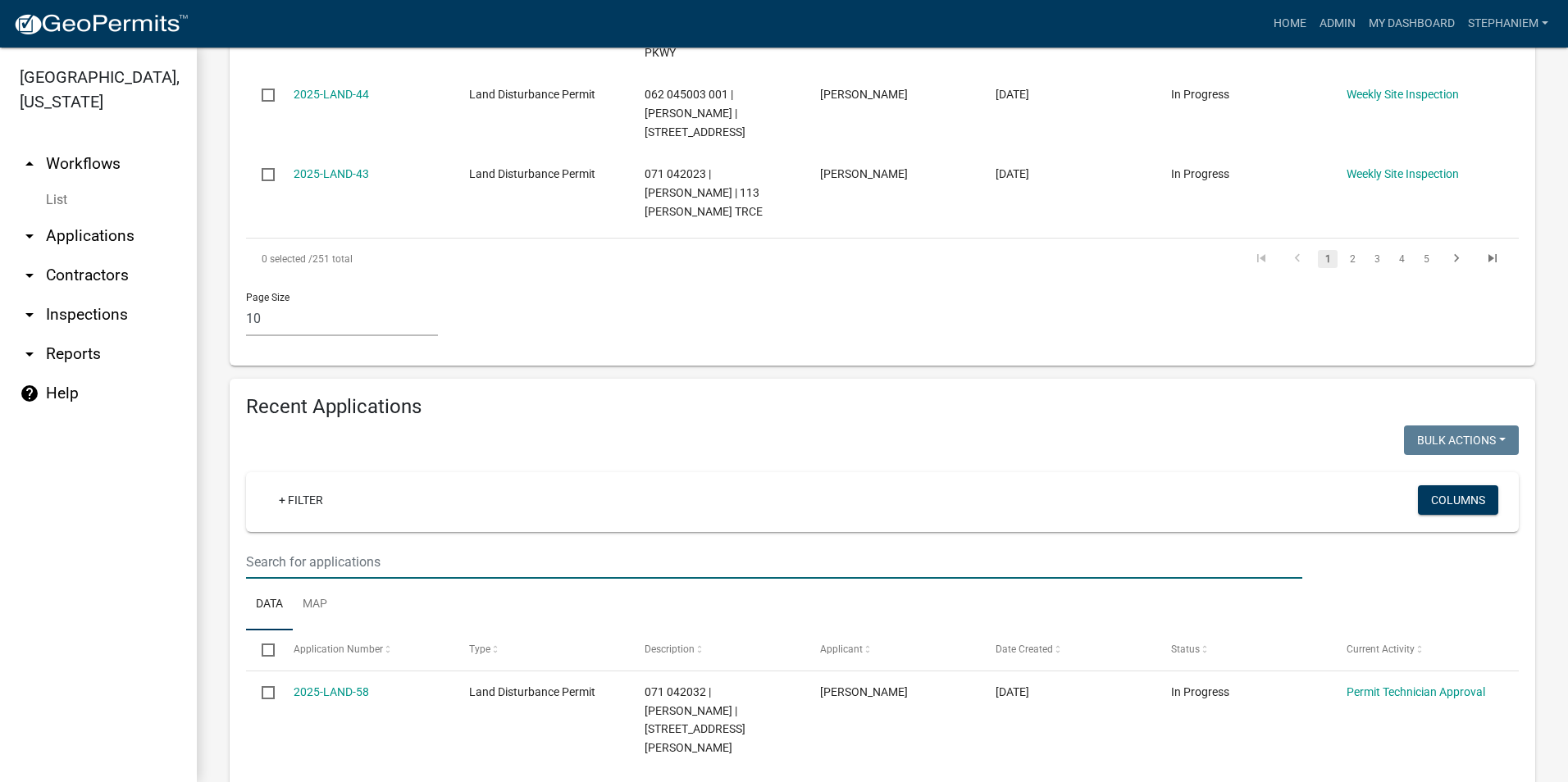
click at [389, 545] on input "text" at bounding box center [775, 562] width 1057 height 34
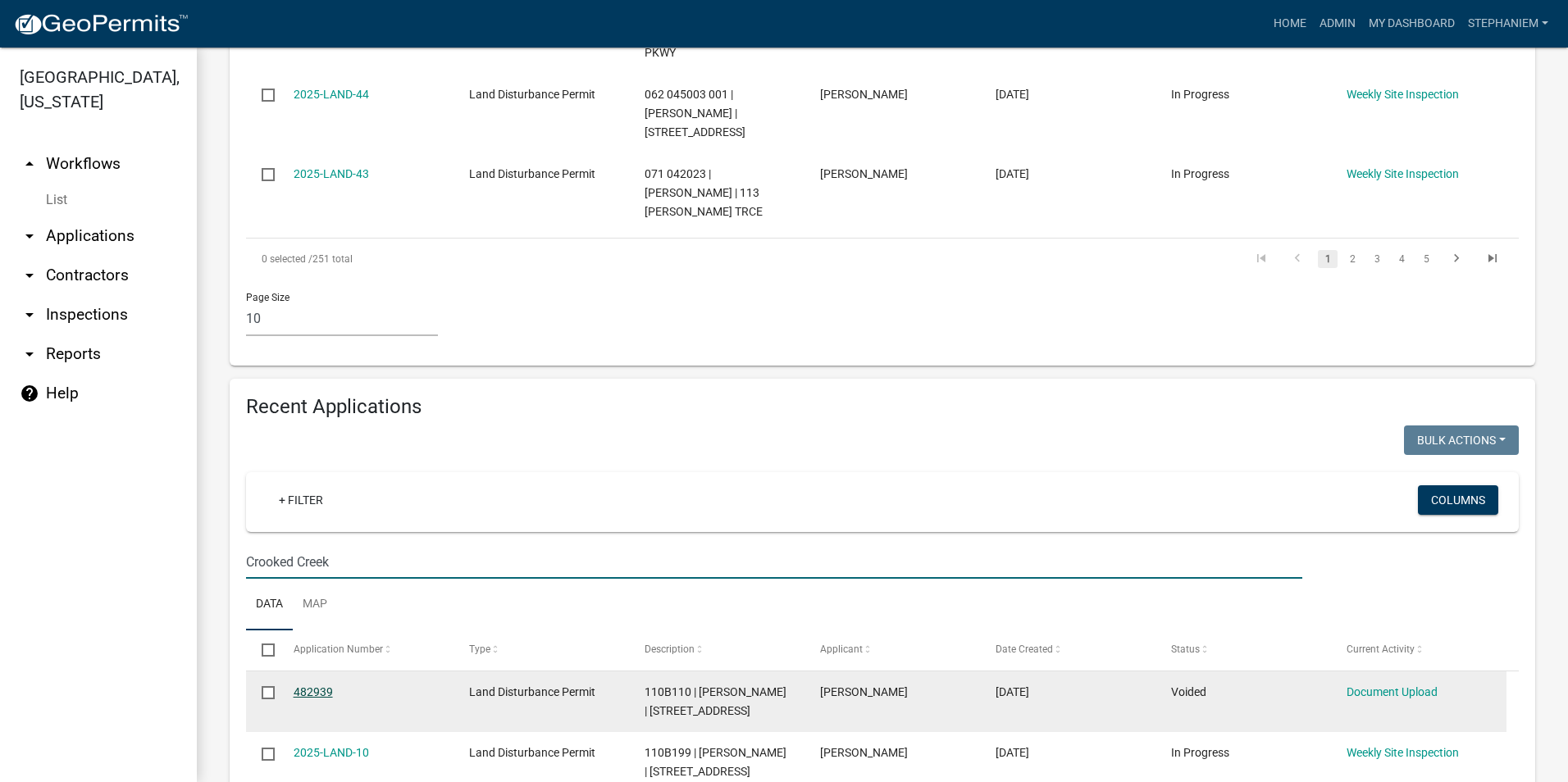
type input "Crooked Creek"
click at [312, 685] on link "482939" at bounding box center [313, 692] width 39 height 13
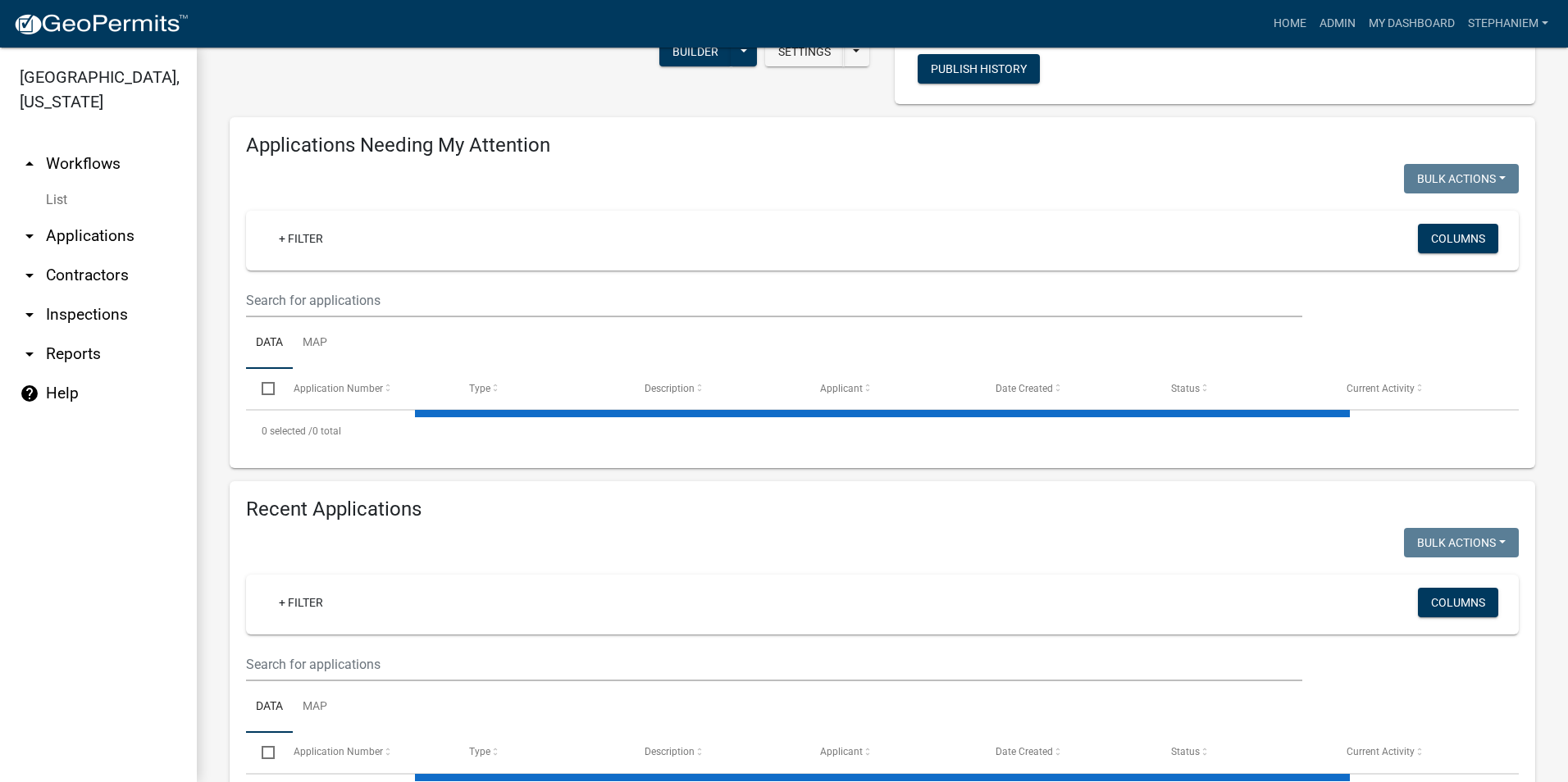
scroll to position [205, 0]
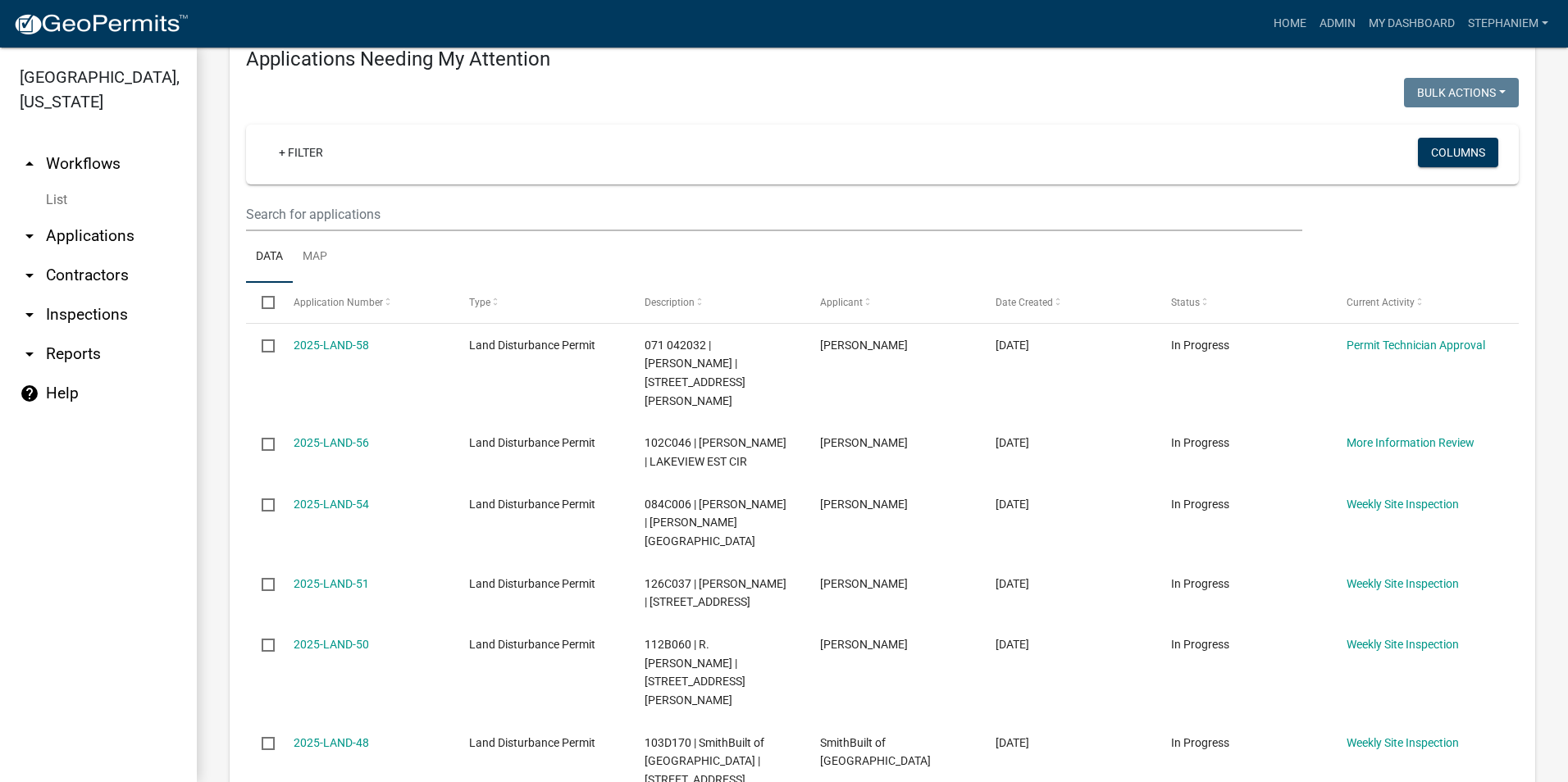
select select "3: 100"
click at [403, 219] on input "text" at bounding box center [775, 214] width 1057 height 34
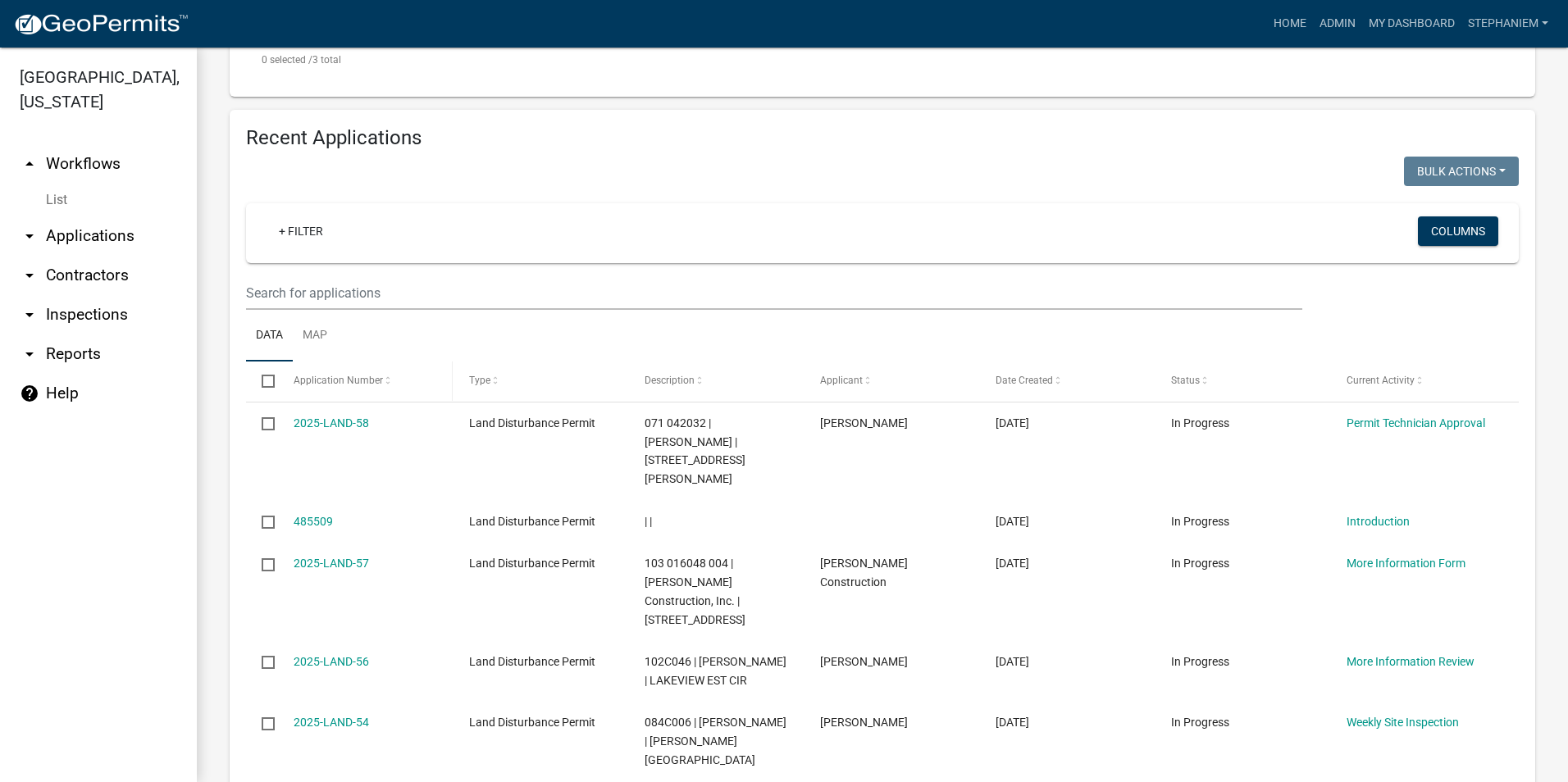
scroll to position [779, 0]
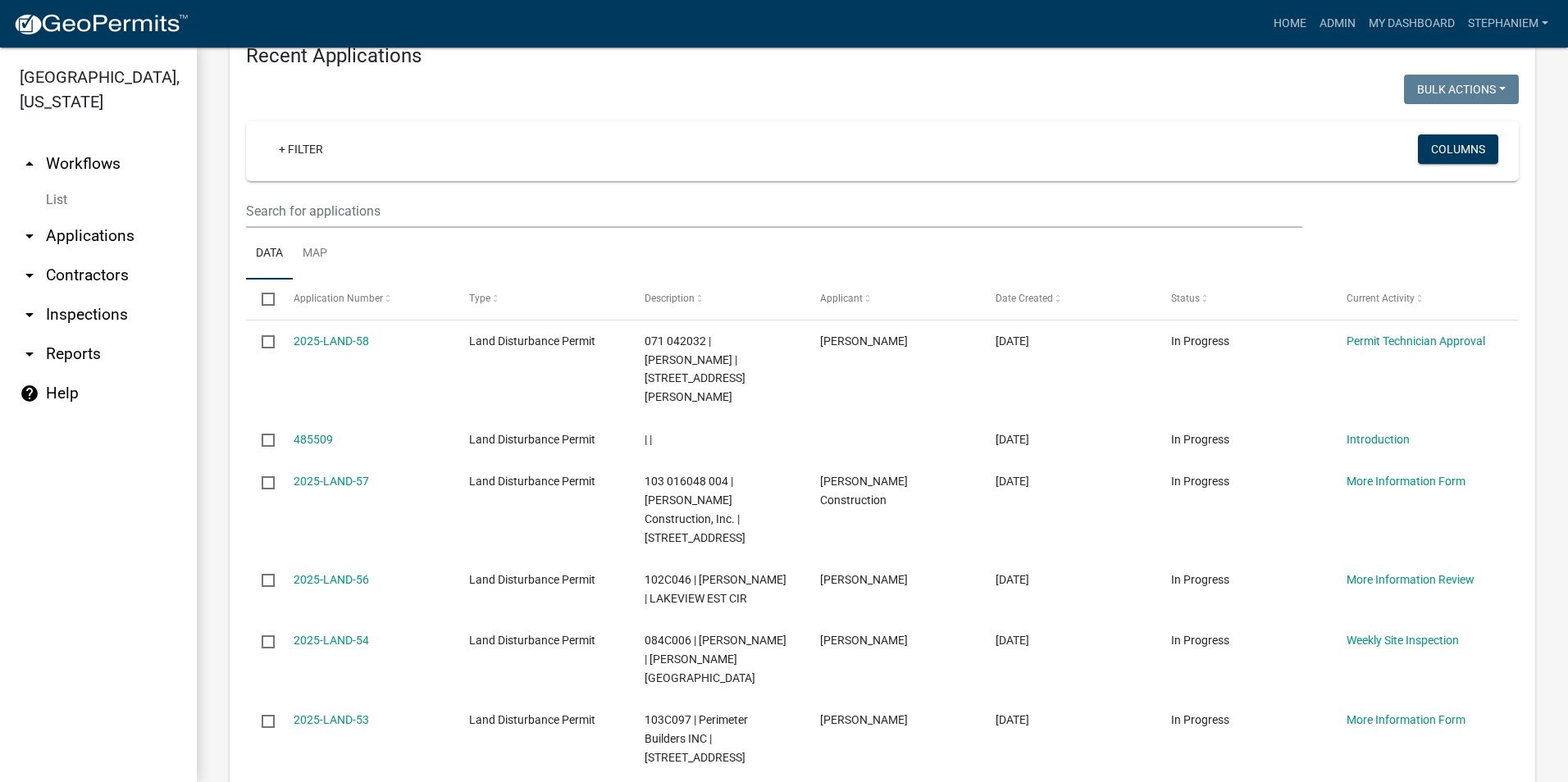
type input "Crooked Creek"
click at [369, 210] on input "text" at bounding box center [775, 211] width 1057 height 34
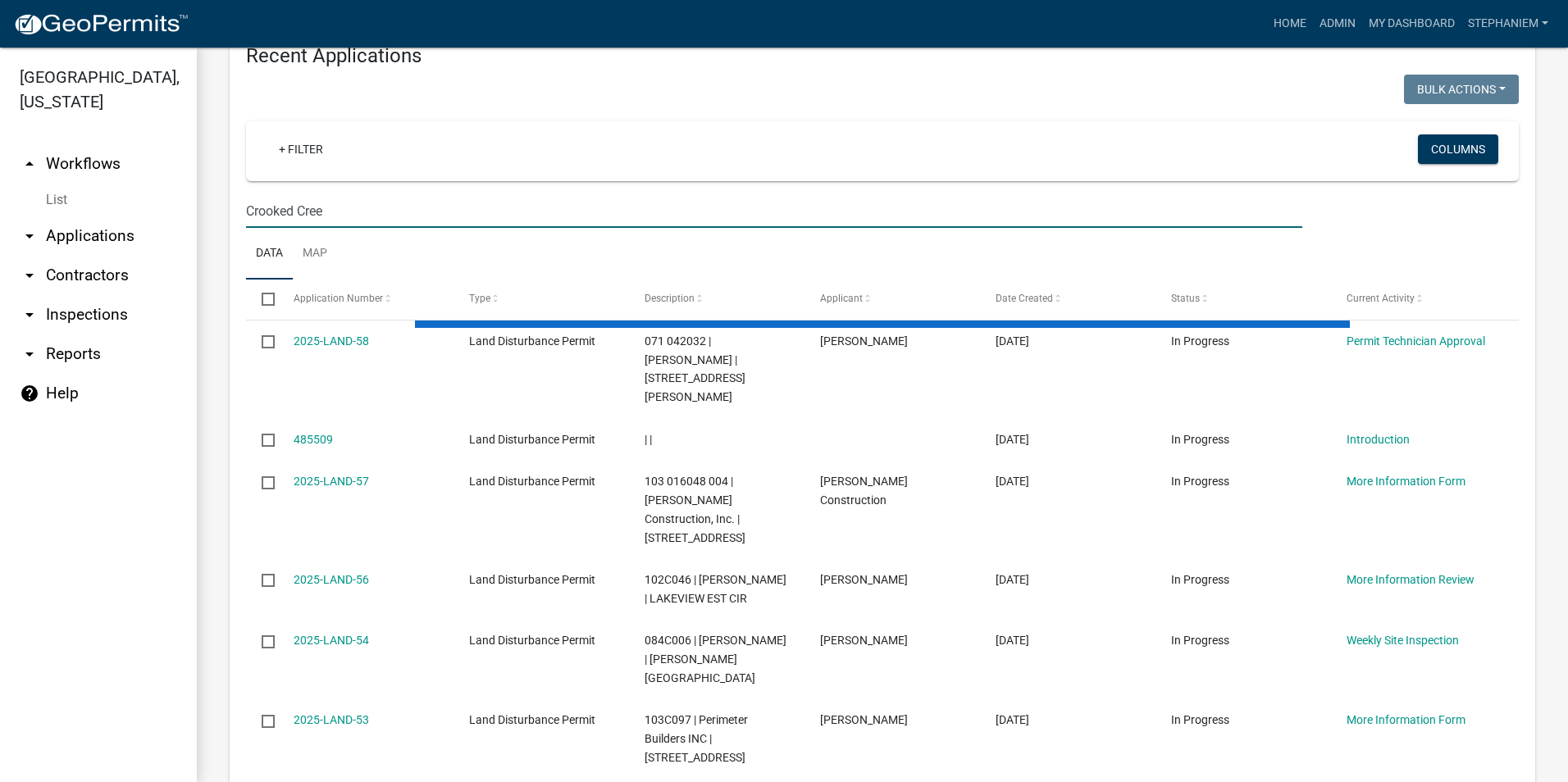
scroll to position [758, 0]
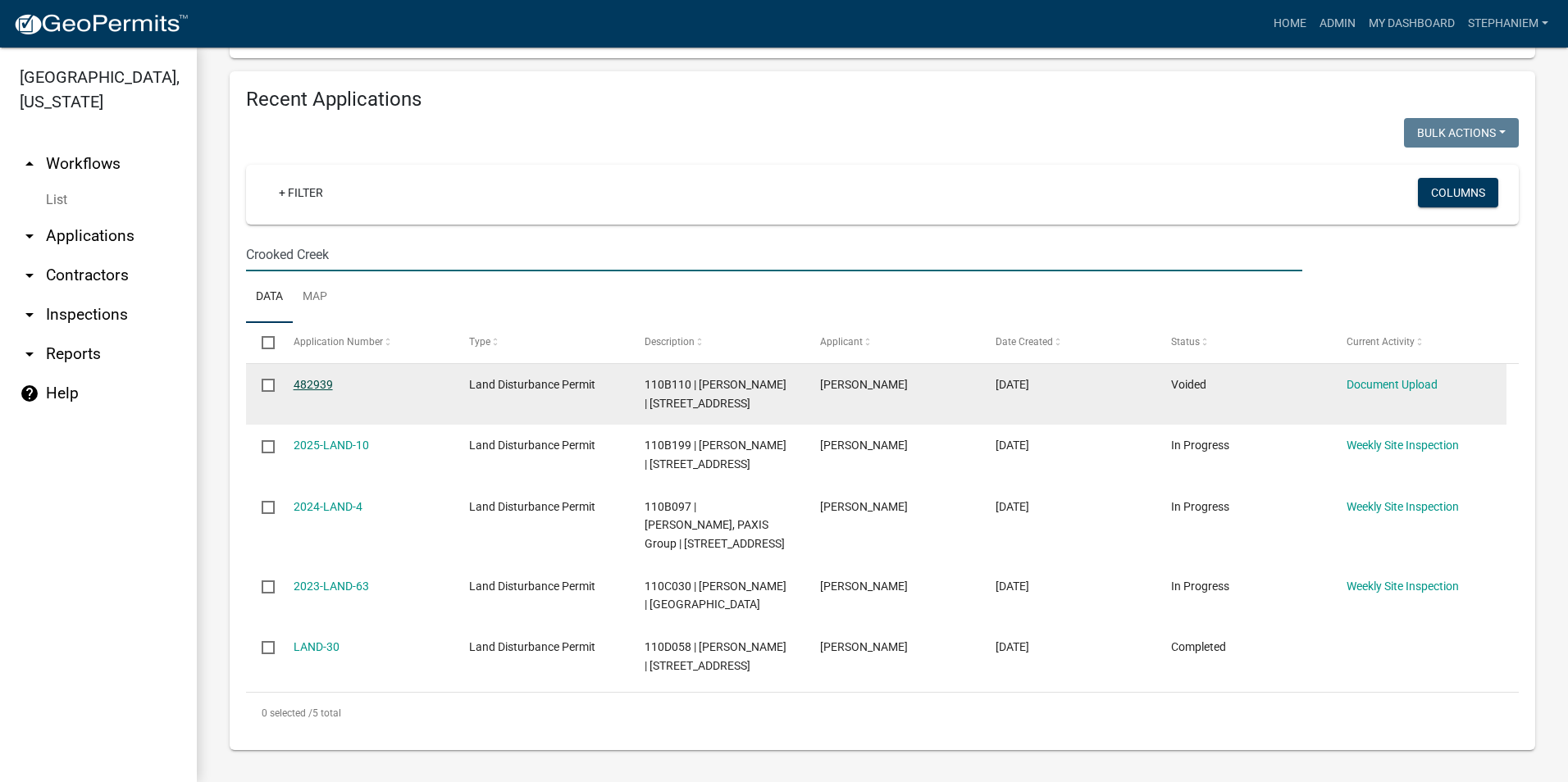
type input "Crooked Creek"
click at [311, 378] on link "482939" at bounding box center [313, 384] width 39 height 13
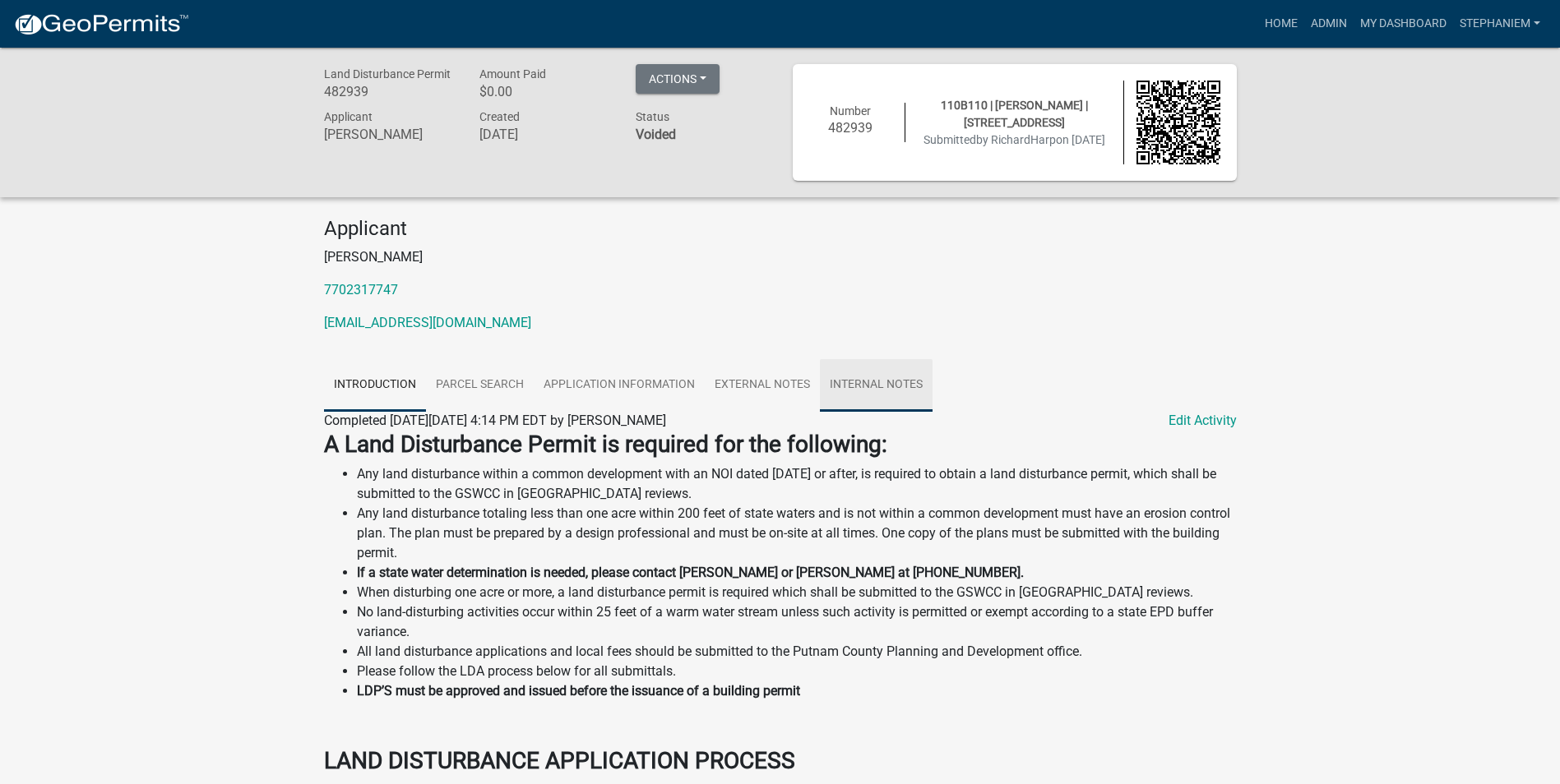
click at [840, 381] on link "Internal Notes" at bounding box center [877, 385] width 113 height 53
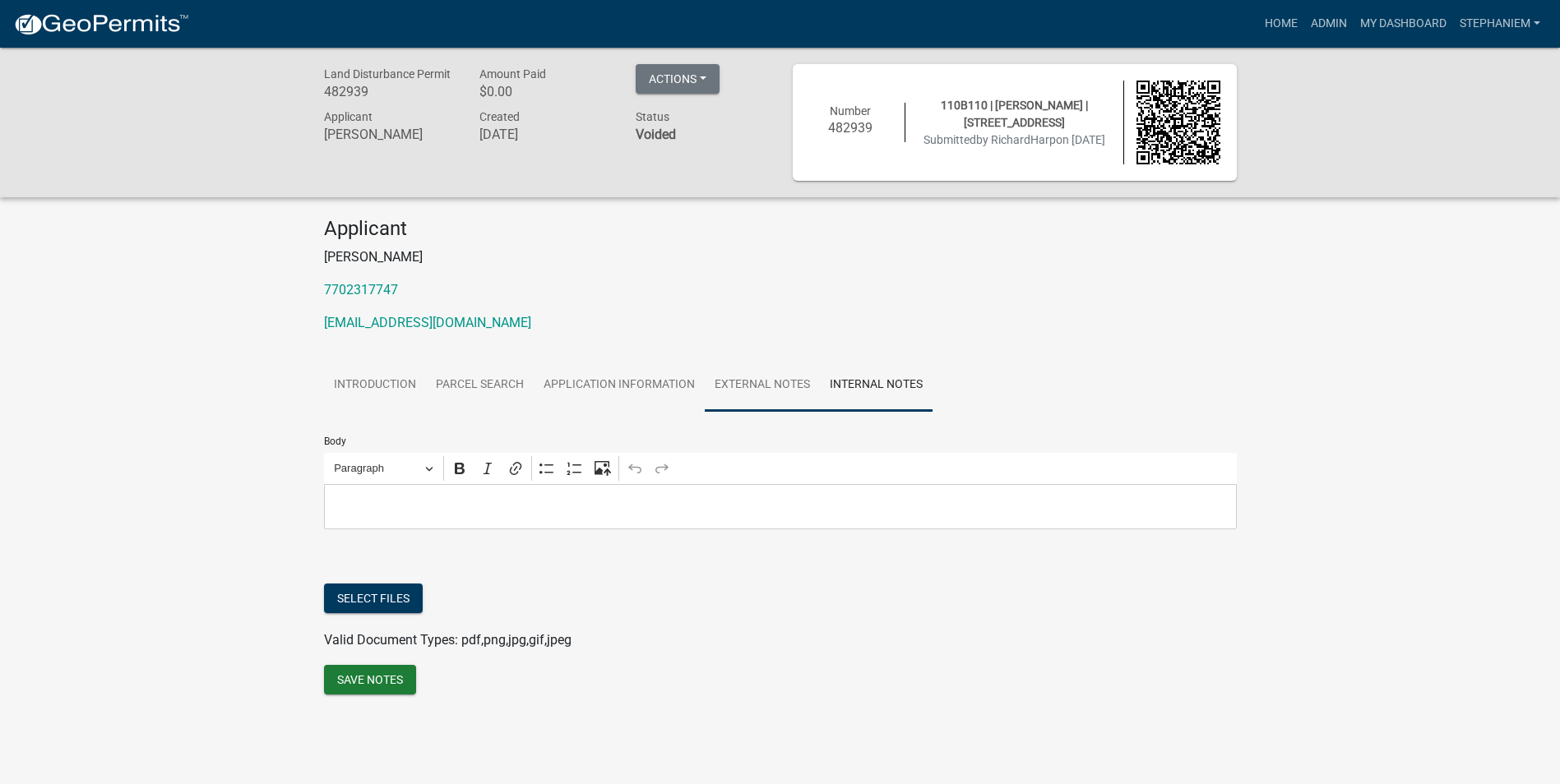
click at [735, 393] on link "External Notes" at bounding box center [763, 385] width 115 height 53
click at [637, 379] on link "Application Information" at bounding box center [618, 385] width 171 height 53
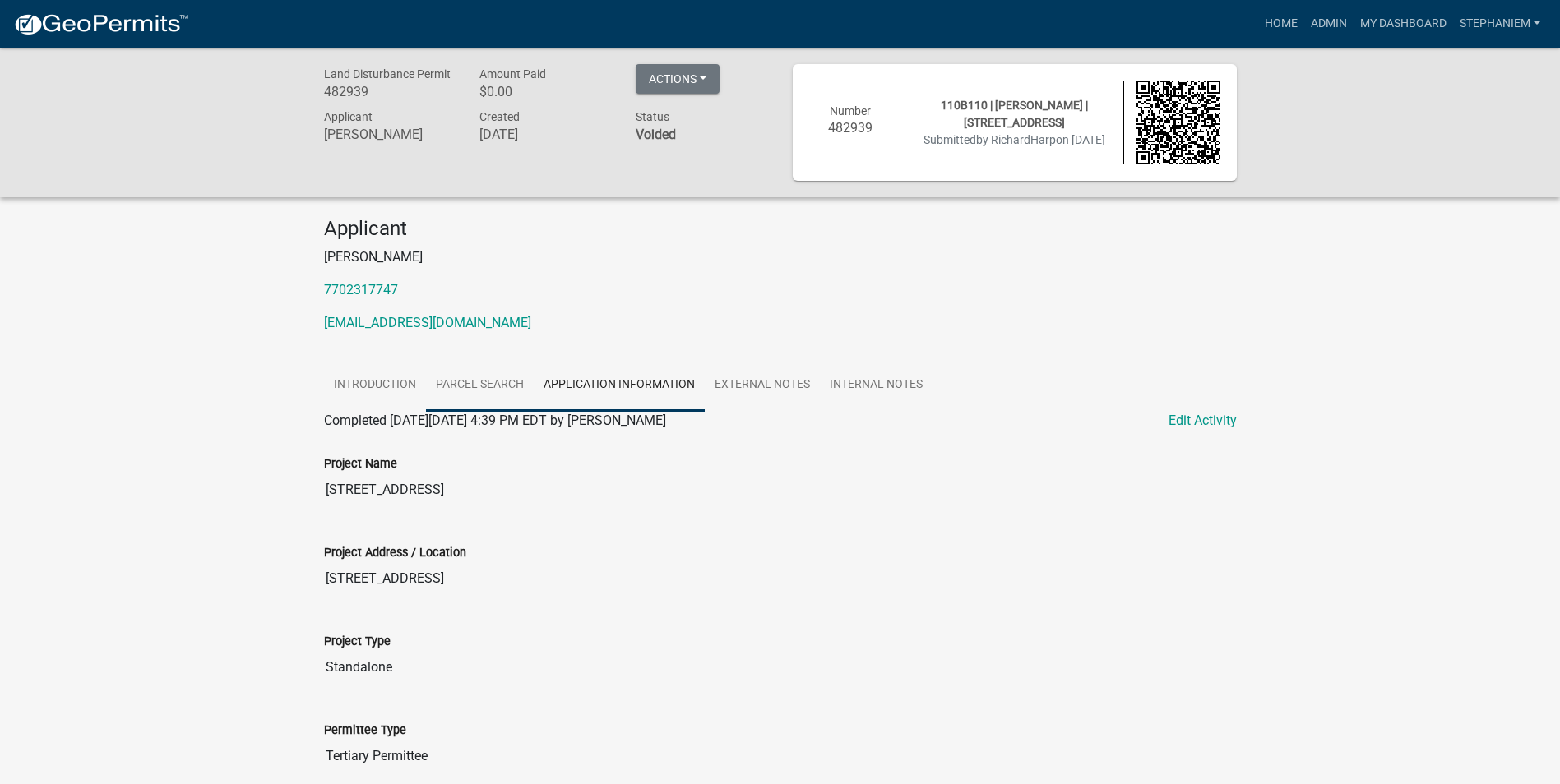
click at [477, 389] on link "Parcel search" at bounding box center [480, 385] width 107 height 53
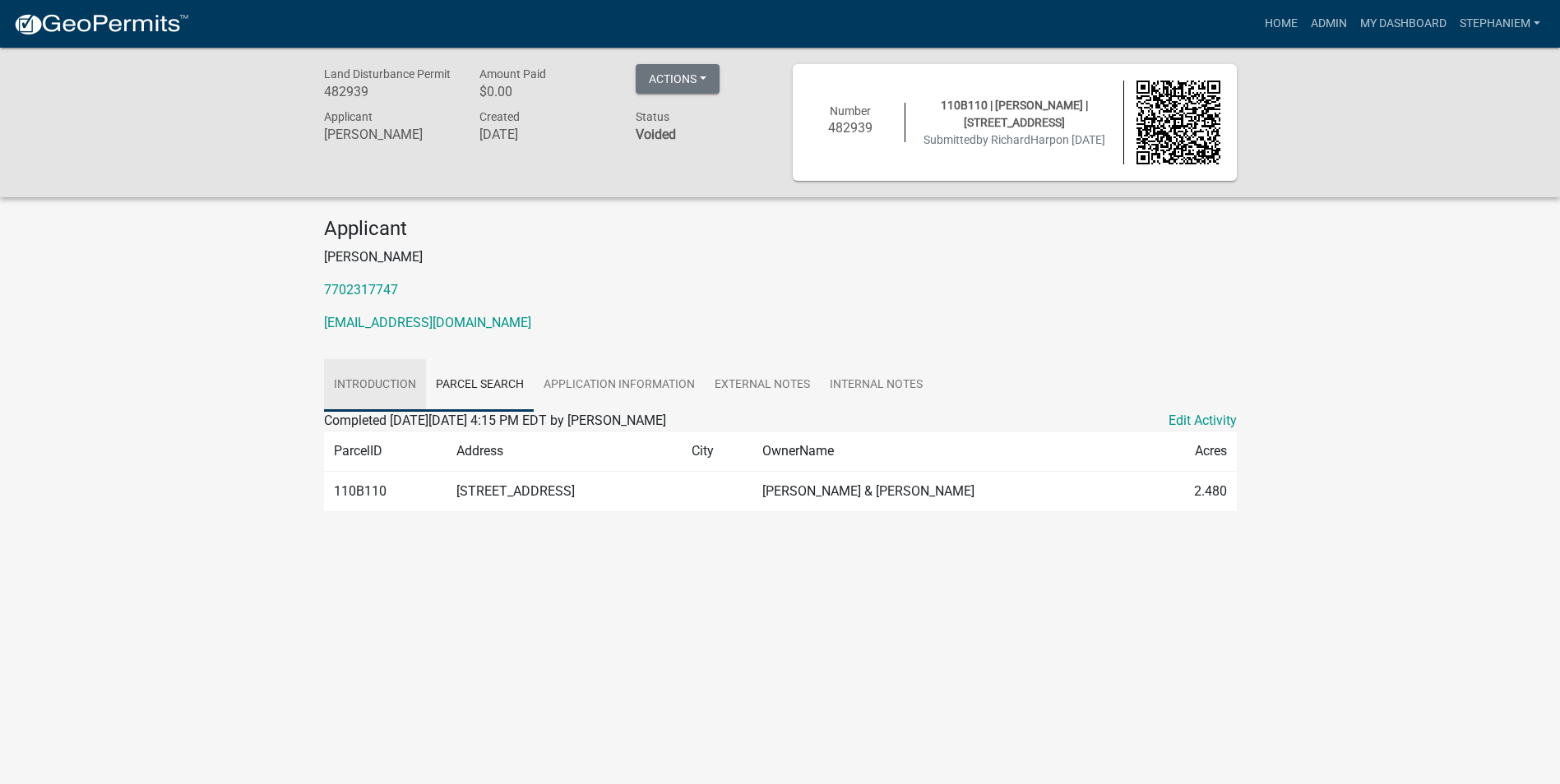
click at [387, 389] on link "Introduction" at bounding box center [375, 385] width 102 height 53
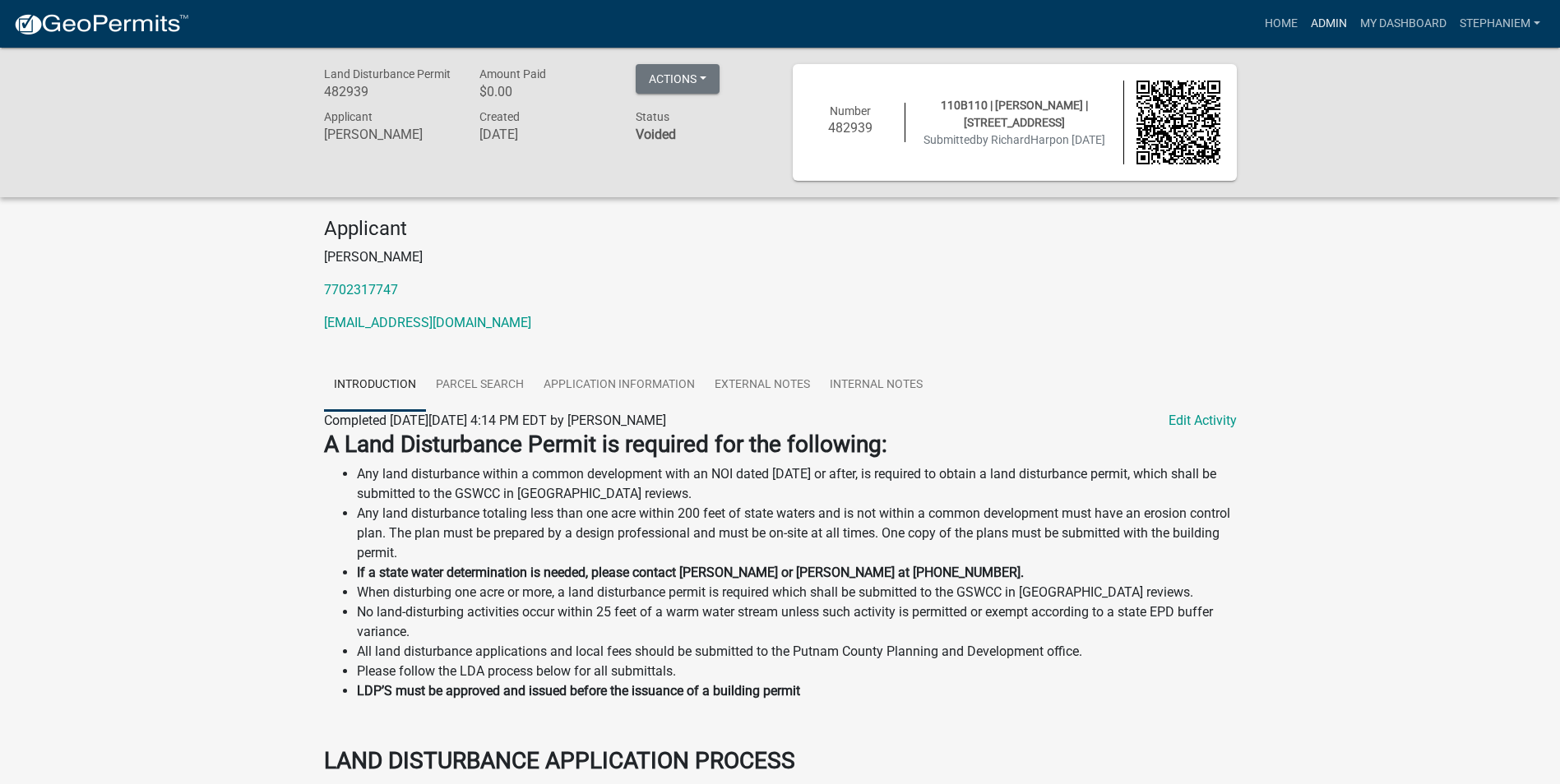
click at [1327, 24] on link "Admin" at bounding box center [1329, 24] width 49 height 31
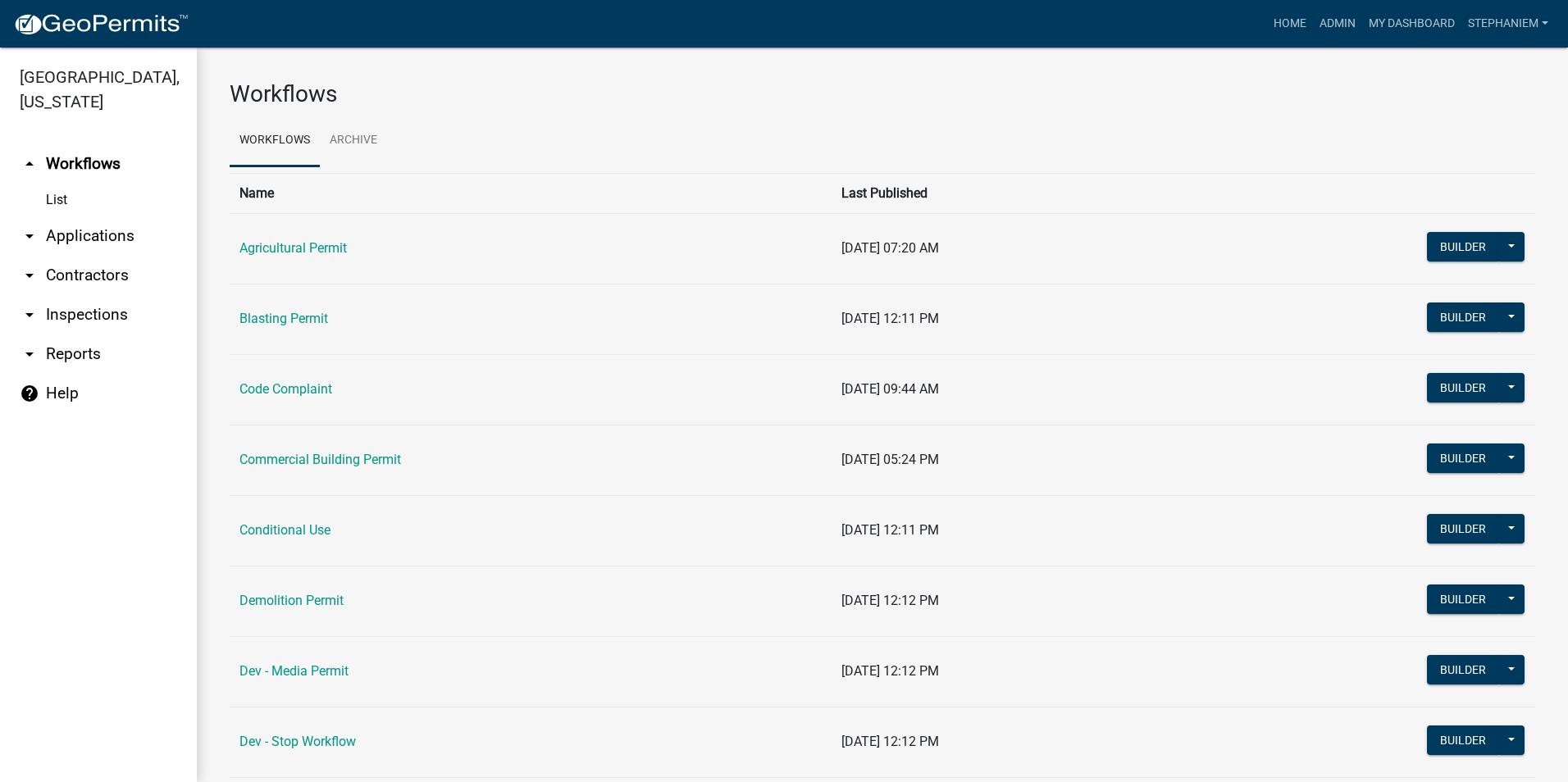
click at [94, 235] on link "arrow_drop_down Applications" at bounding box center [98, 236] width 196 height 39
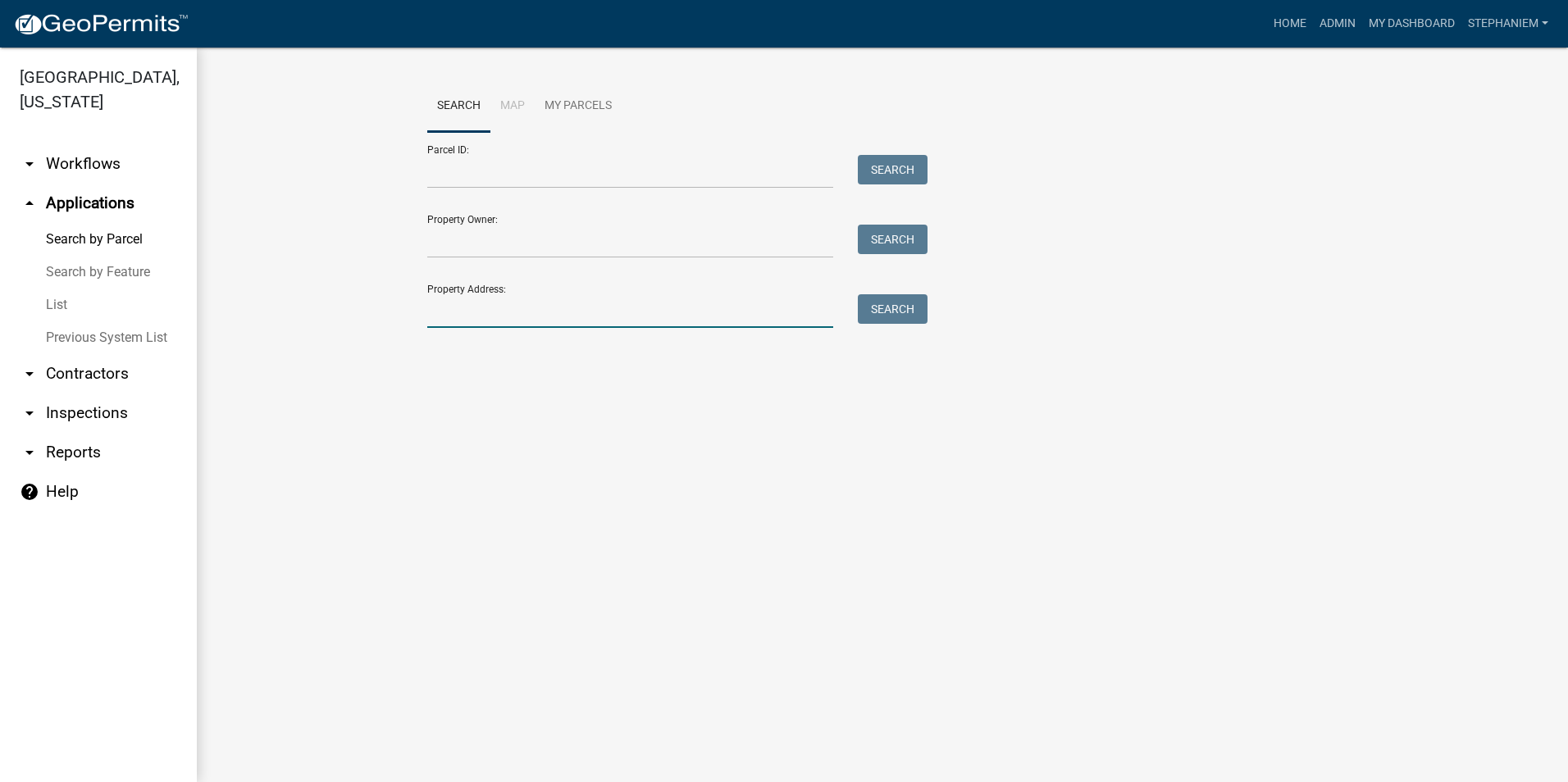
click at [476, 315] on input "Property Address:" at bounding box center [630, 311] width 406 height 34
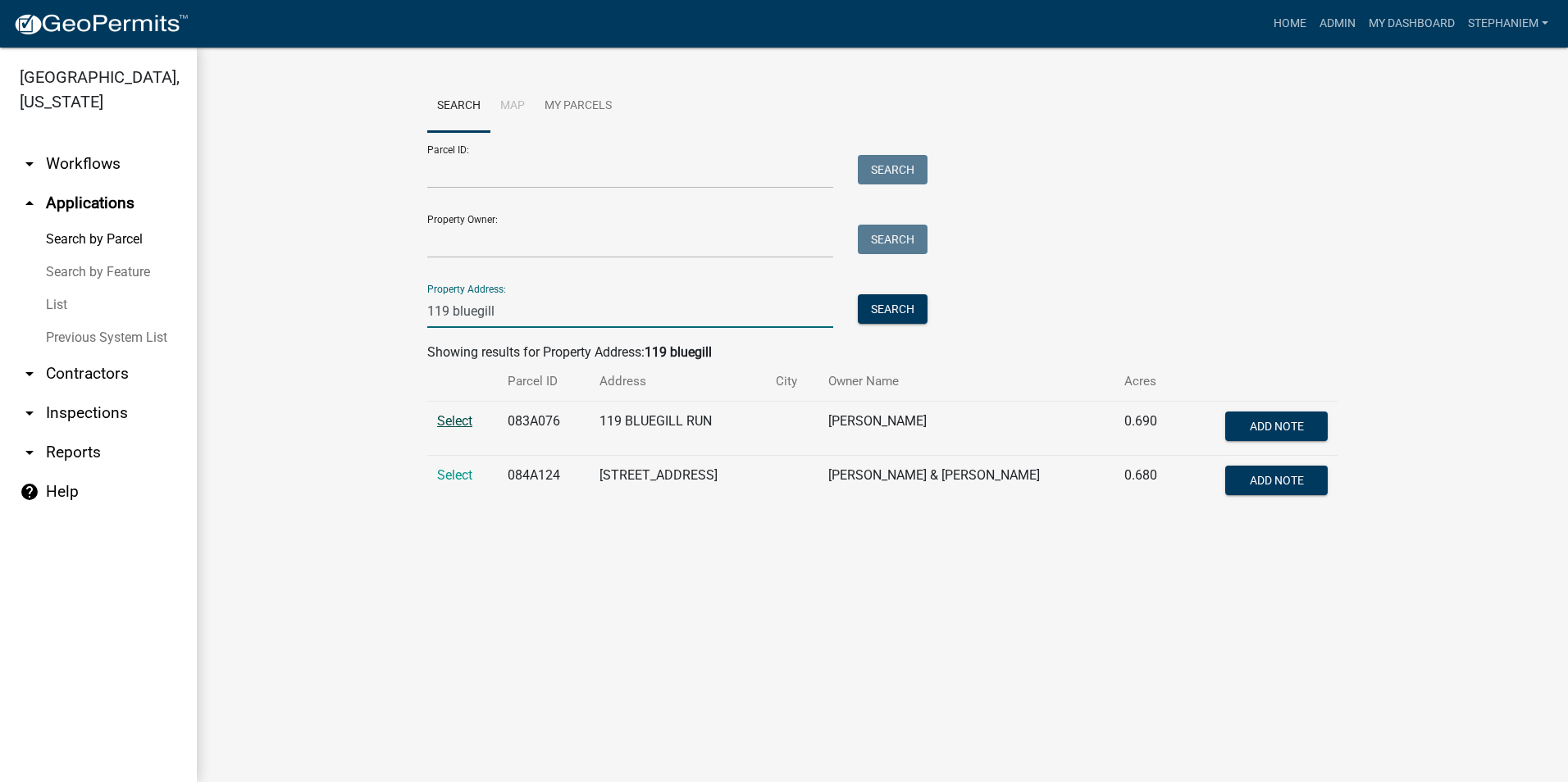
type input "119 bluegill"
click at [451, 414] on span "Select" at bounding box center [455, 421] width 36 height 16
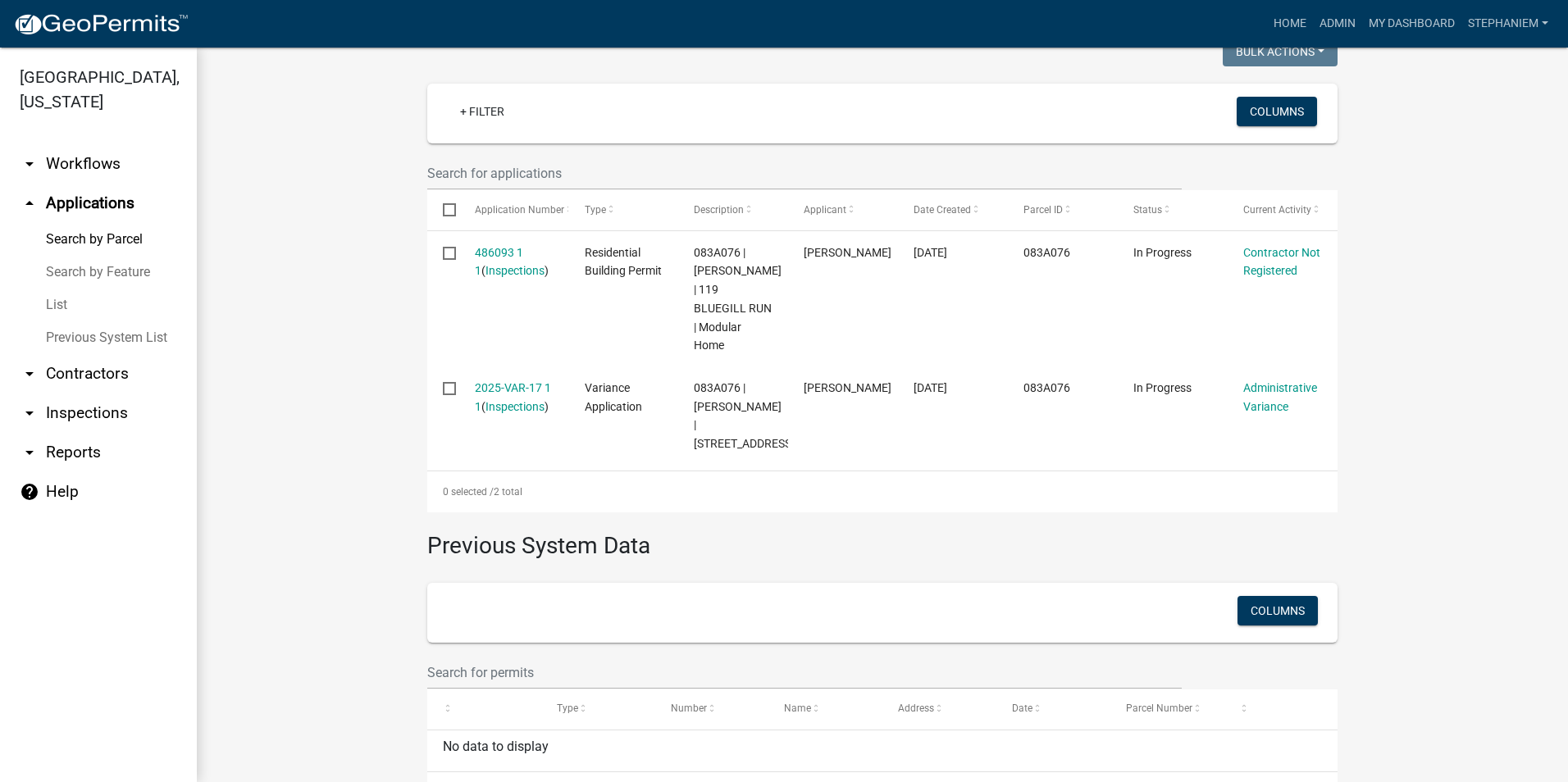
scroll to position [492, 0]
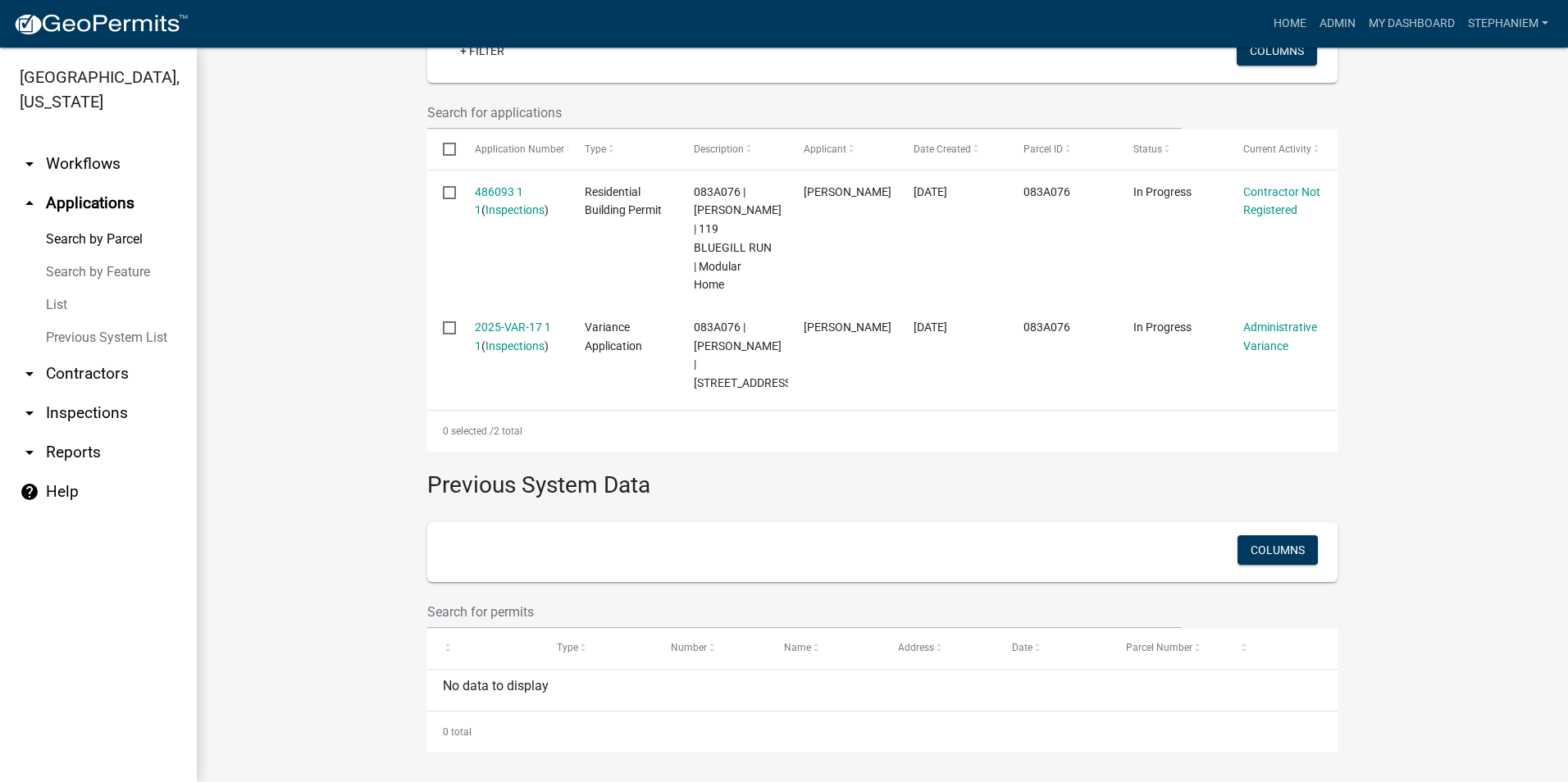
click at [102, 213] on link "arrow_drop_up Applications" at bounding box center [98, 203] width 196 height 39
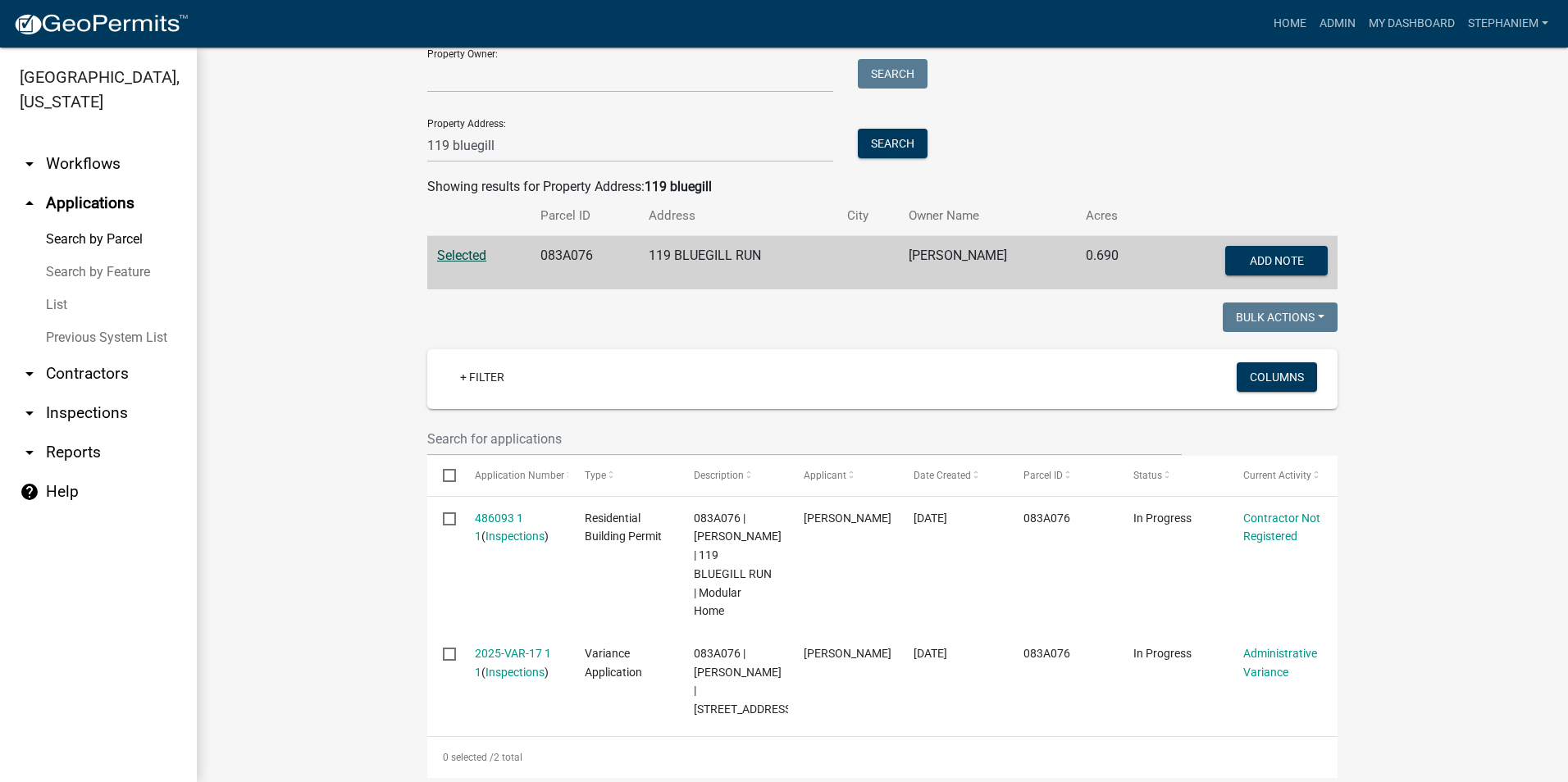
scroll to position [164, 0]
click at [113, 407] on link "arrow_drop_down Inspections" at bounding box center [98, 414] width 196 height 39
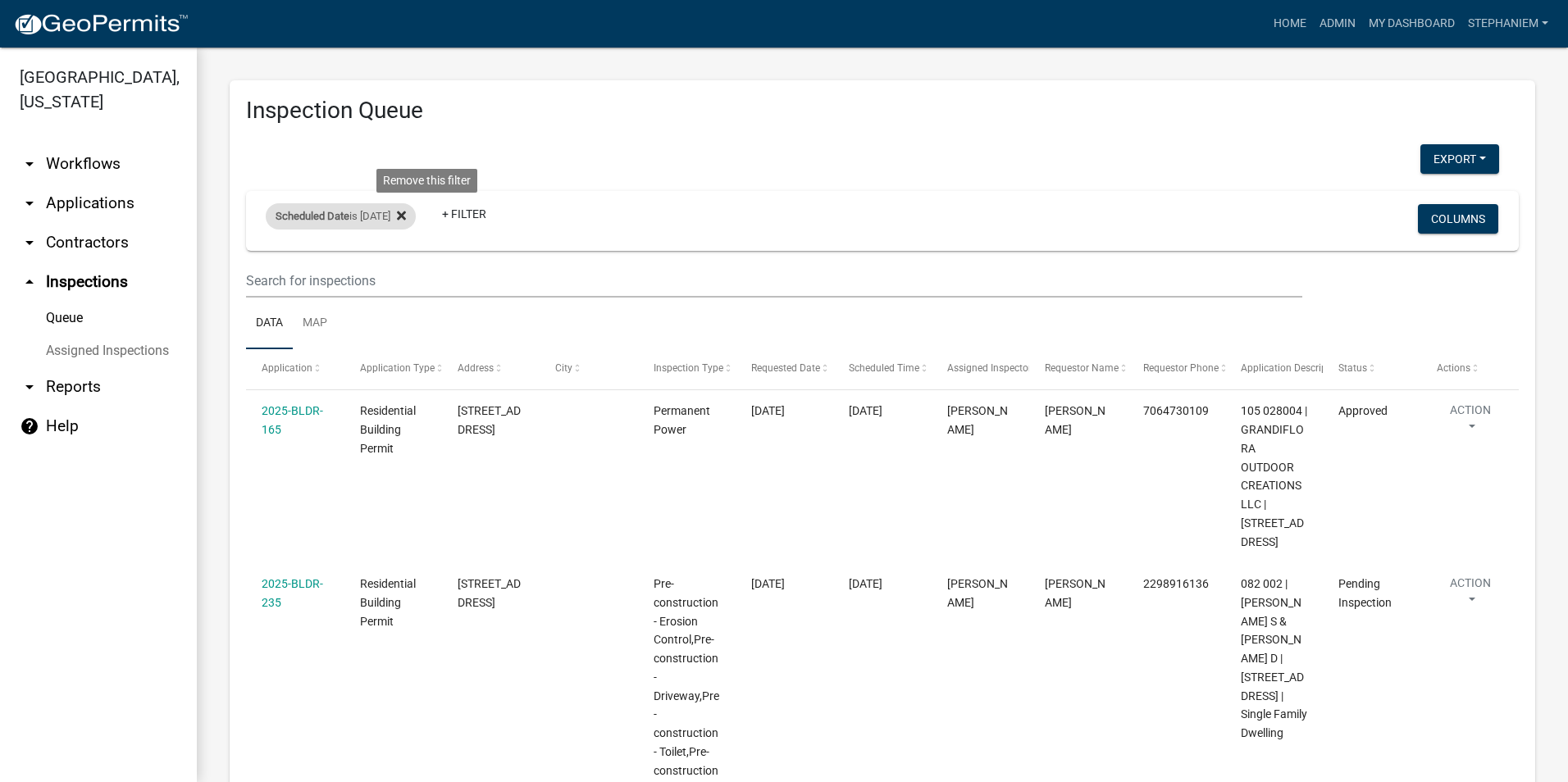
click at [406, 220] on fa-icon at bounding box center [398, 216] width 16 height 26
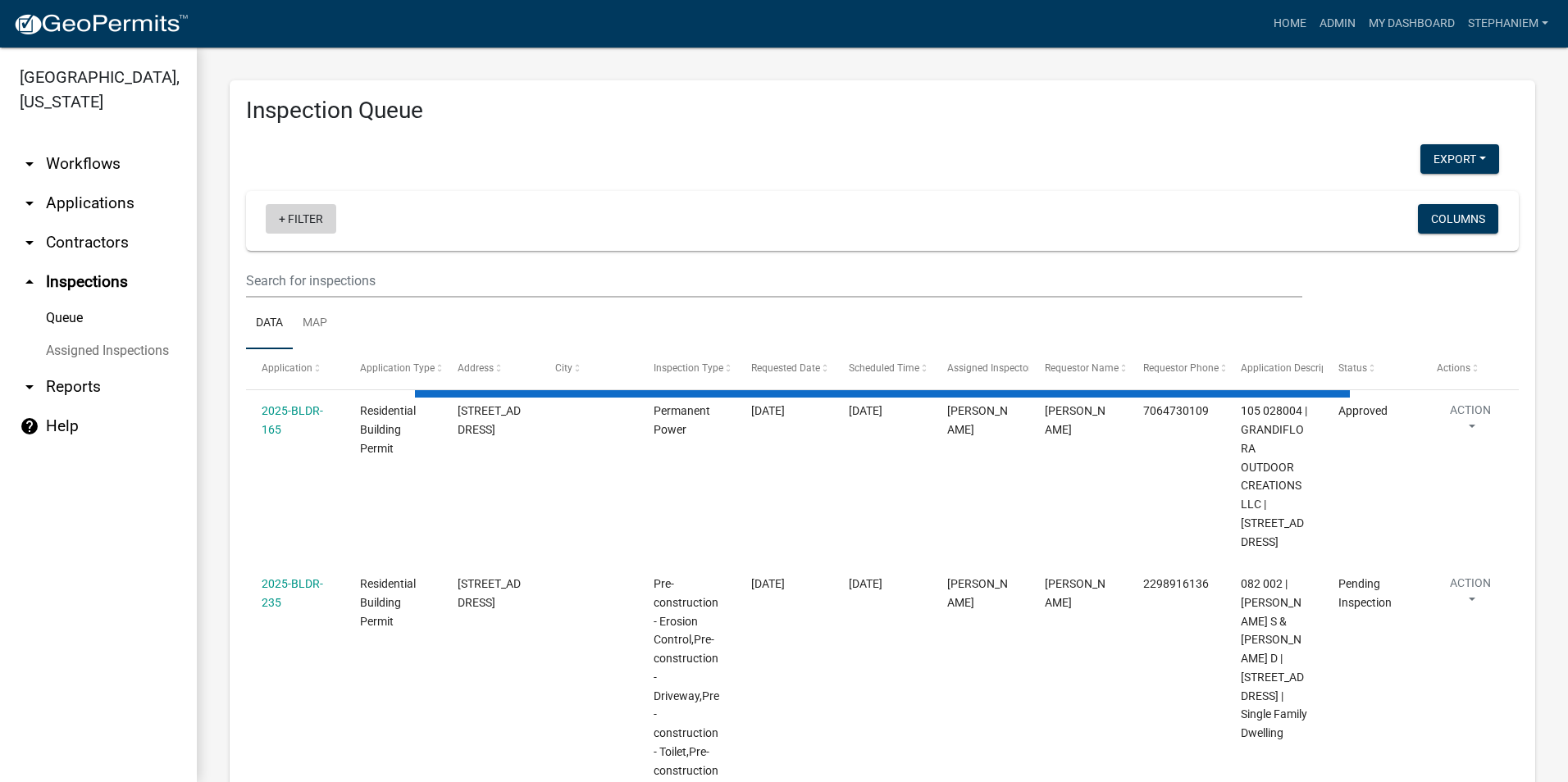
click at [279, 226] on link "+ Filter" at bounding box center [301, 218] width 71 height 29
select select "3: 100"
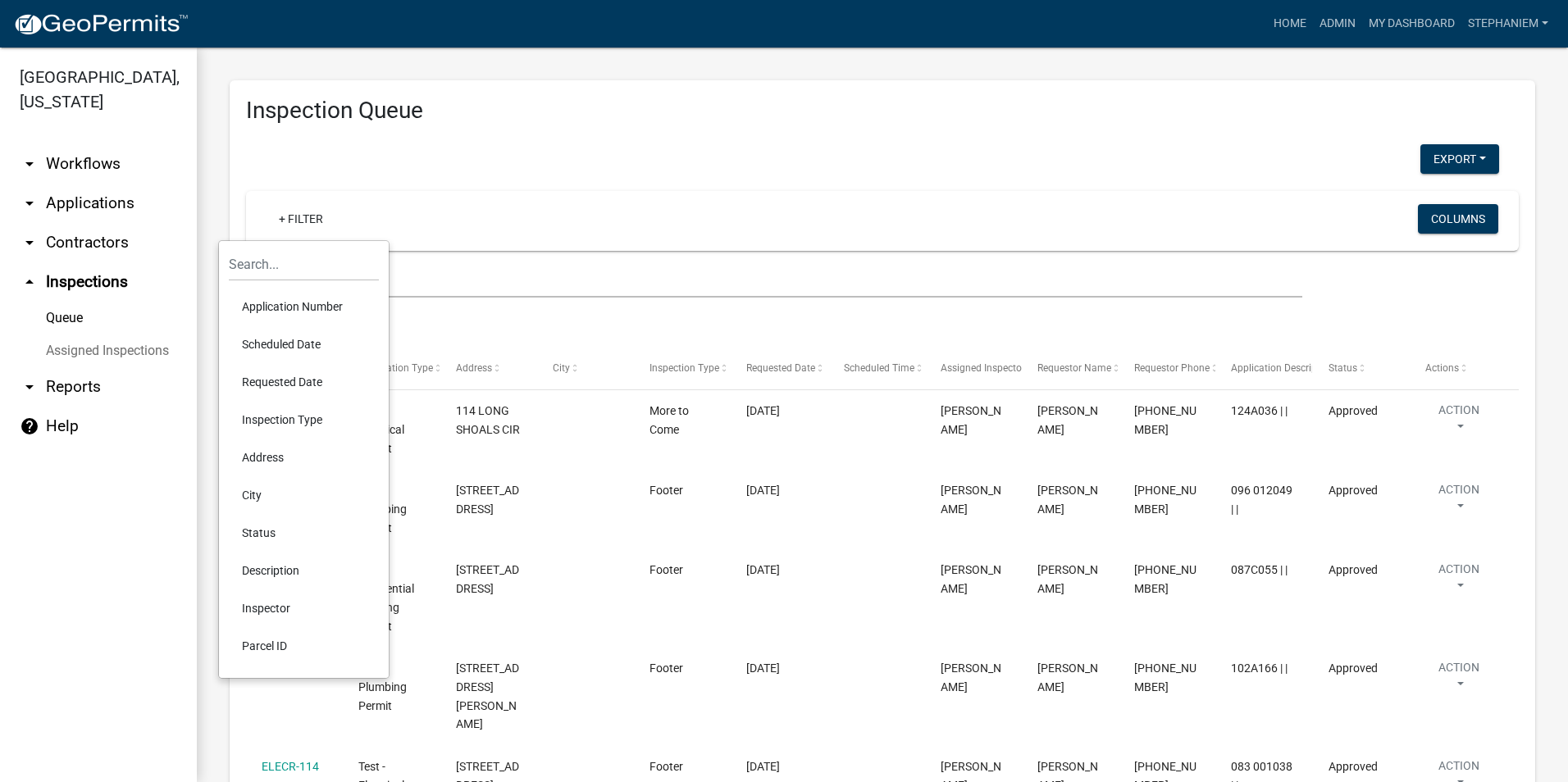
click at [318, 373] on li "Requested Date" at bounding box center [304, 382] width 150 height 38
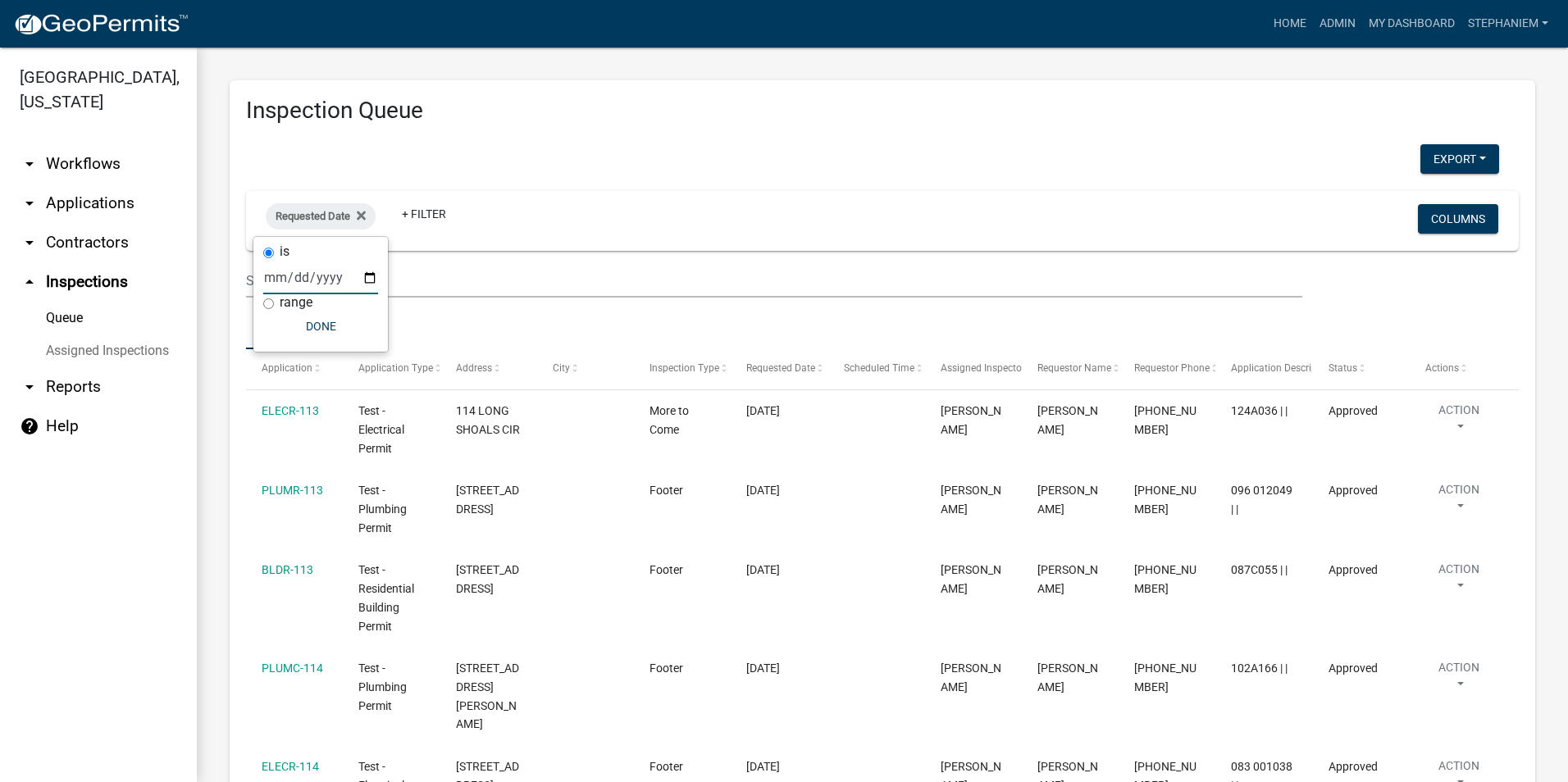
click at [368, 273] on input "date" at bounding box center [321, 277] width 115 height 34
type input "[DATE]"
click at [339, 322] on button "Done" at bounding box center [356, 325] width 115 height 29
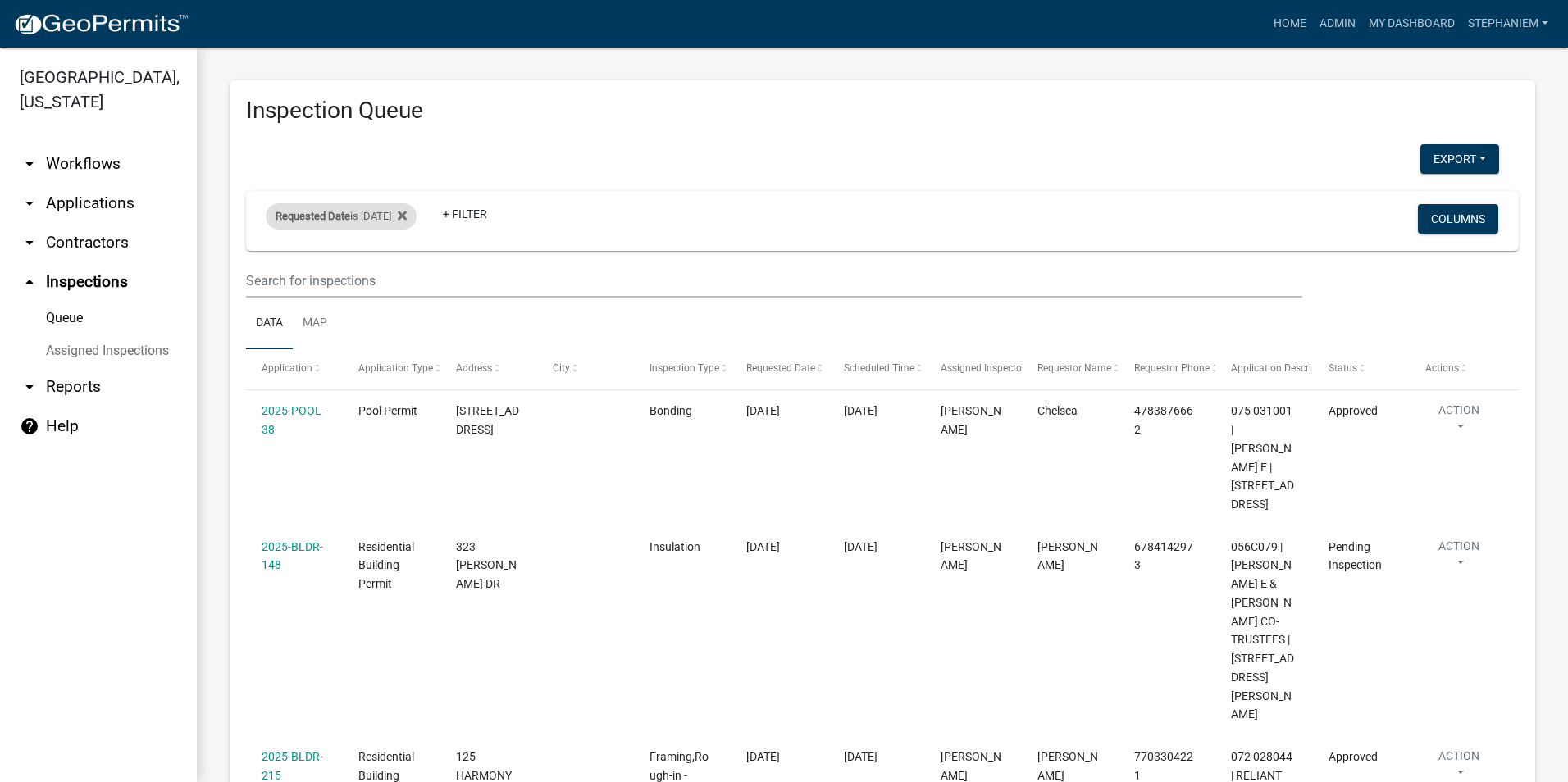
click at [391, 218] on div "Requested Date is [DATE]" at bounding box center [341, 216] width 151 height 26
click at [407, 280] on input "[DATE]" at bounding box center [356, 277] width 115 height 34
type input "[DATE]"
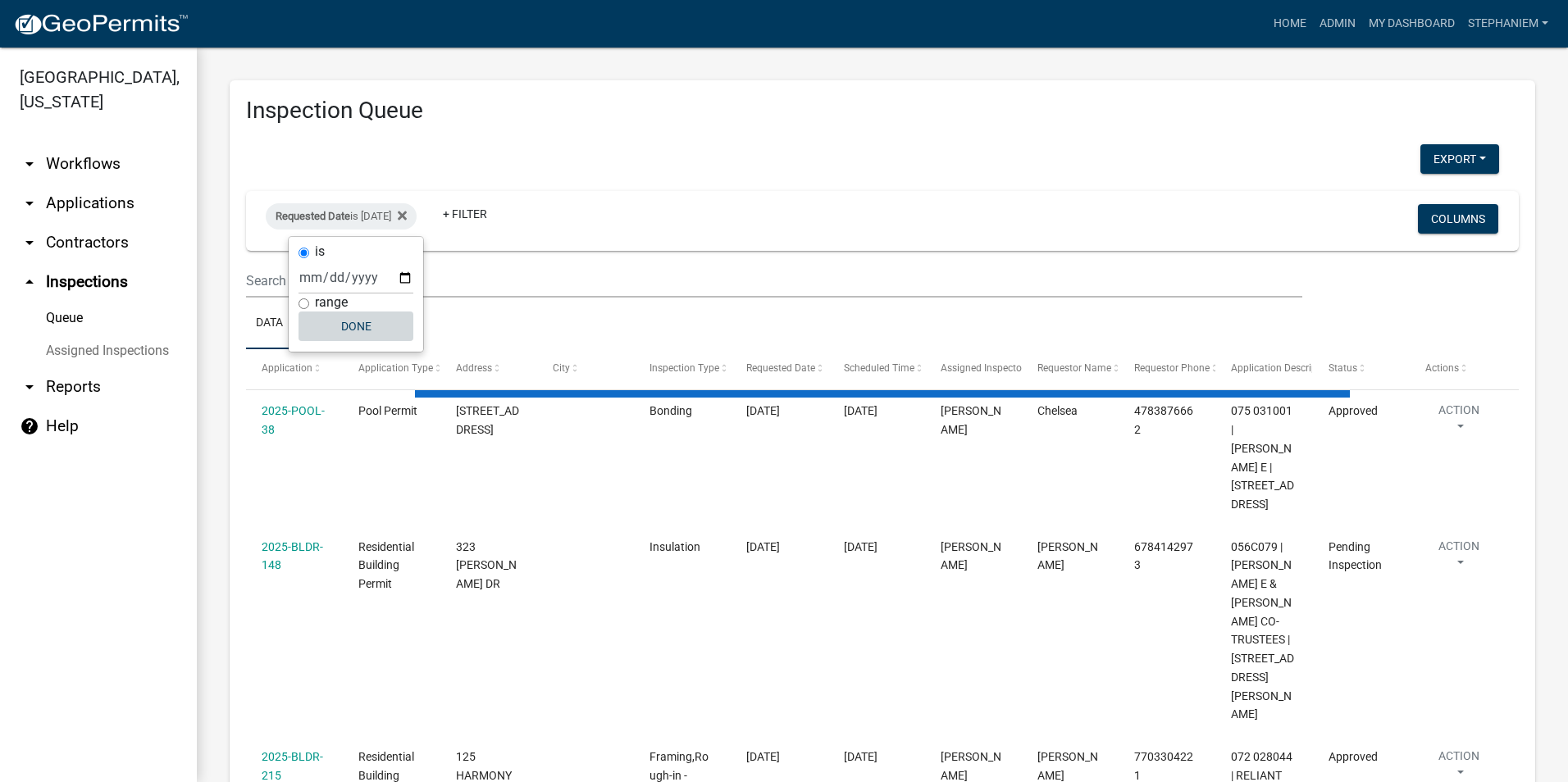
click at [376, 325] on button "Done" at bounding box center [356, 325] width 115 height 29
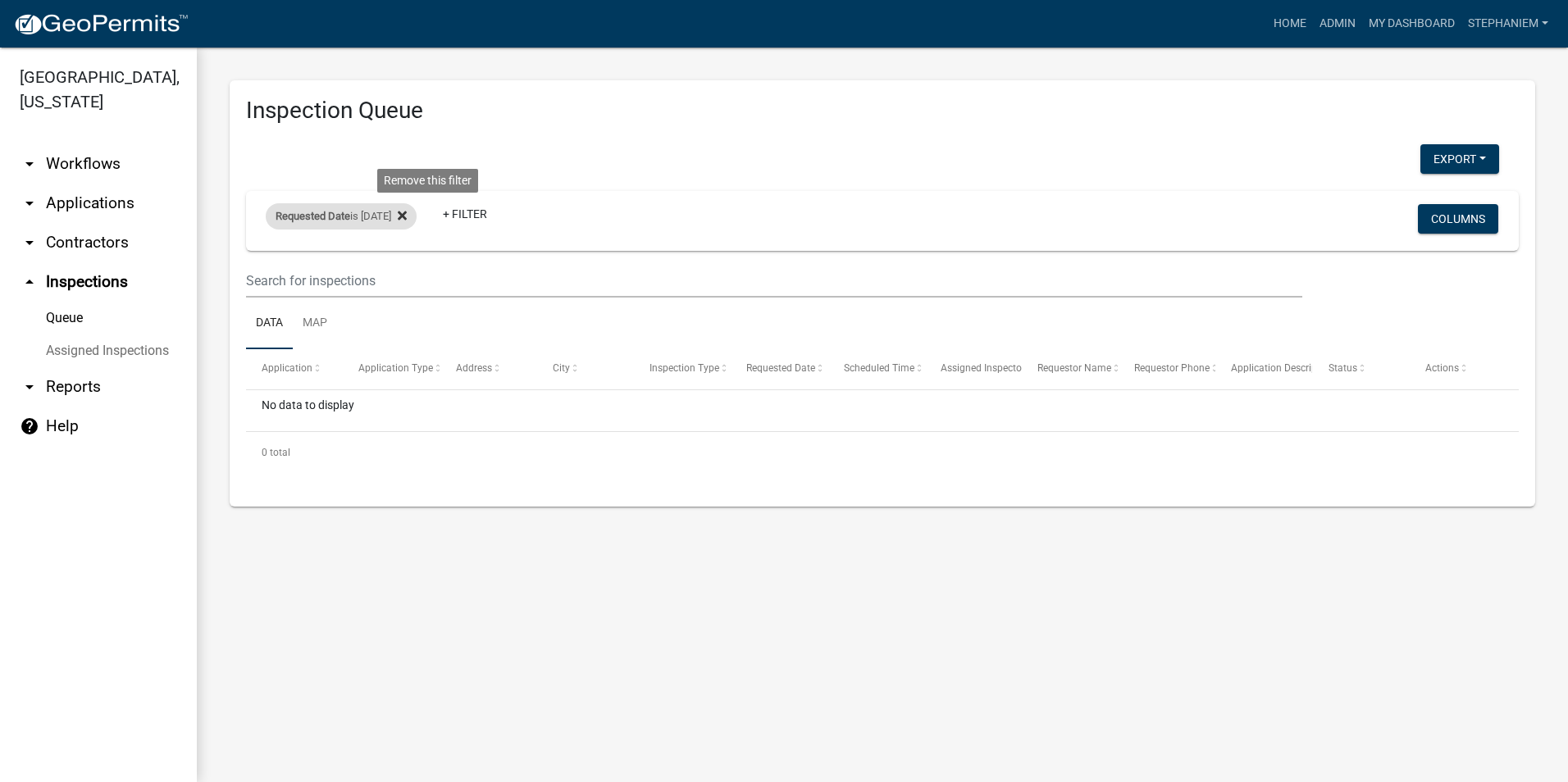
click at [407, 215] on icon at bounding box center [402, 215] width 9 height 9
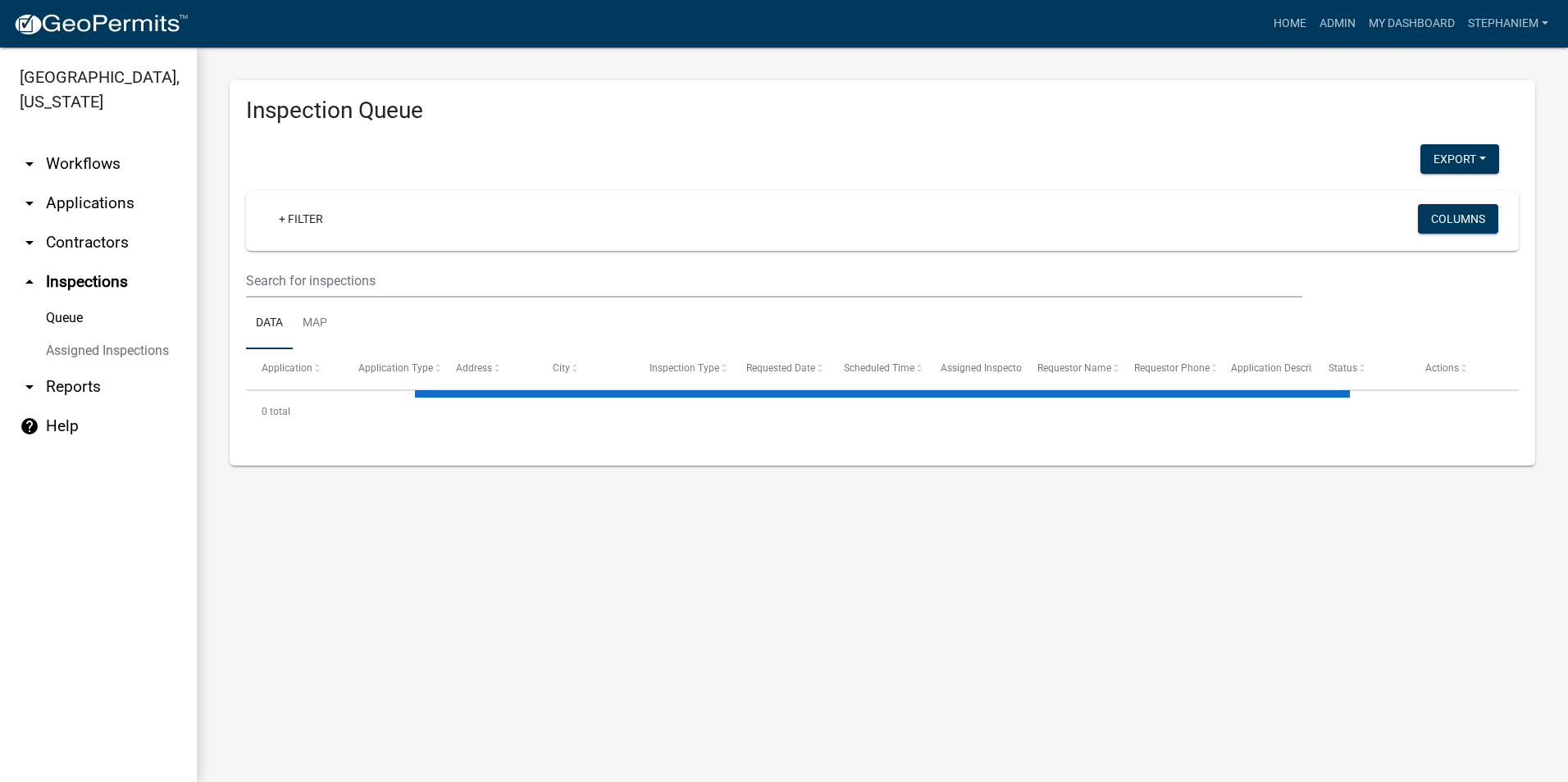
select select "3: 100"
